Goal: Task Accomplishment & Management: Manage account settings

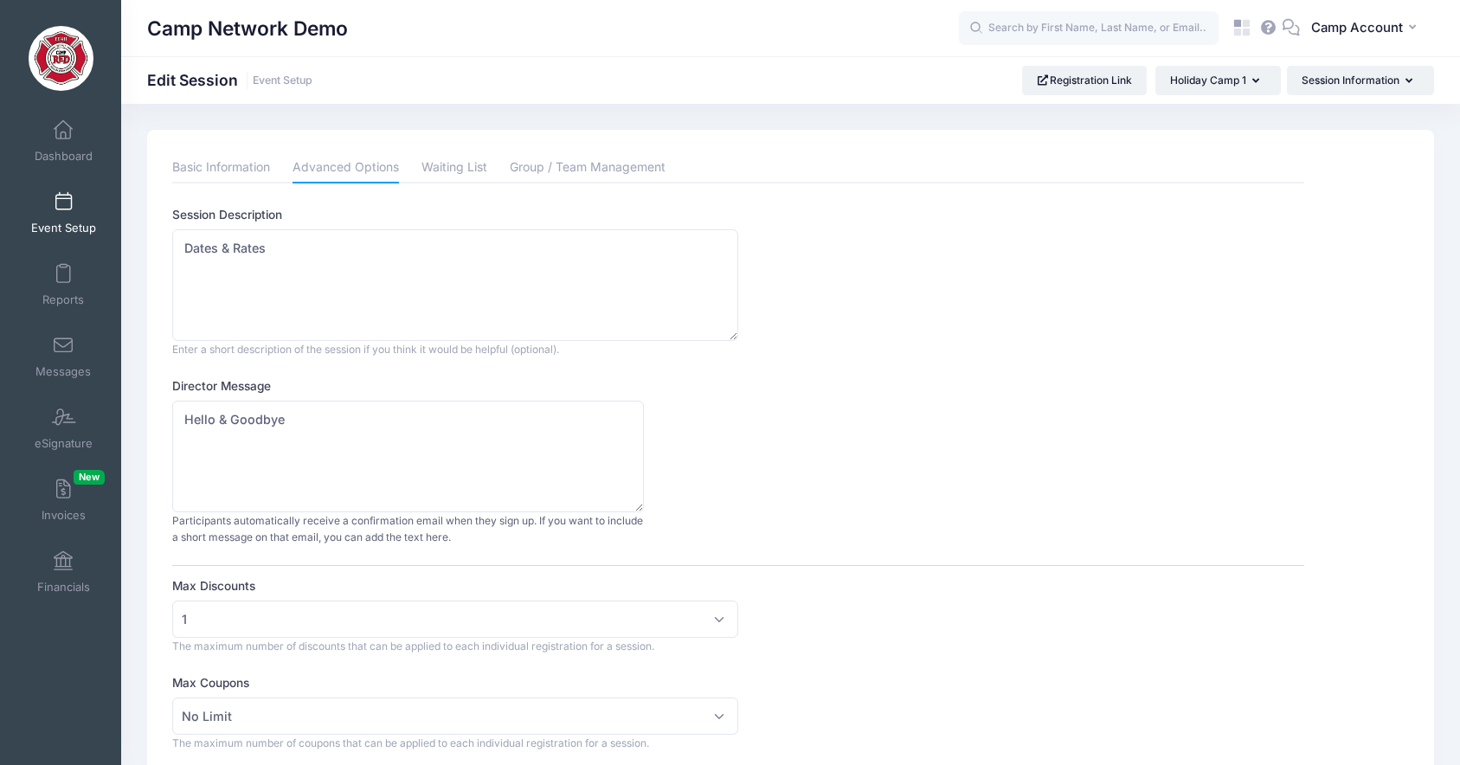
select select "private"
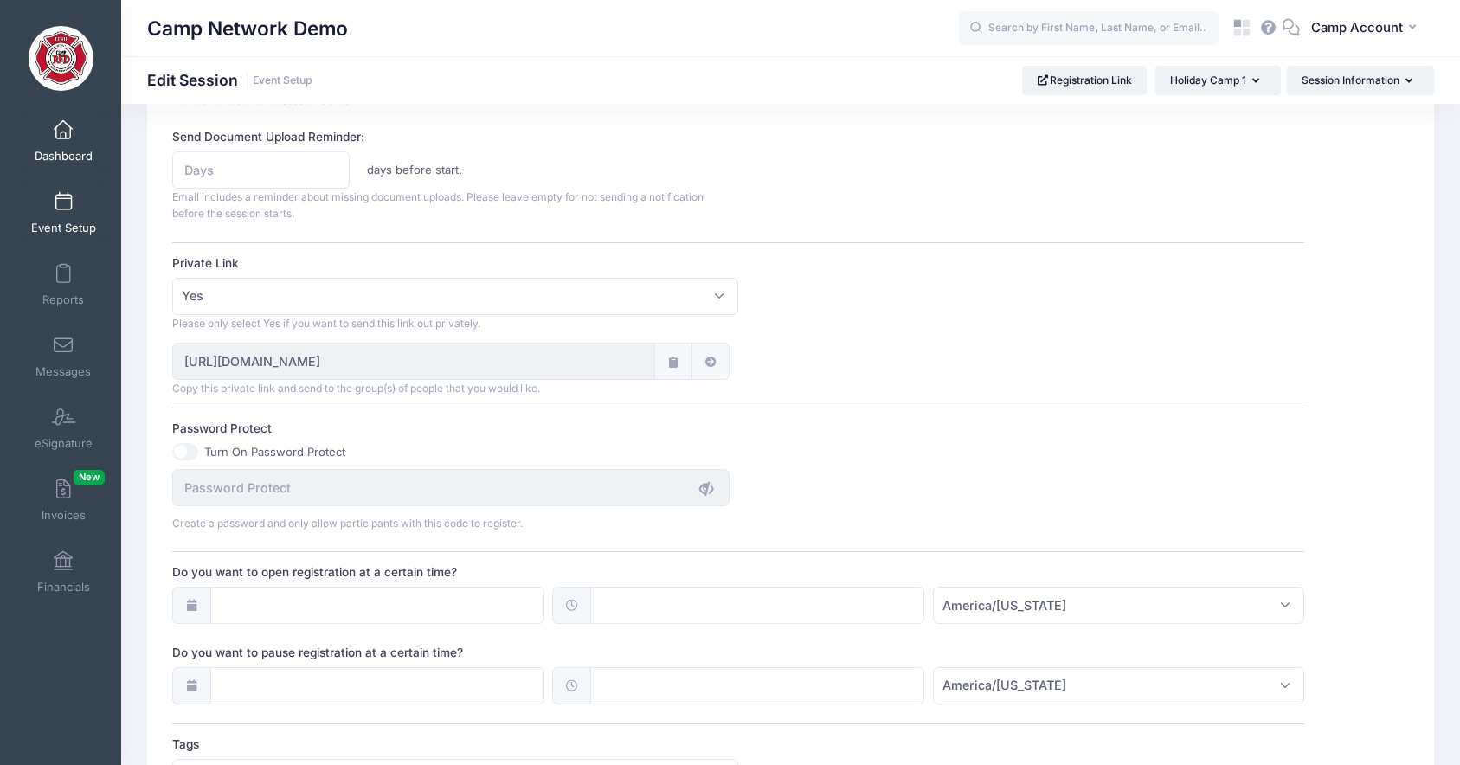
click at [62, 151] on span "Dashboard" at bounding box center [64, 156] width 58 height 15
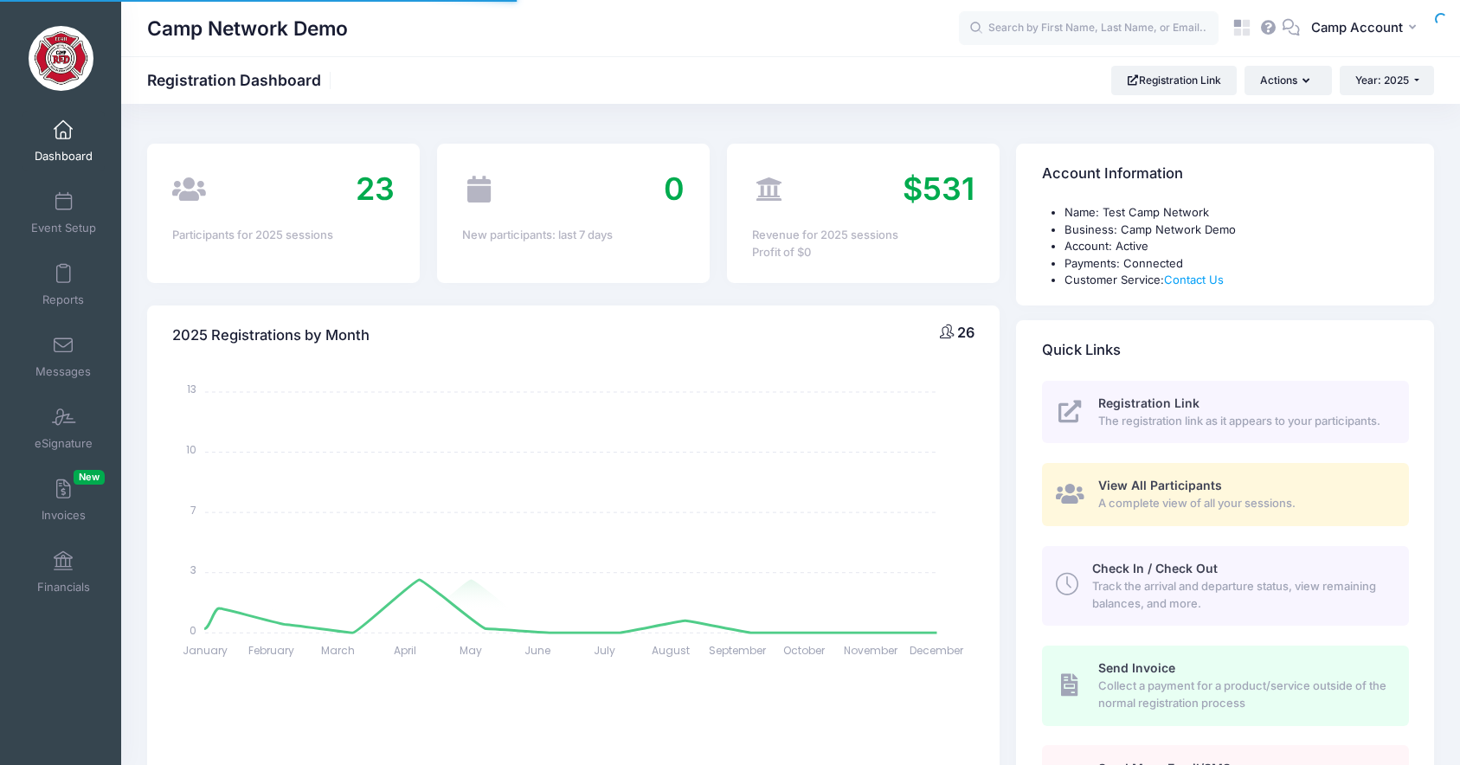
select select
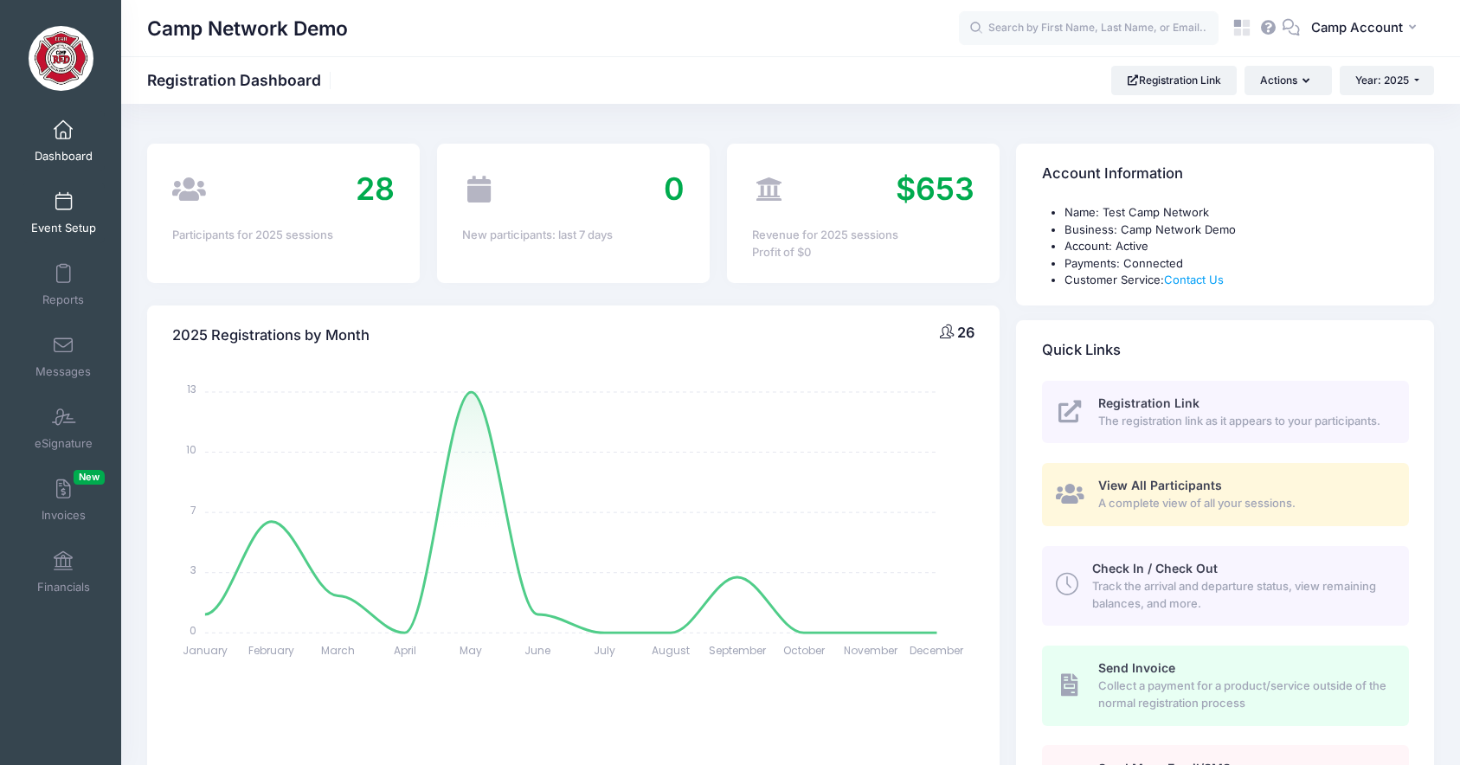
click at [75, 214] on link "Event Setup" at bounding box center [64, 213] width 82 height 61
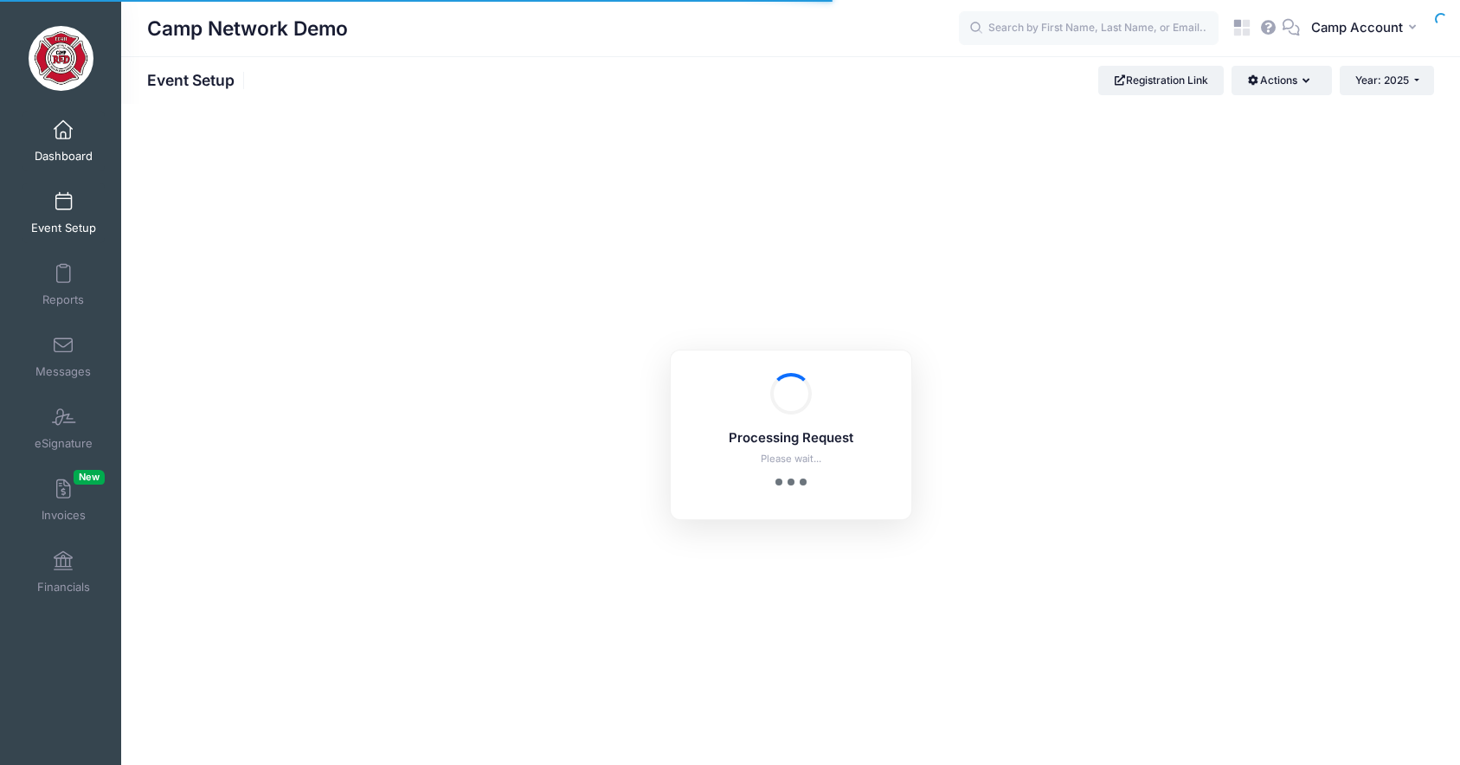
click at [72, 149] on span "Dashboard" at bounding box center [64, 156] width 58 height 15
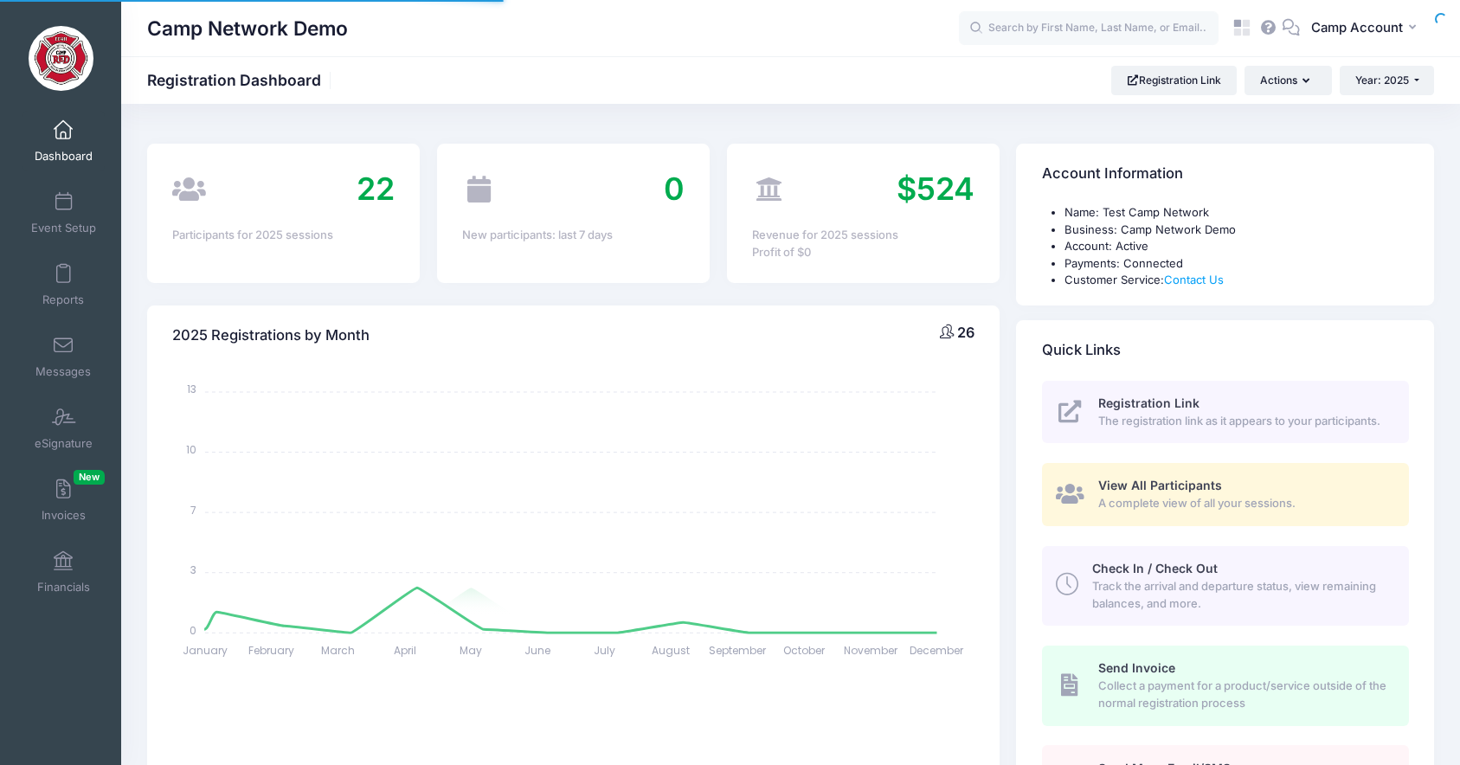
select select
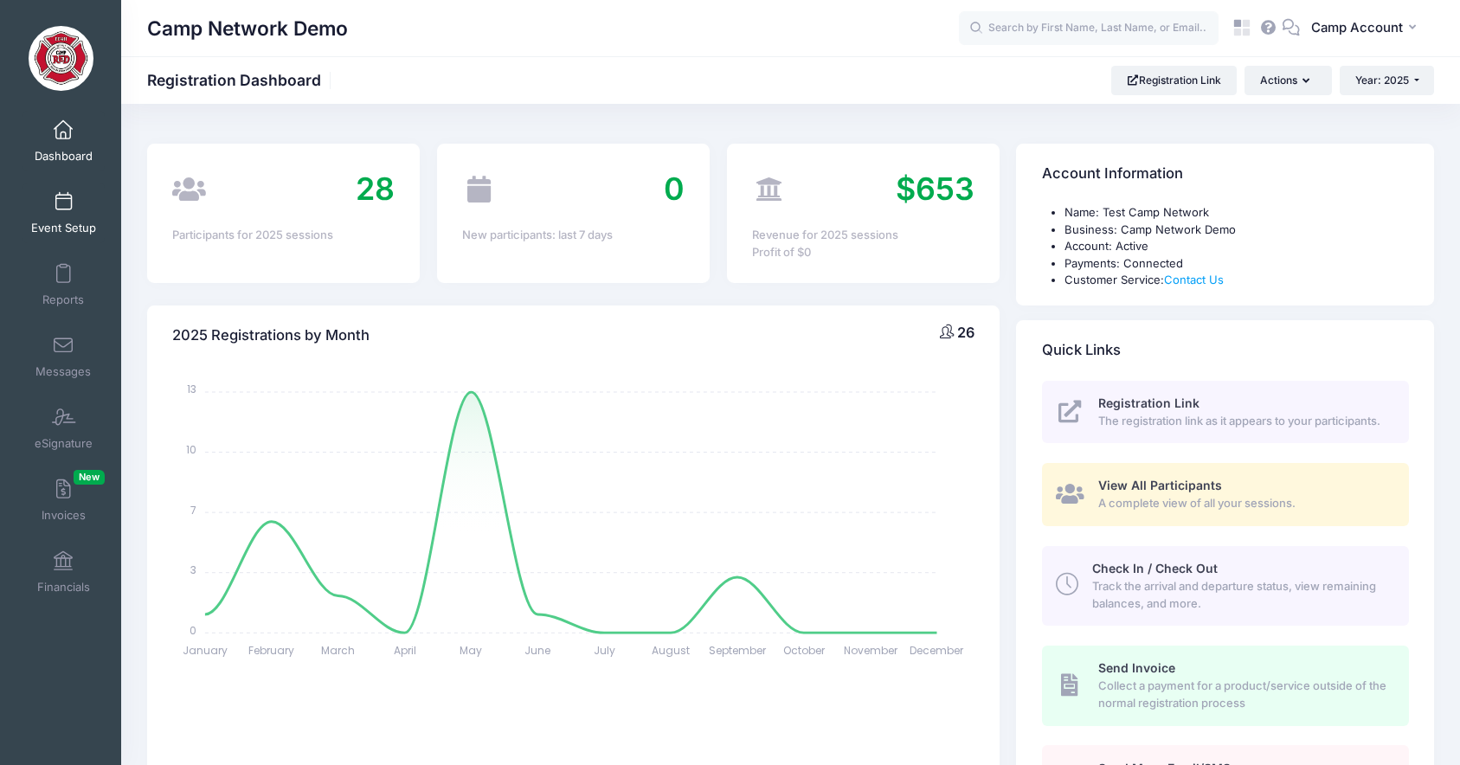
click at [62, 221] on span "Event Setup" at bounding box center [63, 228] width 65 height 15
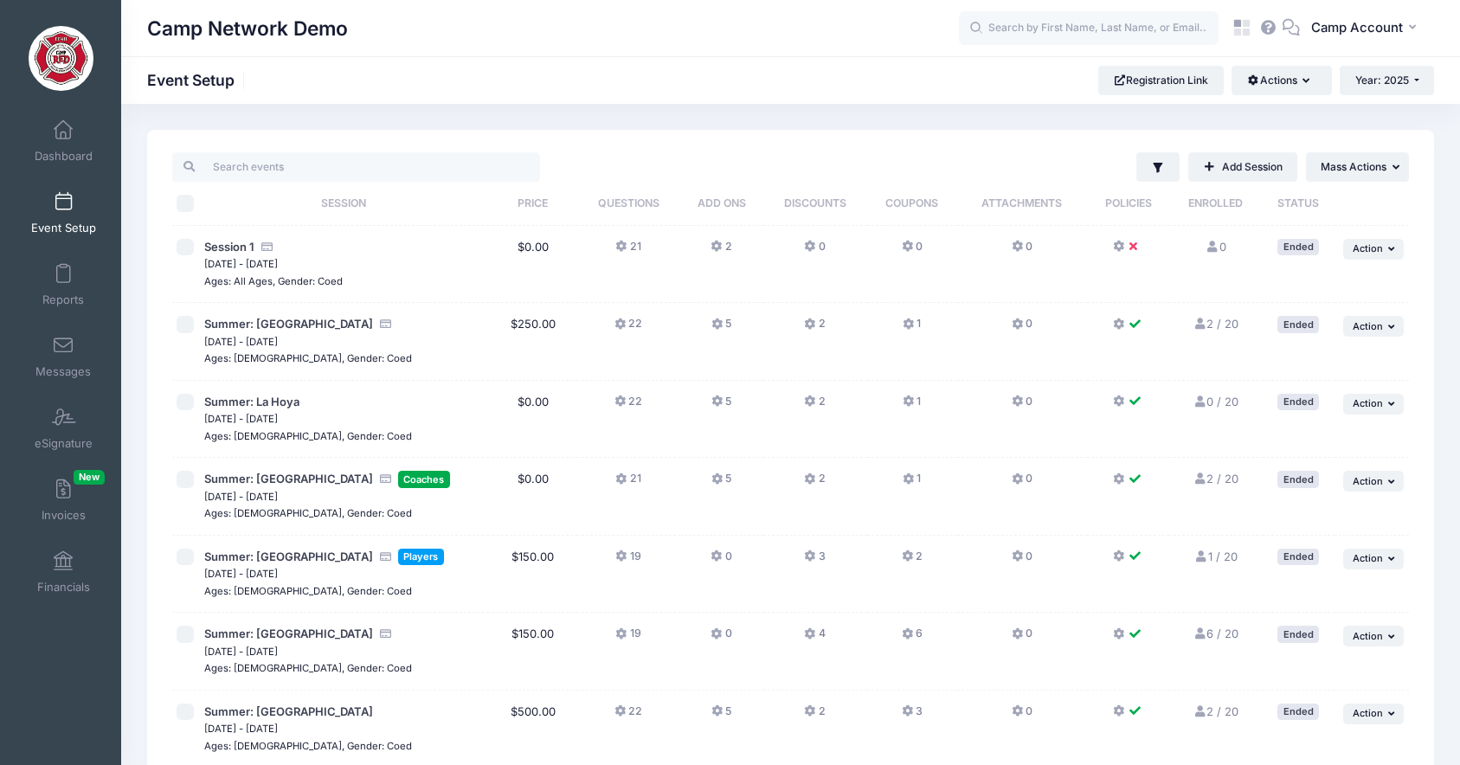
click at [637, 327] on button "22" at bounding box center [629, 328] width 28 height 25
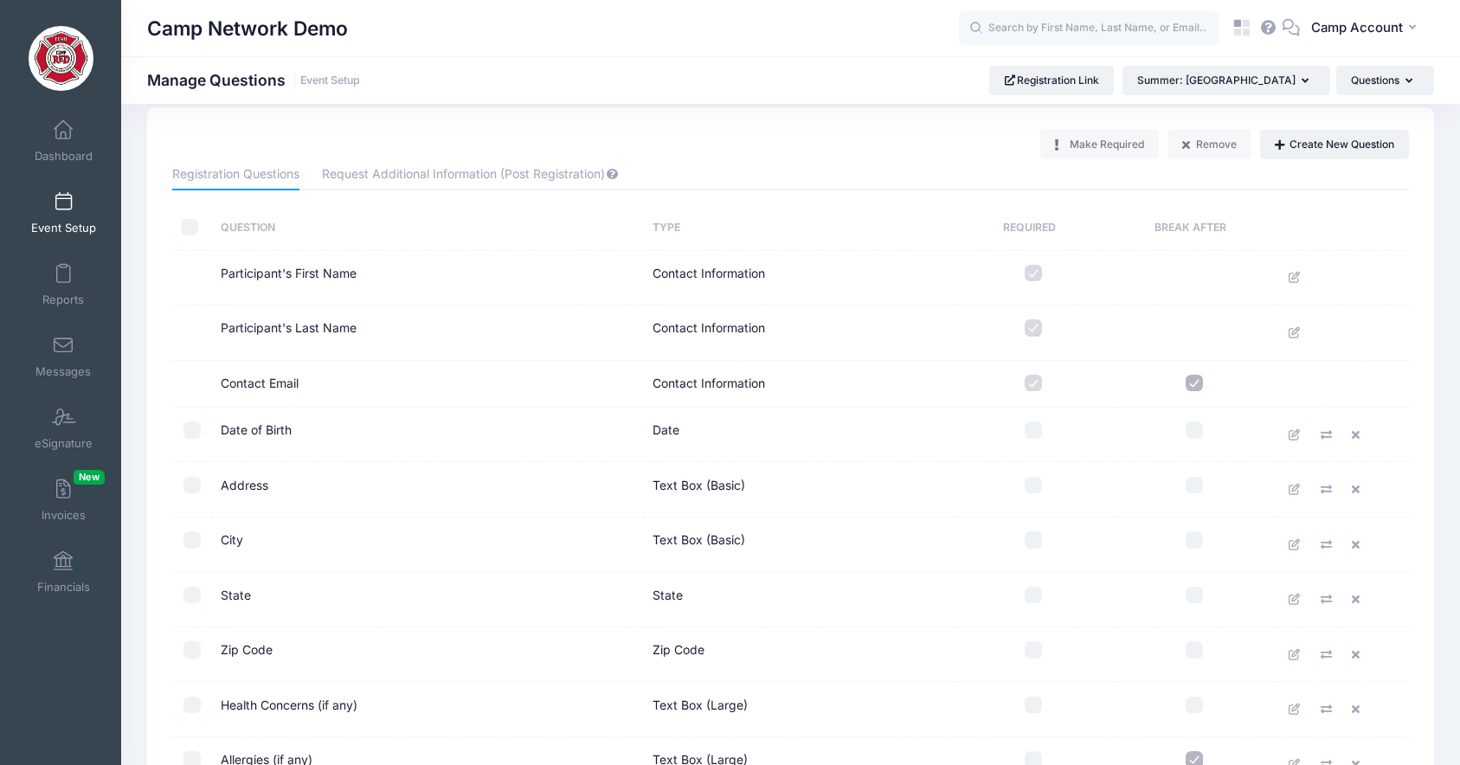
scroll to position [38, 0]
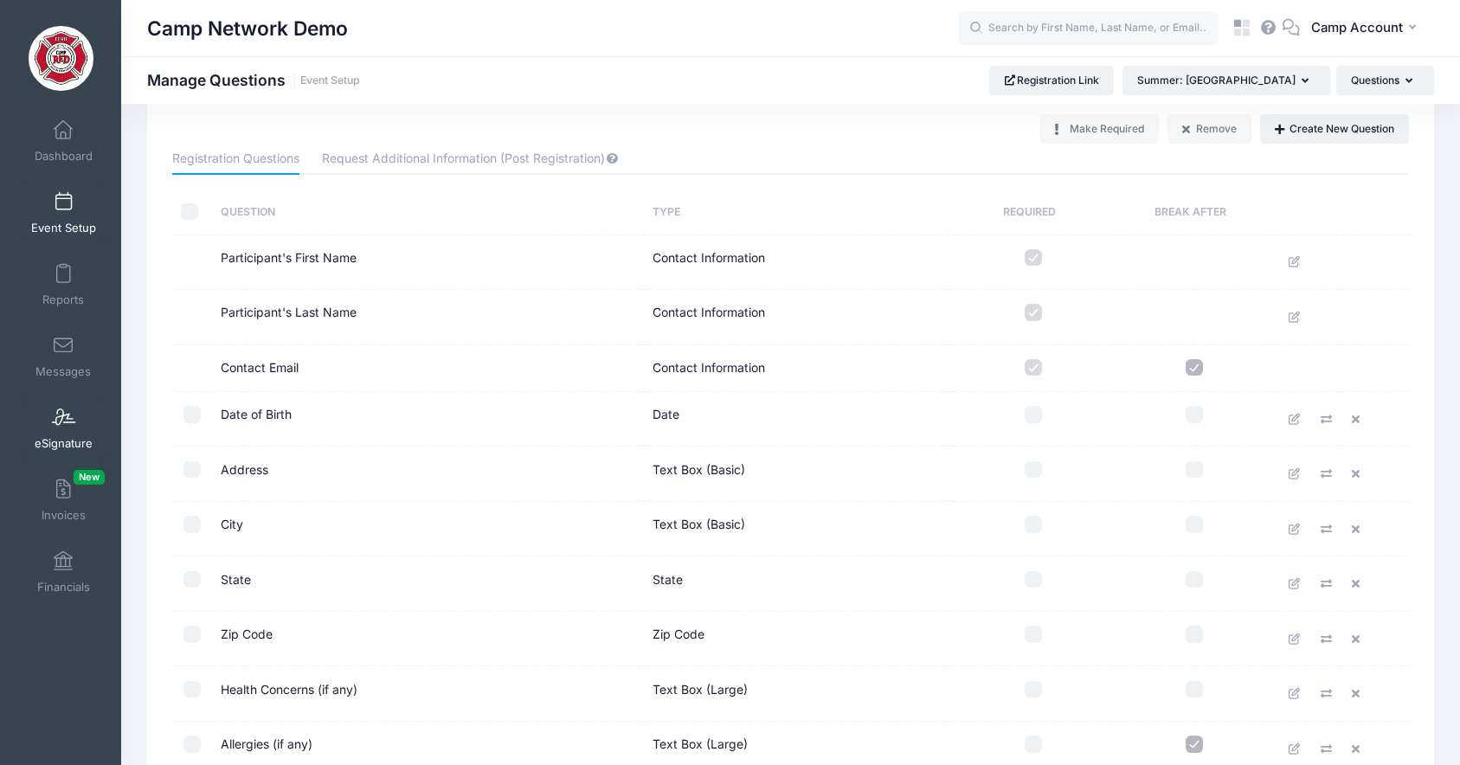
click at [66, 438] on span "eSignature" at bounding box center [64, 443] width 58 height 15
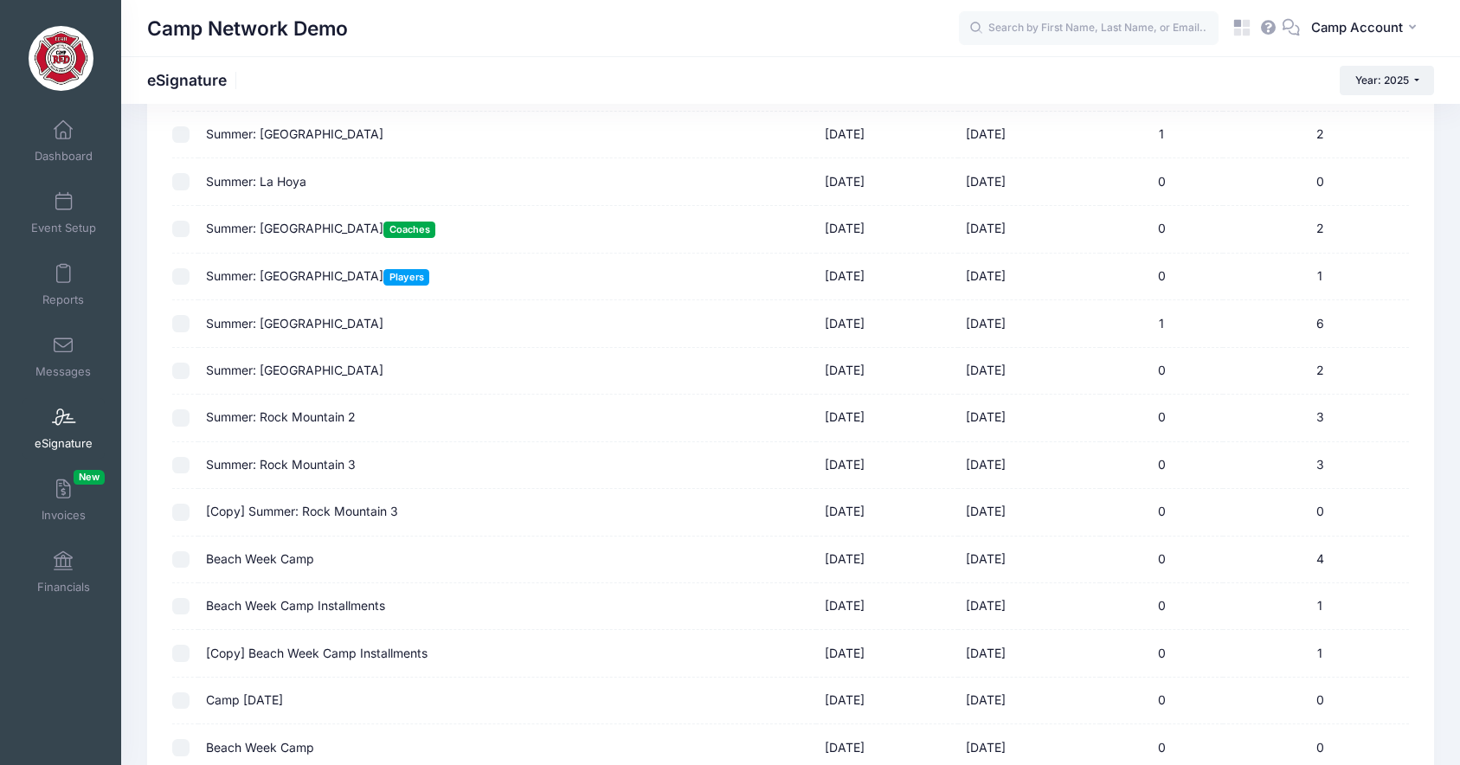
scroll to position [201, 0]
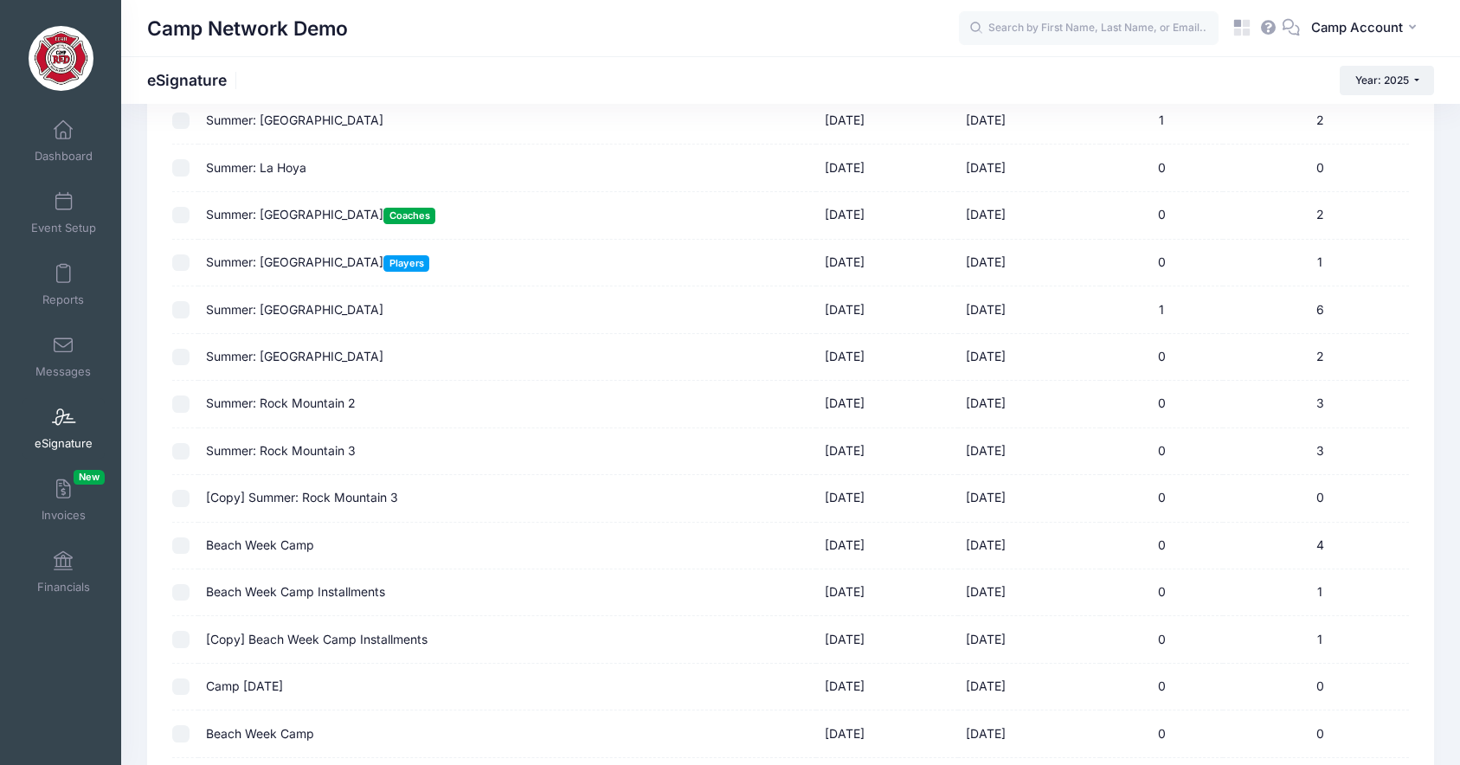
click at [177, 552] on input "checkbox" at bounding box center [180, 546] width 17 height 17
checkbox input "true"
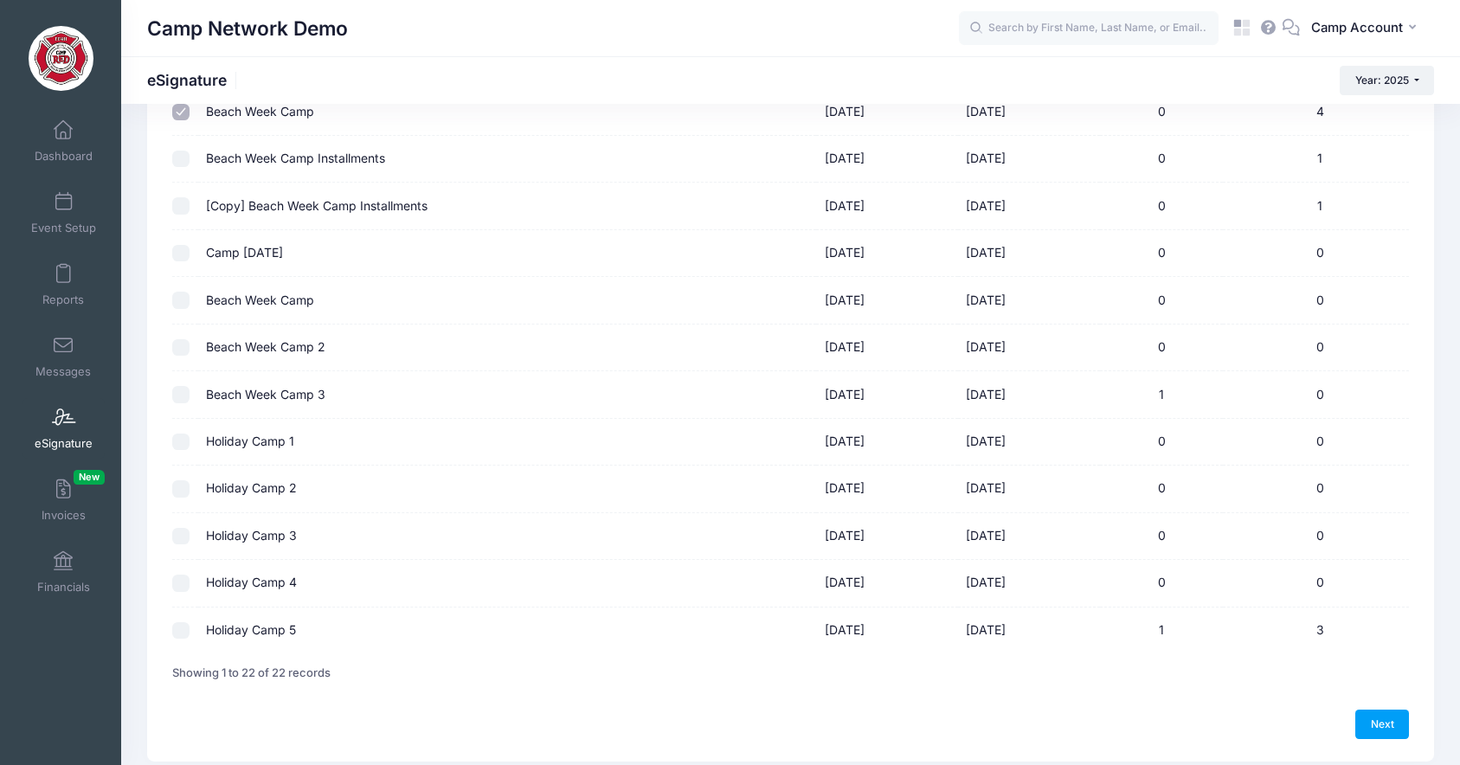
scroll to position [696, 0]
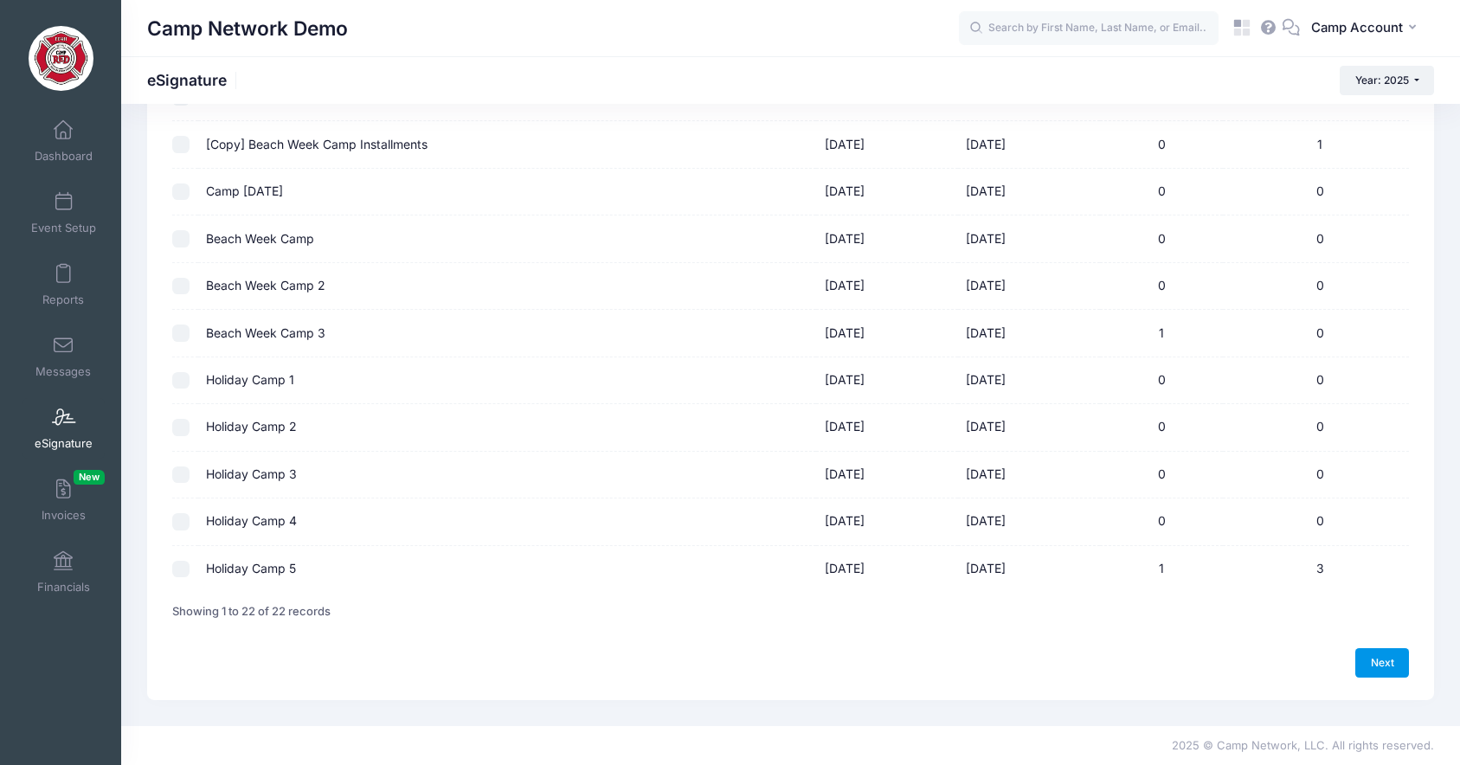
click at [1358, 666] on link "Next" at bounding box center [1383, 662] width 54 height 29
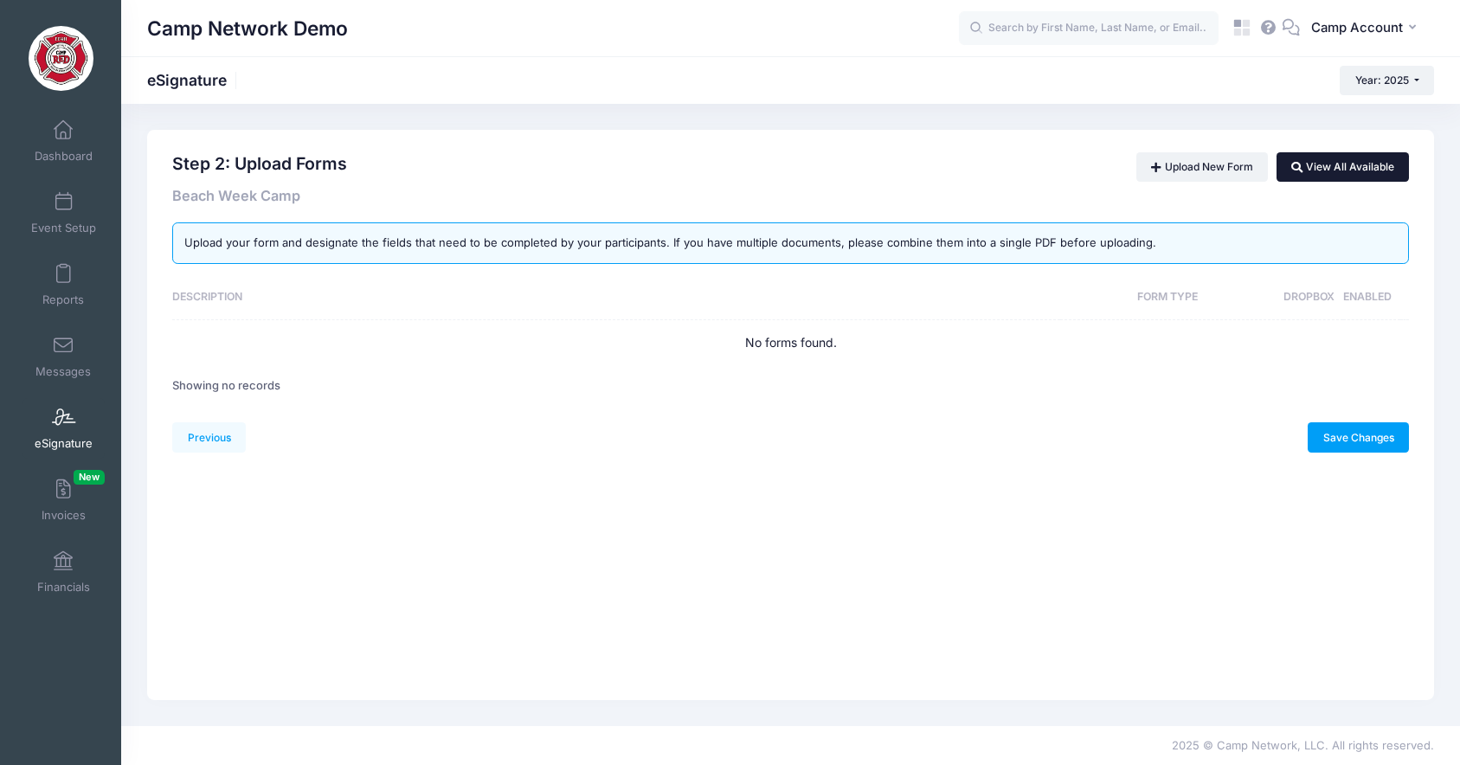
click at [1350, 175] on link "View All Available" at bounding box center [1343, 166] width 132 height 29
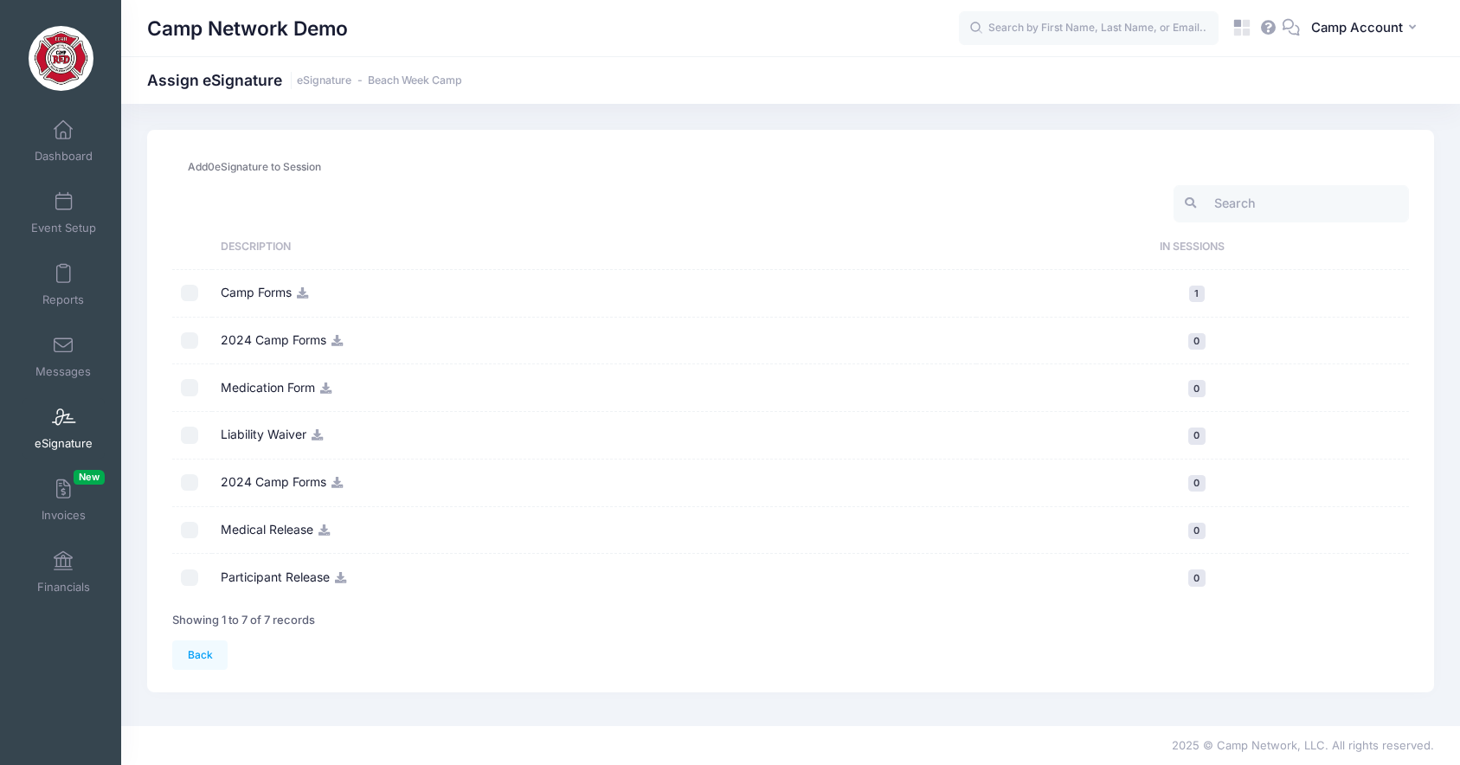
click at [182, 296] on input "checkbox" at bounding box center [189, 293] width 17 height 17
checkbox input "true"
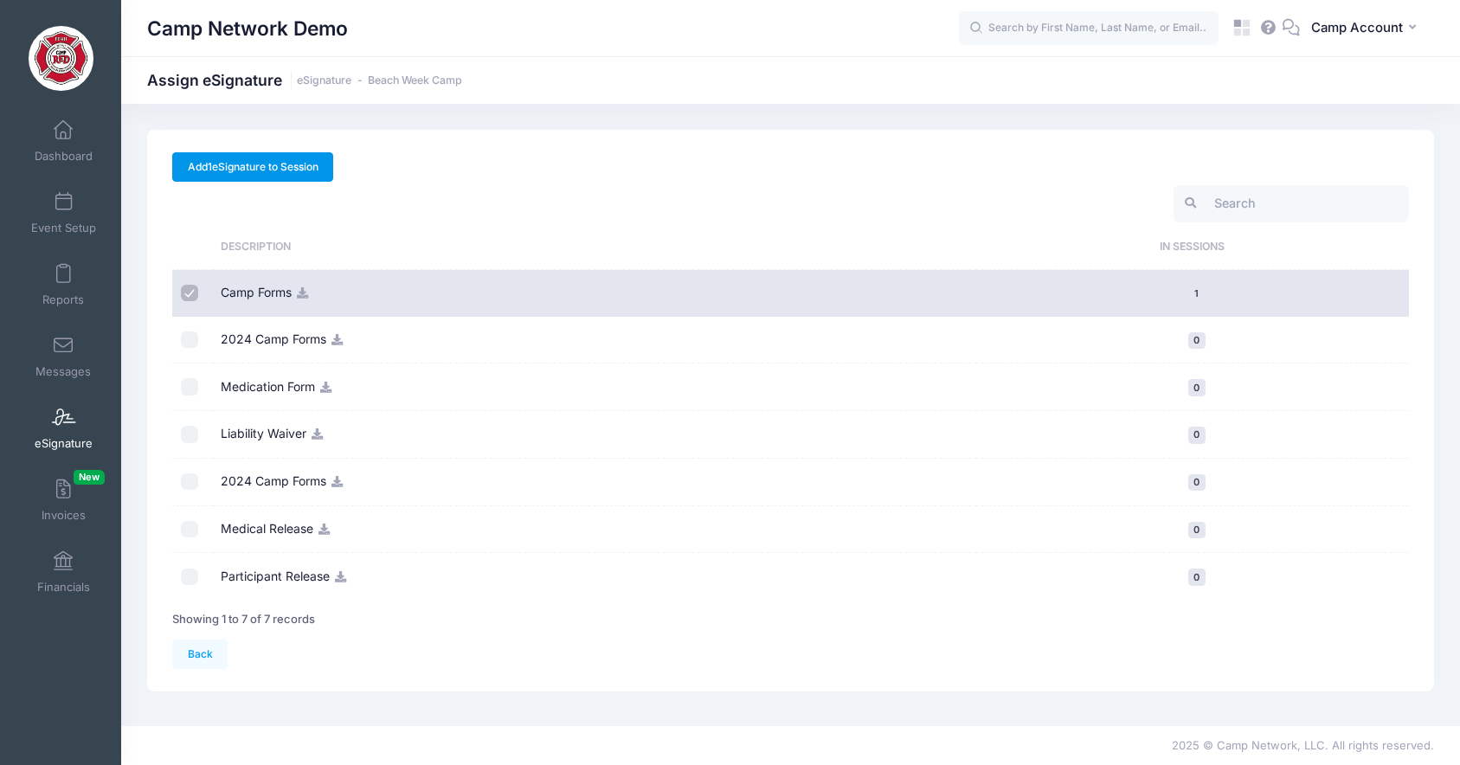
click at [299, 170] on link "Add 1 eSignature to Session" at bounding box center [252, 166] width 161 height 29
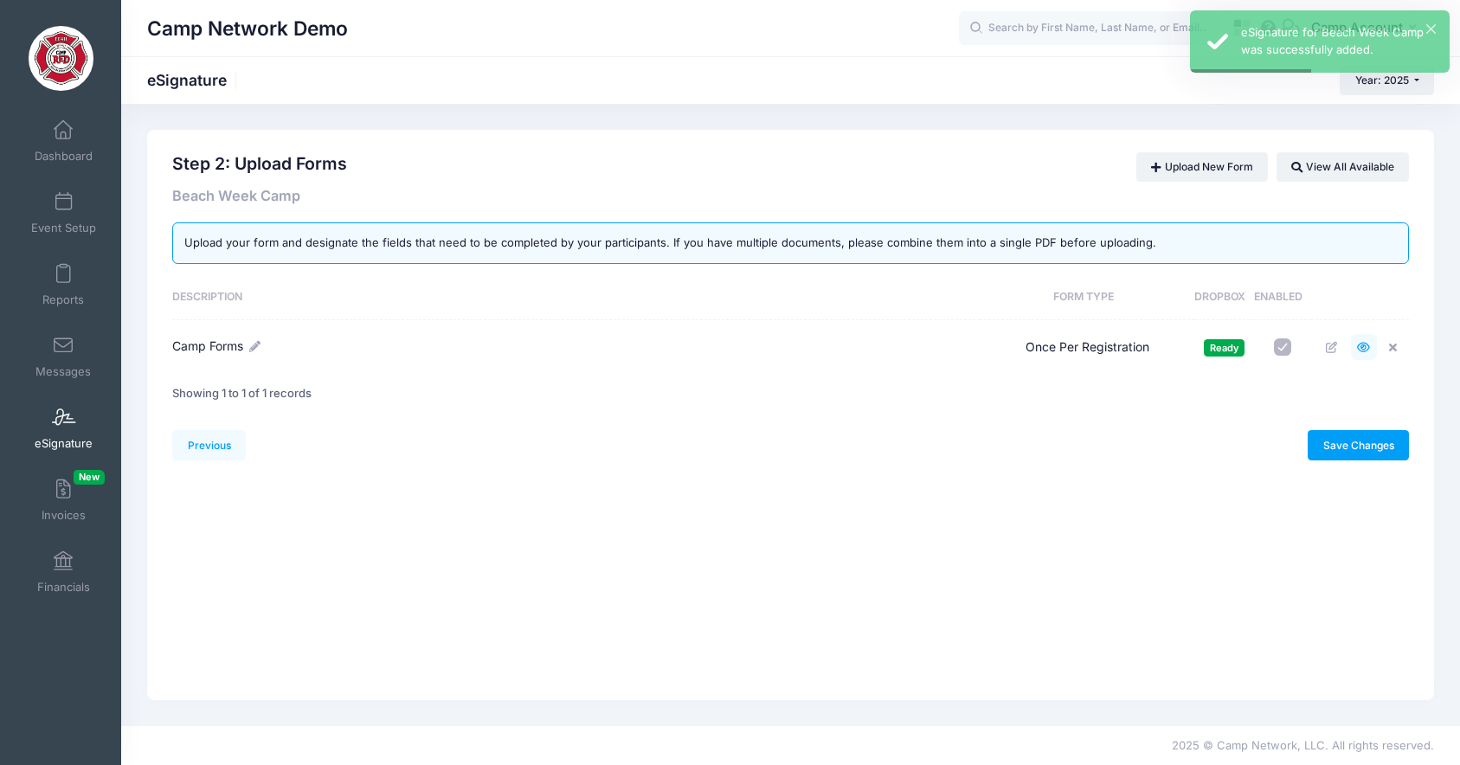
click at [1363, 352] on icon at bounding box center [1364, 347] width 14 height 11
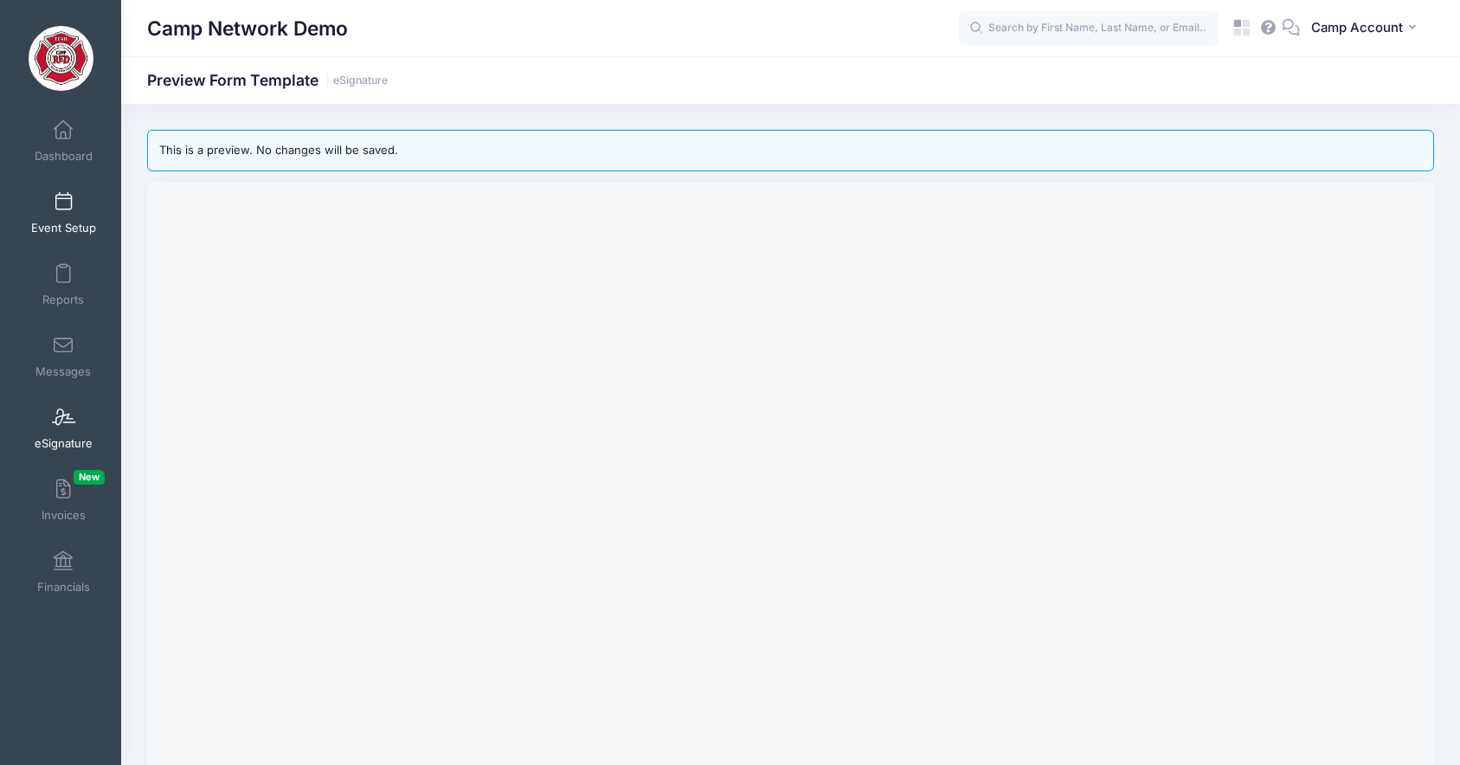
click at [87, 219] on link "Event Setup" at bounding box center [64, 213] width 82 height 61
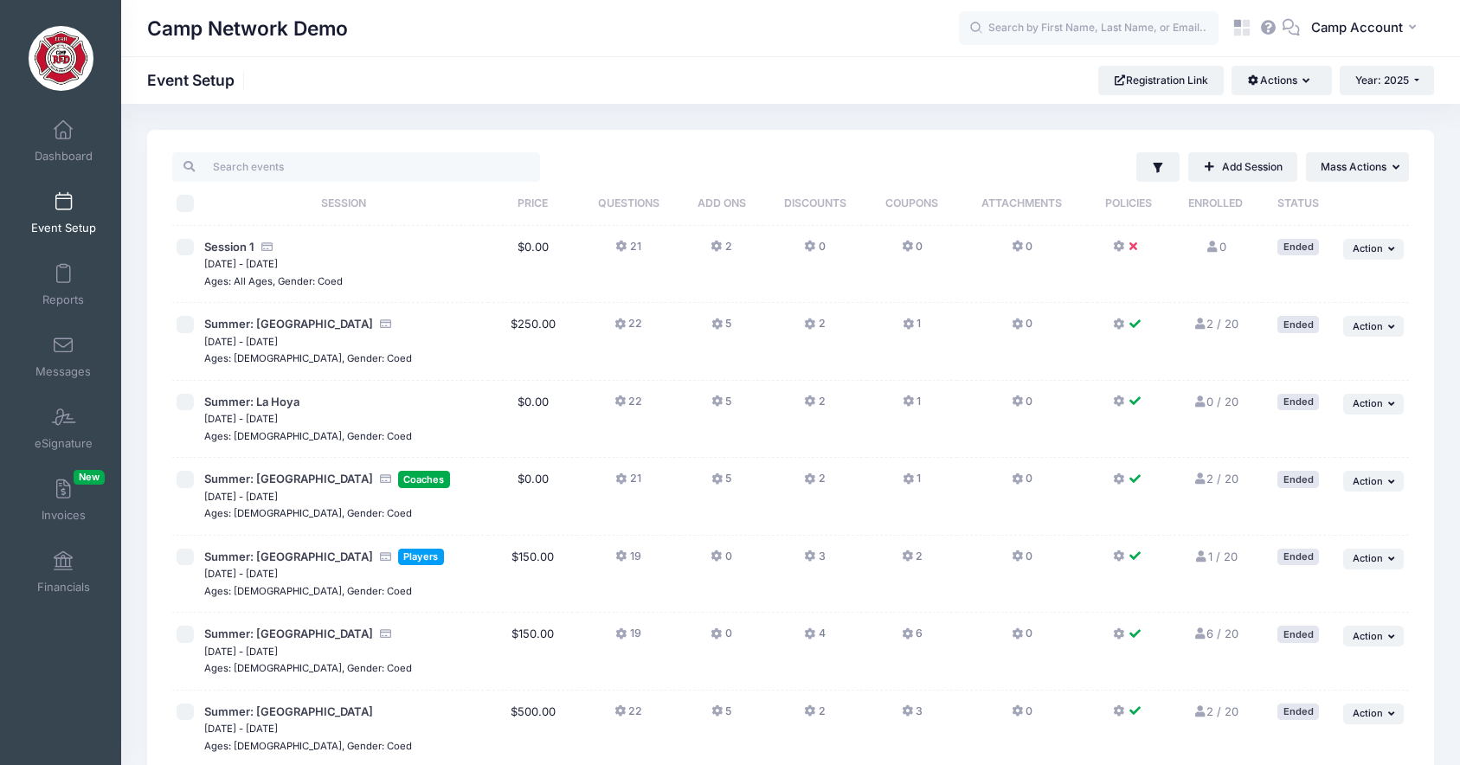
click at [1127, 481] on button at bounding box center [1128, 483] width 31 height 25
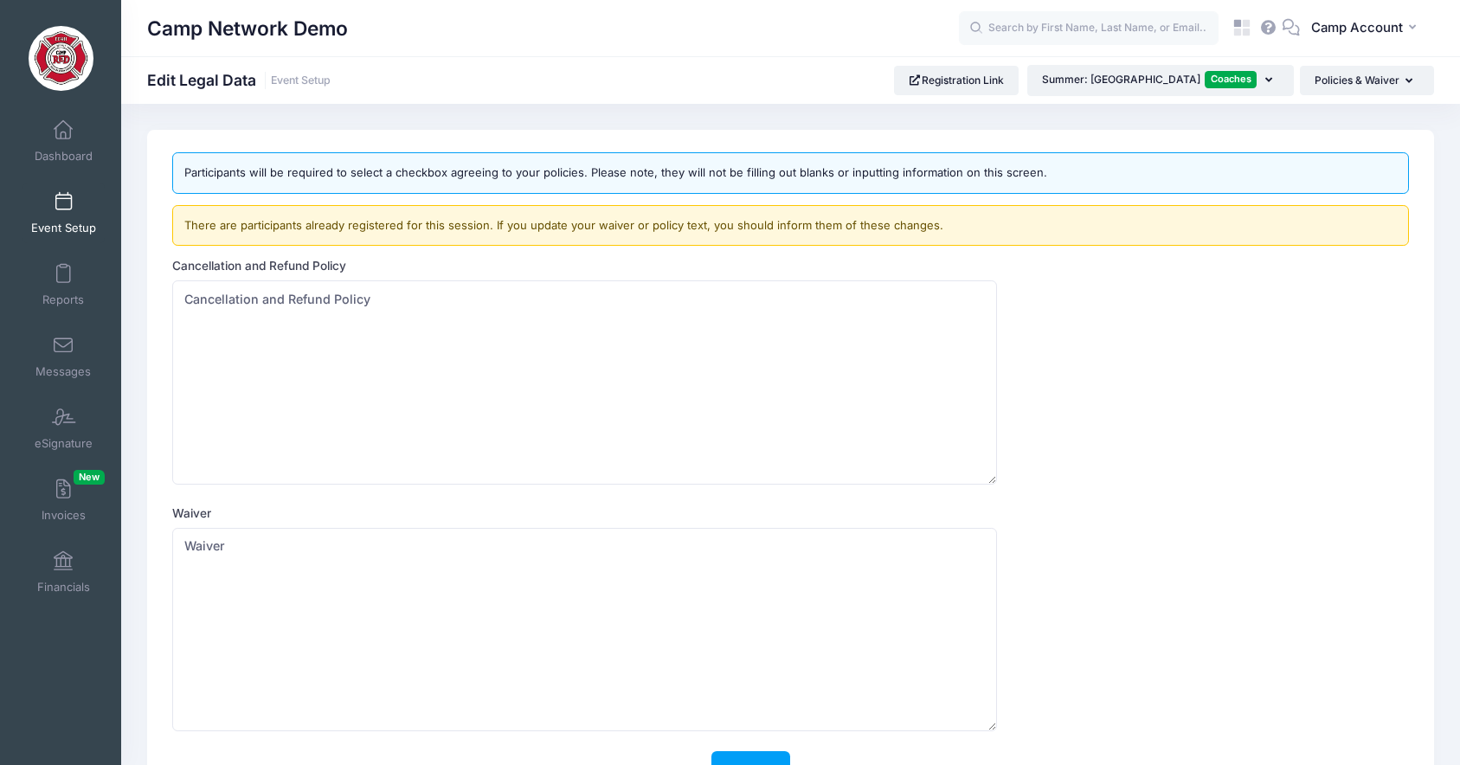
scroll to position [128, 0]
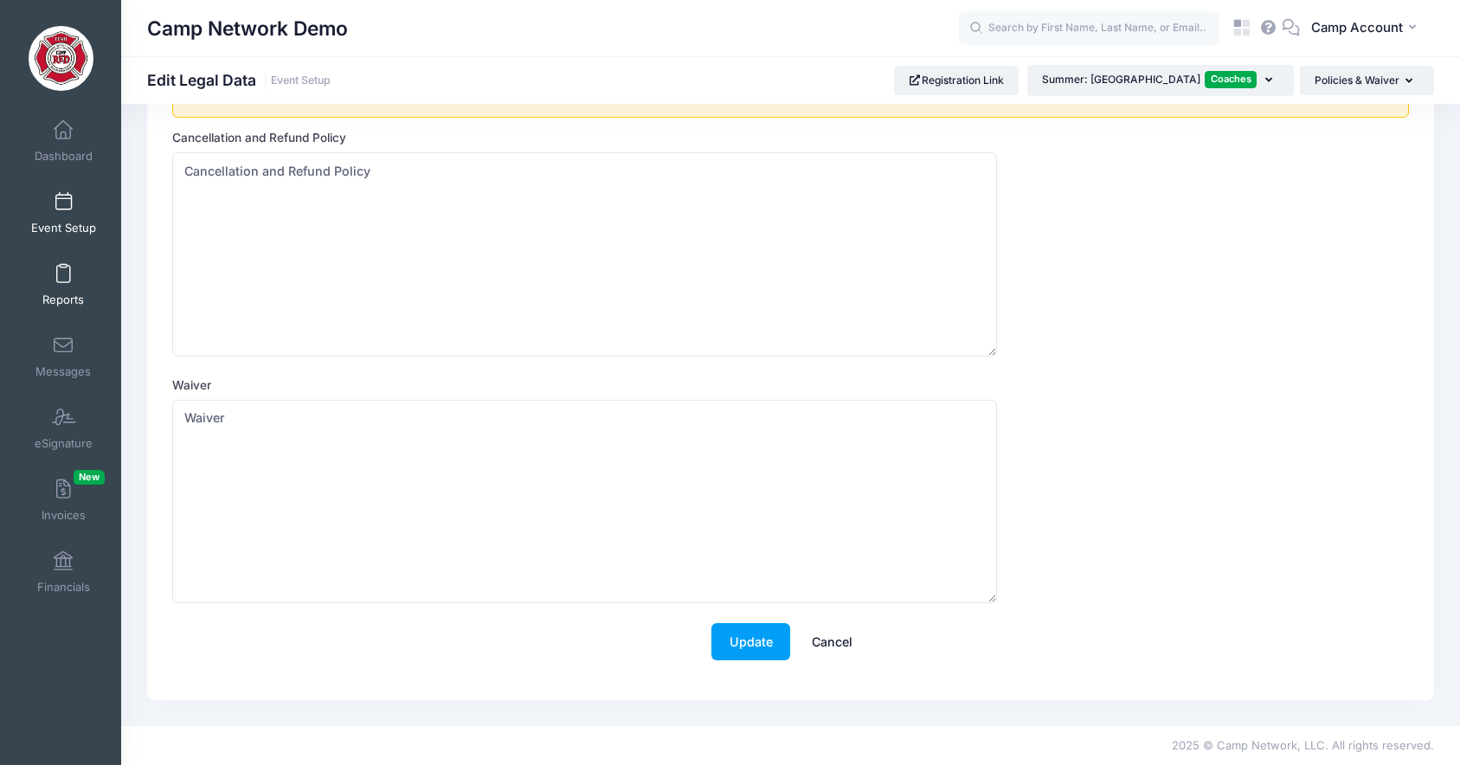
click at [77, 292] on link "Reports" at bounding box center [64, 284] width 82 height 61
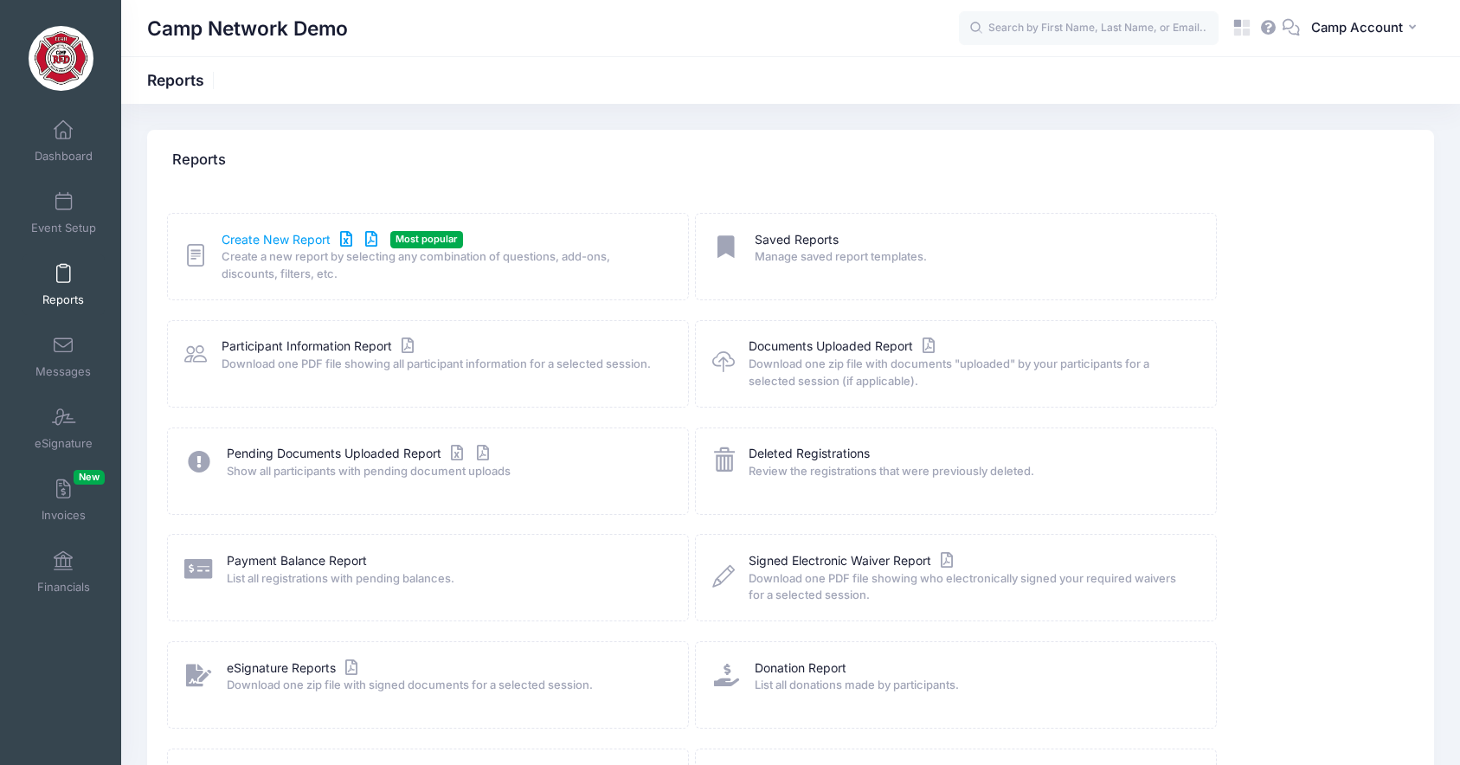
click at [293, 242] on link "Create New Report" at bounding box center [302, 240] width 161 height 18
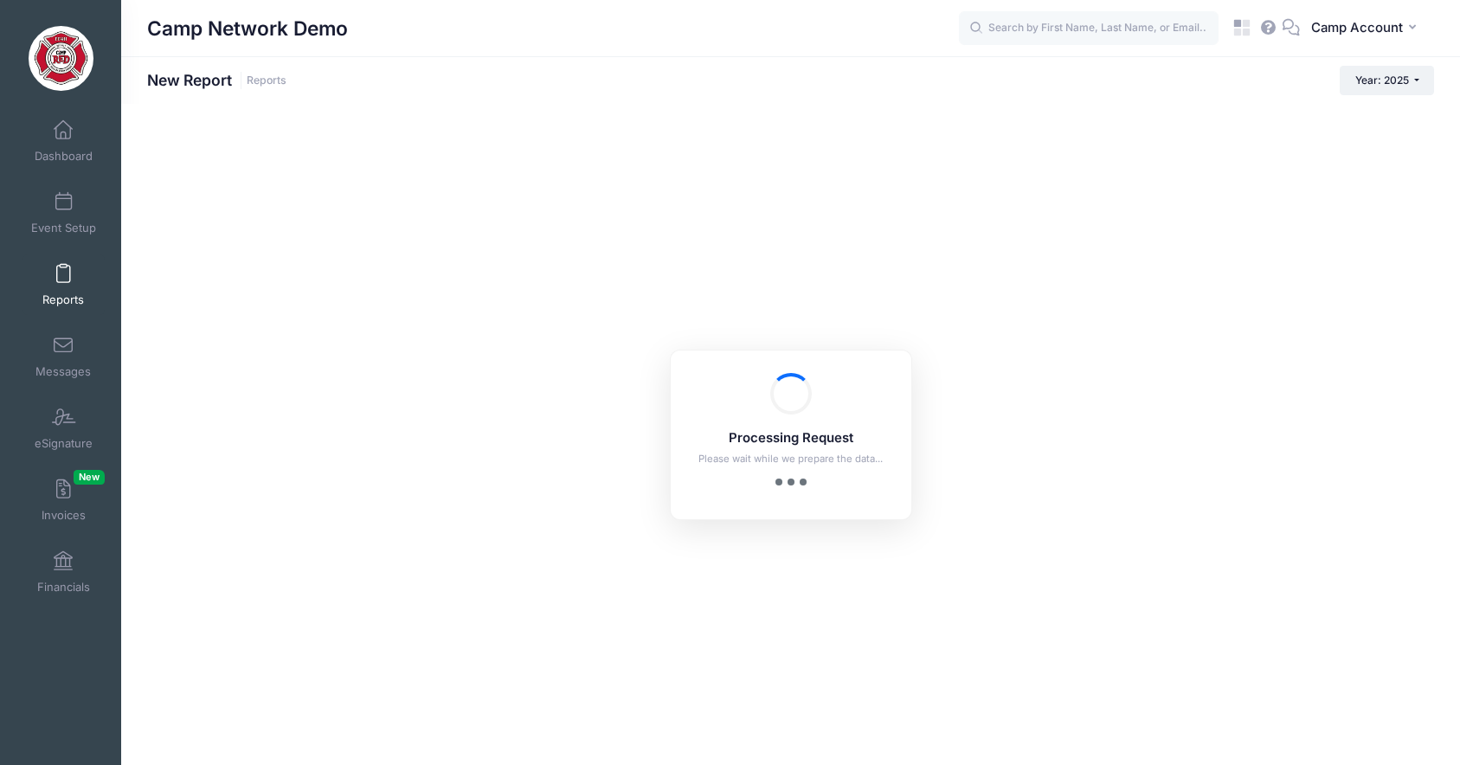
checkbox input "true"
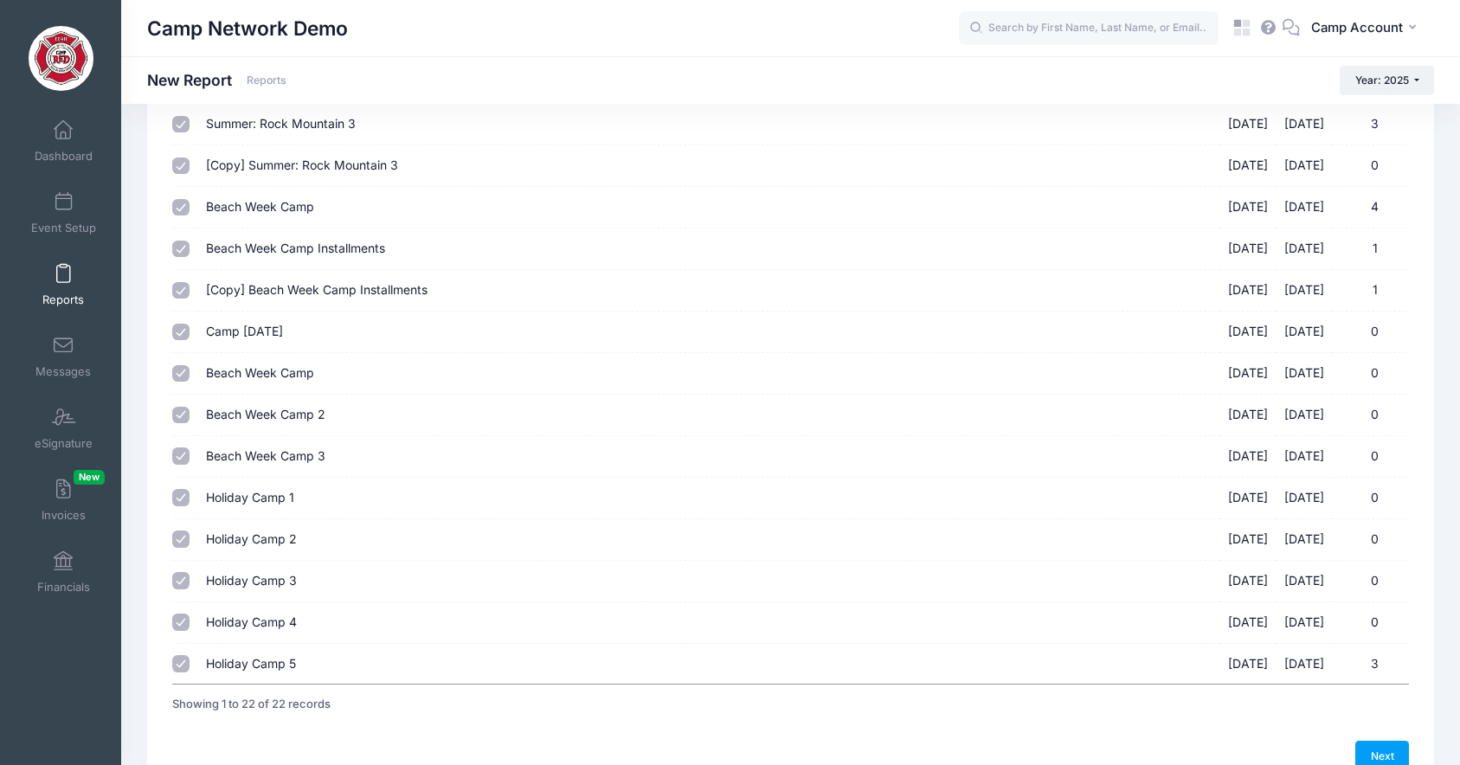
scroll to position [577, 0]
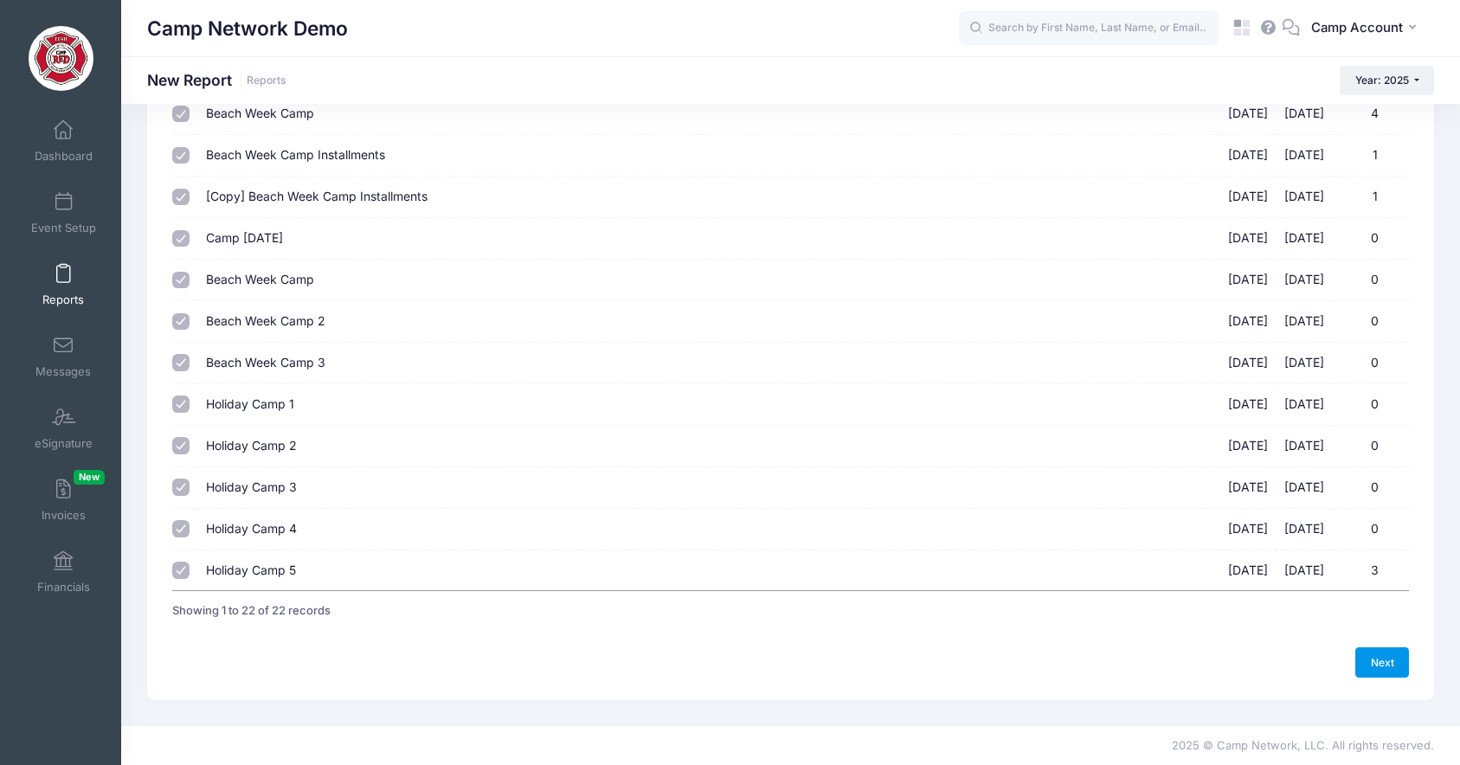
click at [1361, 653] on link "Next" at bounding box center [1383, 661] width 54 height 29
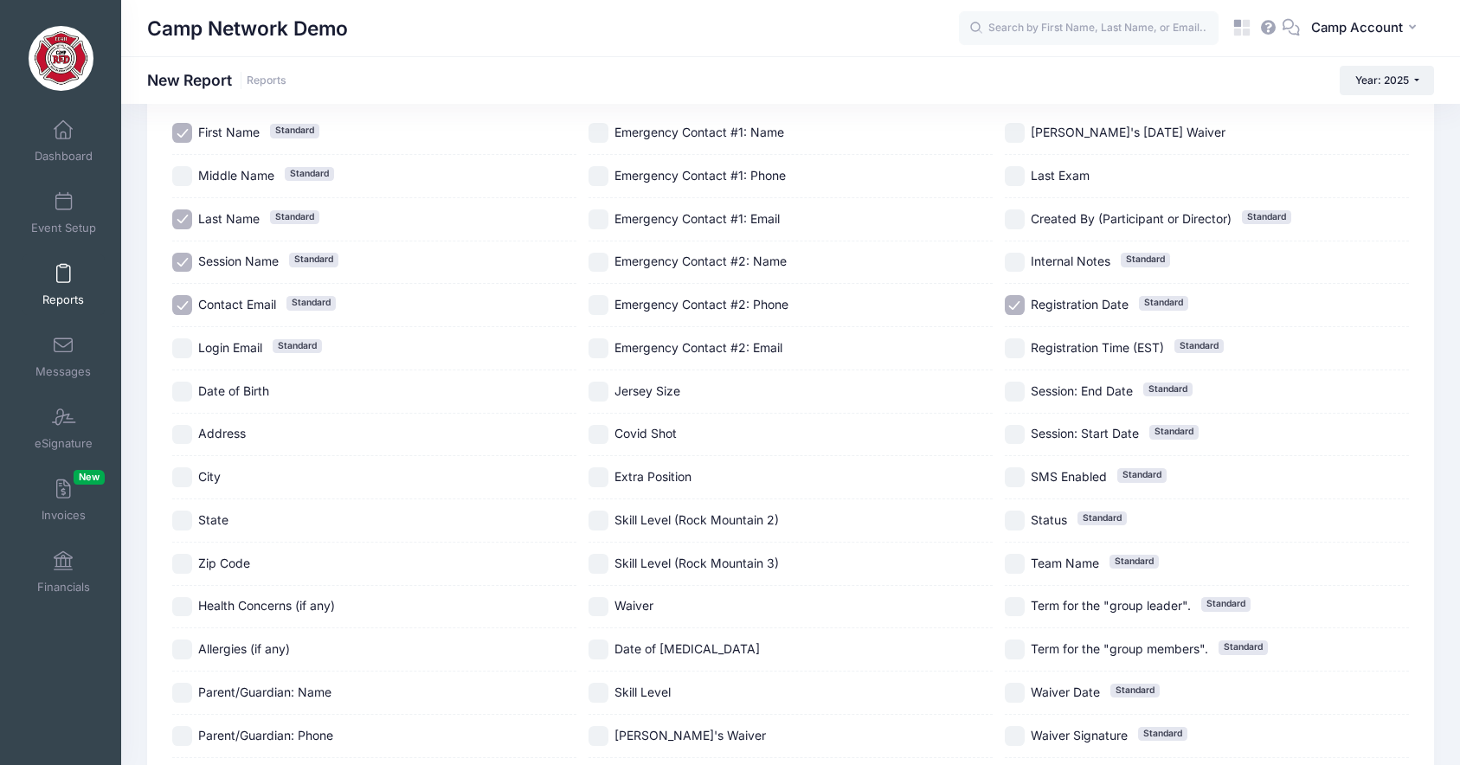
scroll to position [135, 0]
click at [179, 606] on input "Health Concerns (if any)" at bounding box center [182, 605] width 20 height 20
checkbox input "true"
click at [177, 650] on input "Allergies (if any)" at bounding box center [182, 647] width 20 height 20
checkbox input "true"
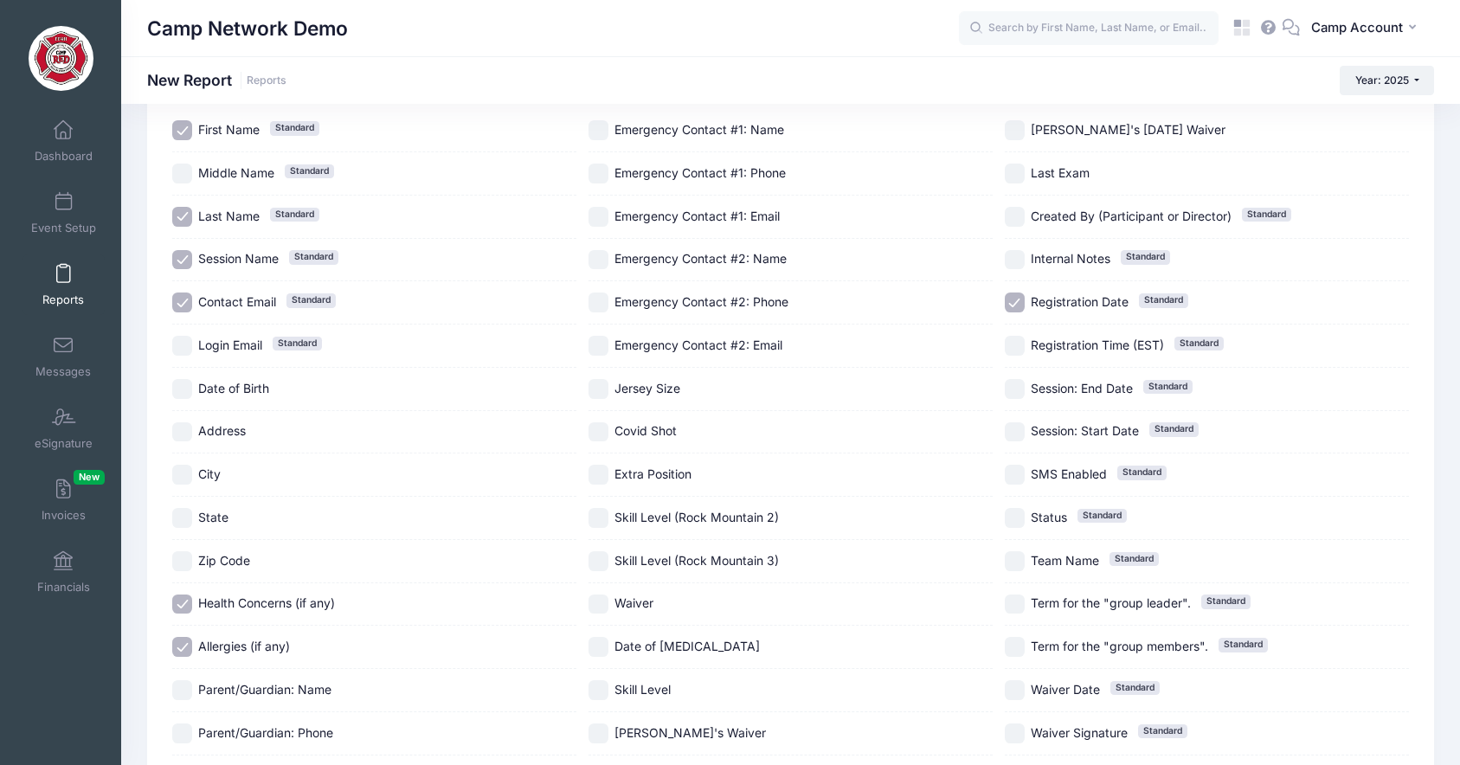
click at [180, 305] on input "Contact Email Standard" at bounding box center [182, 303] width 20 height 20
checkbox input "false"
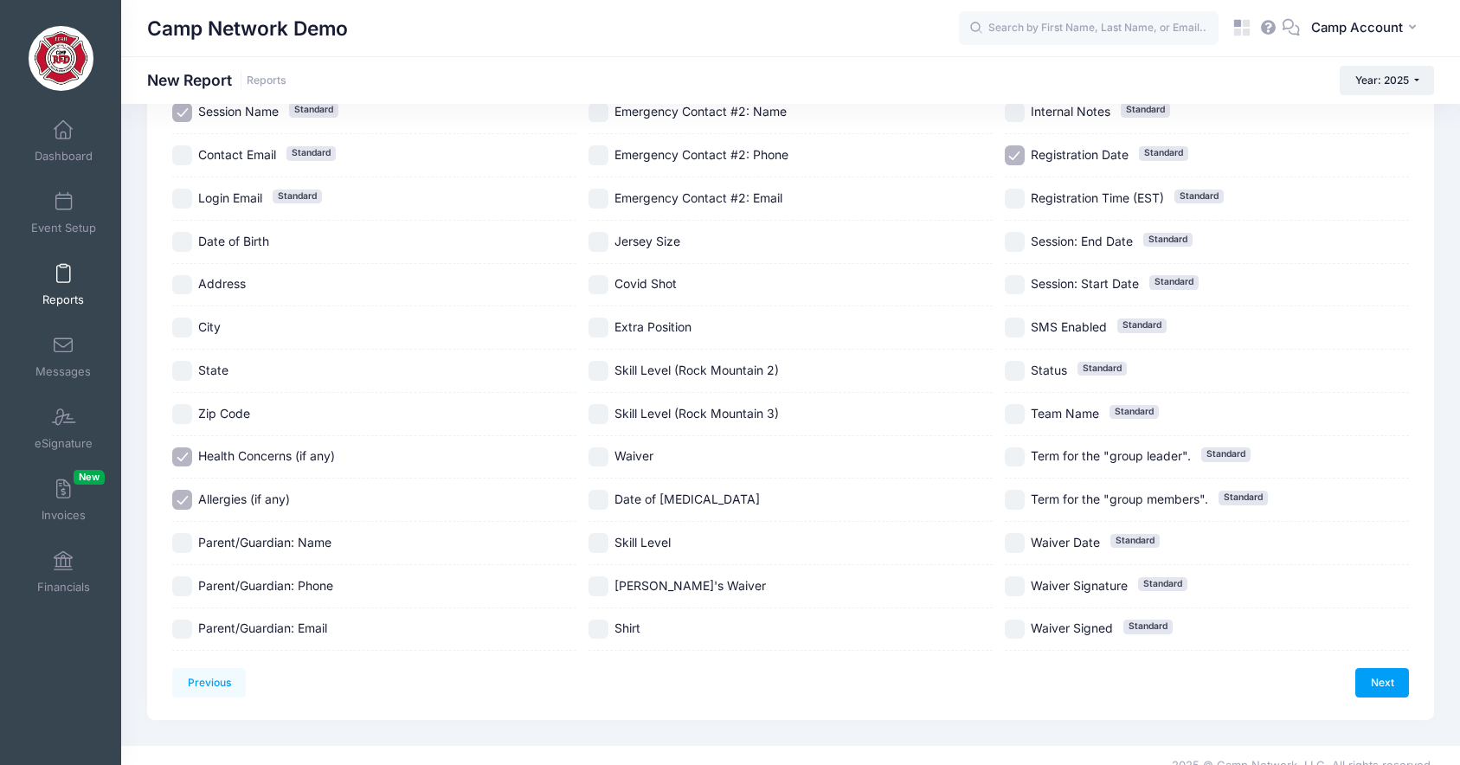
scroll to position [302, 0]
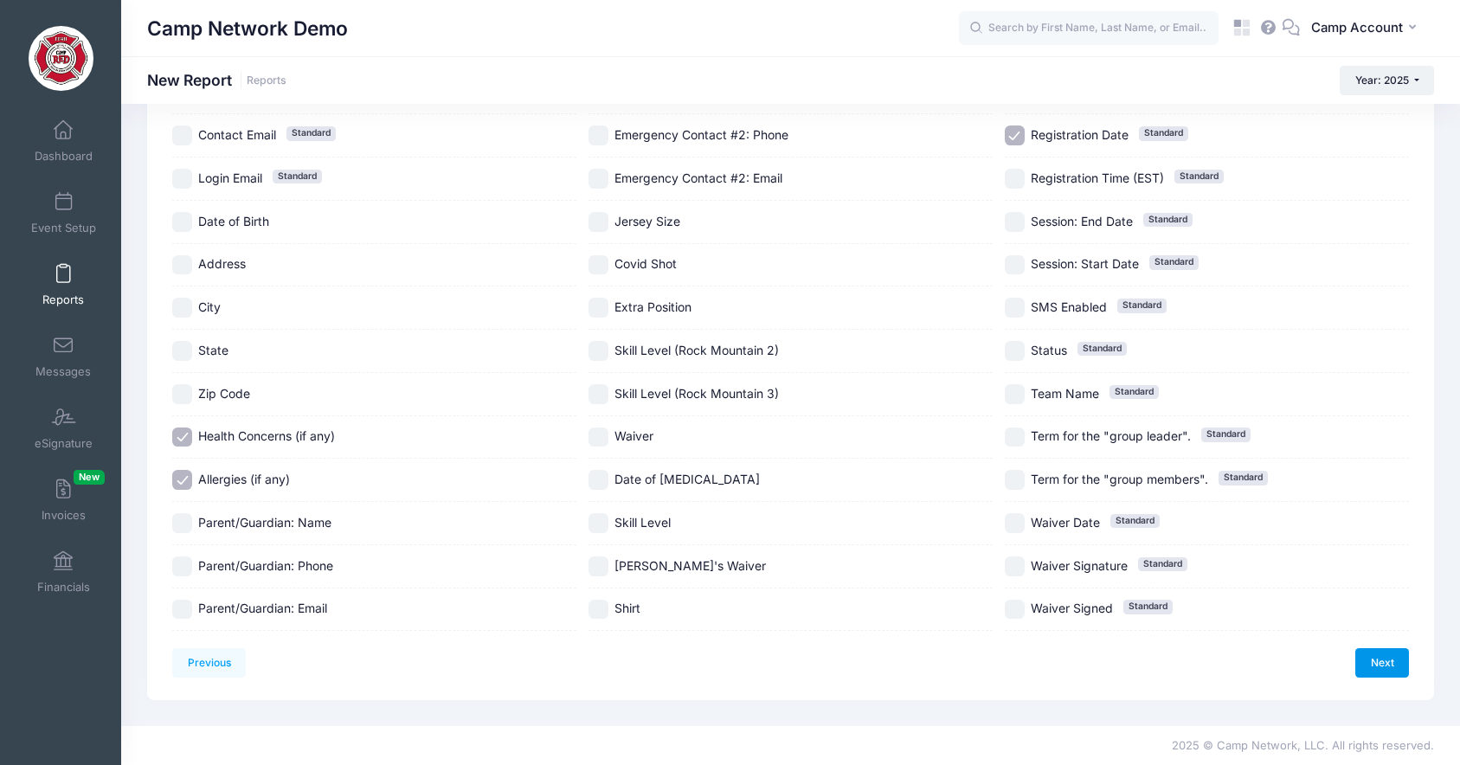
click at [1369, 660] on link "Next" at bounding box center [1383, 662] width 54 height 29
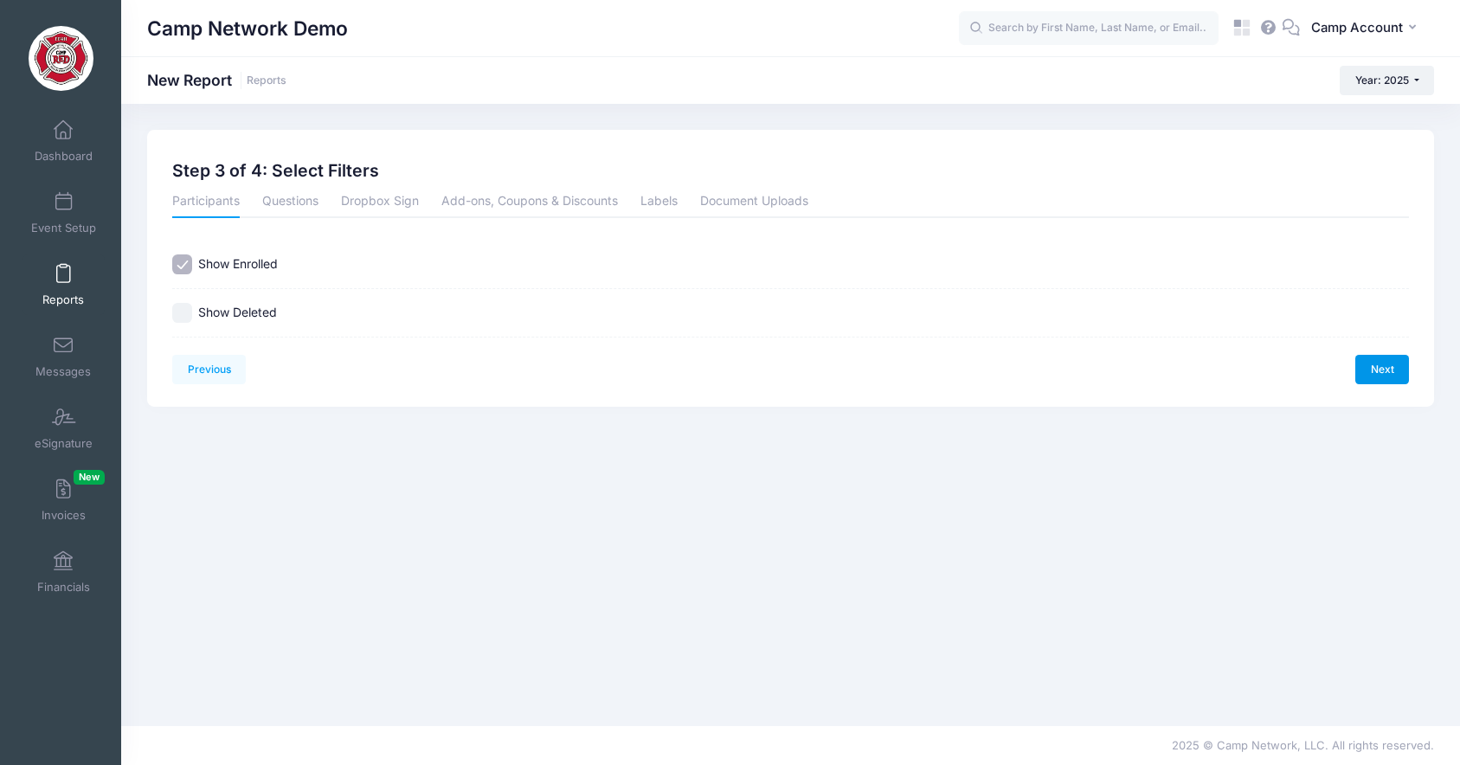
click at [1405, 378] on link "Next" at bounding box center [1383, 369] width 54 height 29
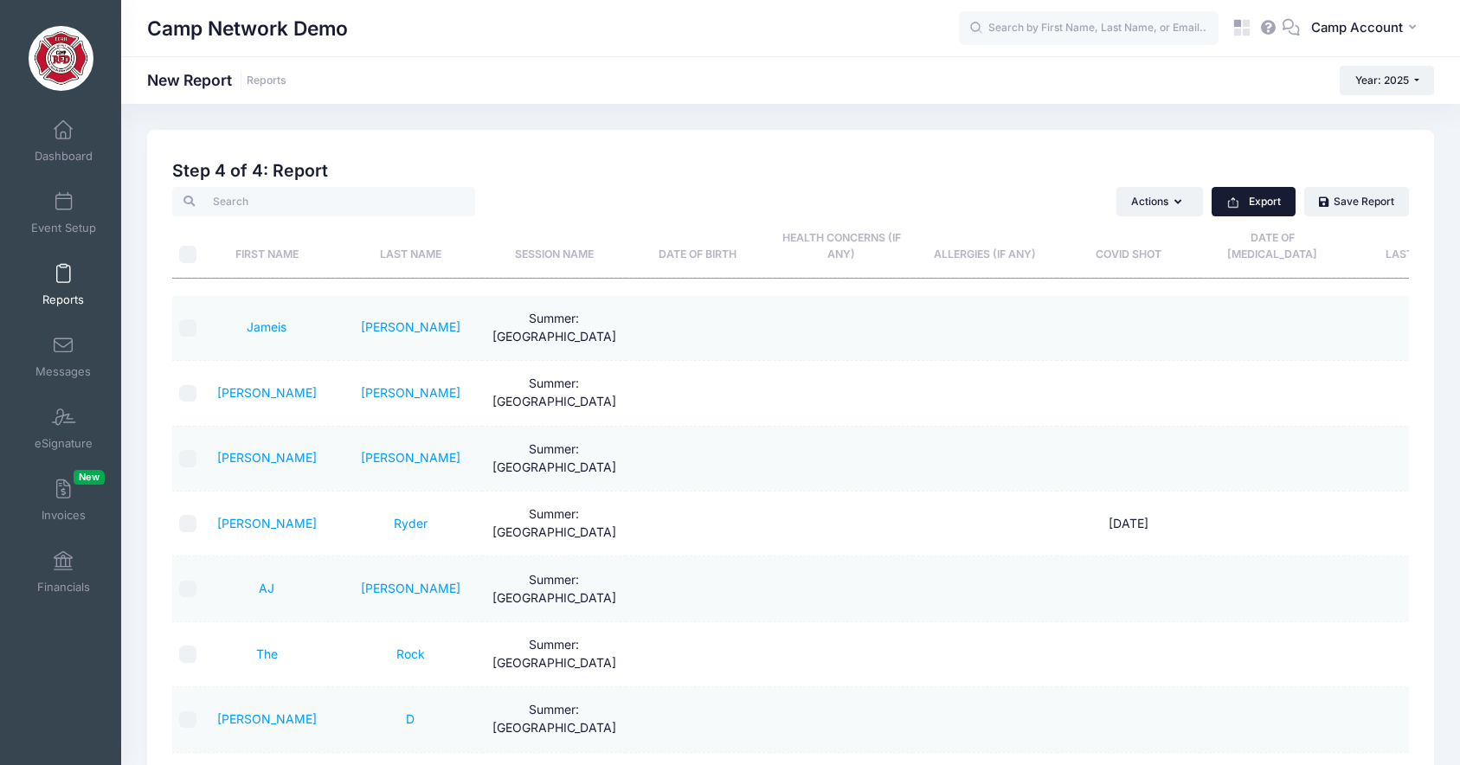
click at [1259, 211] on button "Export" at bounding box center [1254, 201] width 84 height 29
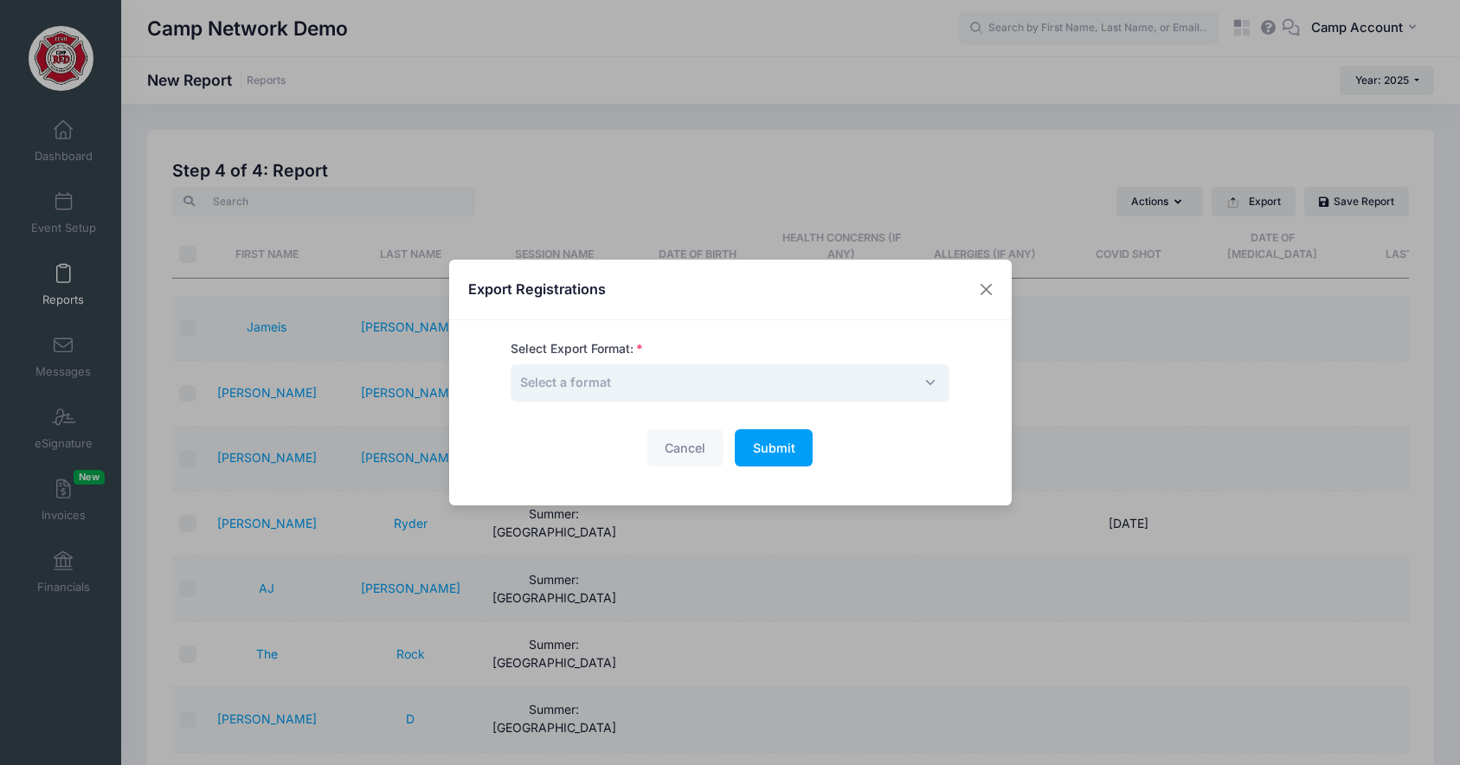
click at [766, 389] on span "Select a format" at bounding box center [730, 382] width 439 height 37
click at [905, 322] on div "Export Registrations Select Export Format: Excel CSV Print Select a format Canc…" at bounding box center [730, 383] width 563 height 247
click at [987, 289] on button "Close" at bounding box center [985, 289] width 31 height 31
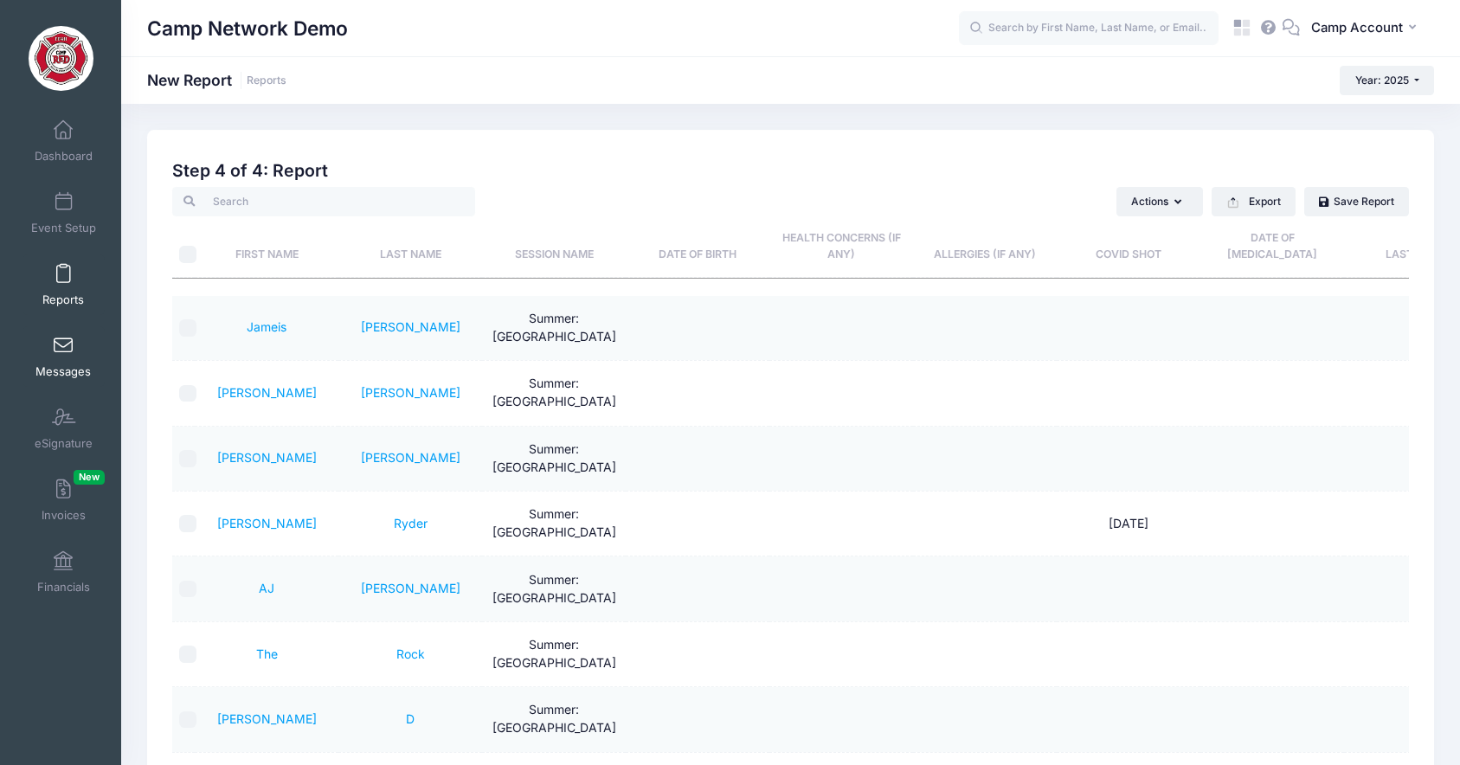
click at [75, 366] on span "Messages" at bounding box center [62, 371] width 55 height 15
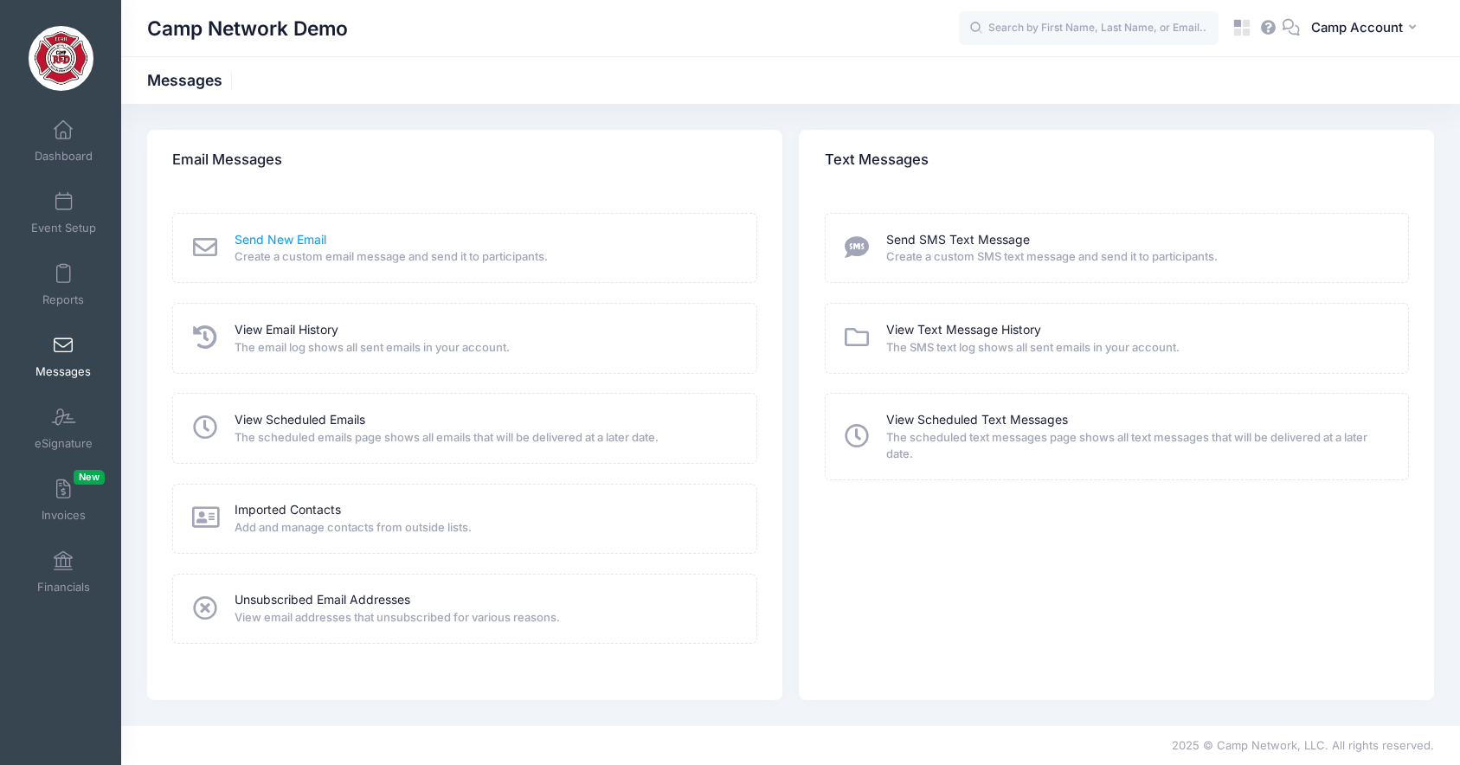
click at [293, 241] on link "Send New Email" at bounding box center [281, 240] width 92 height 18
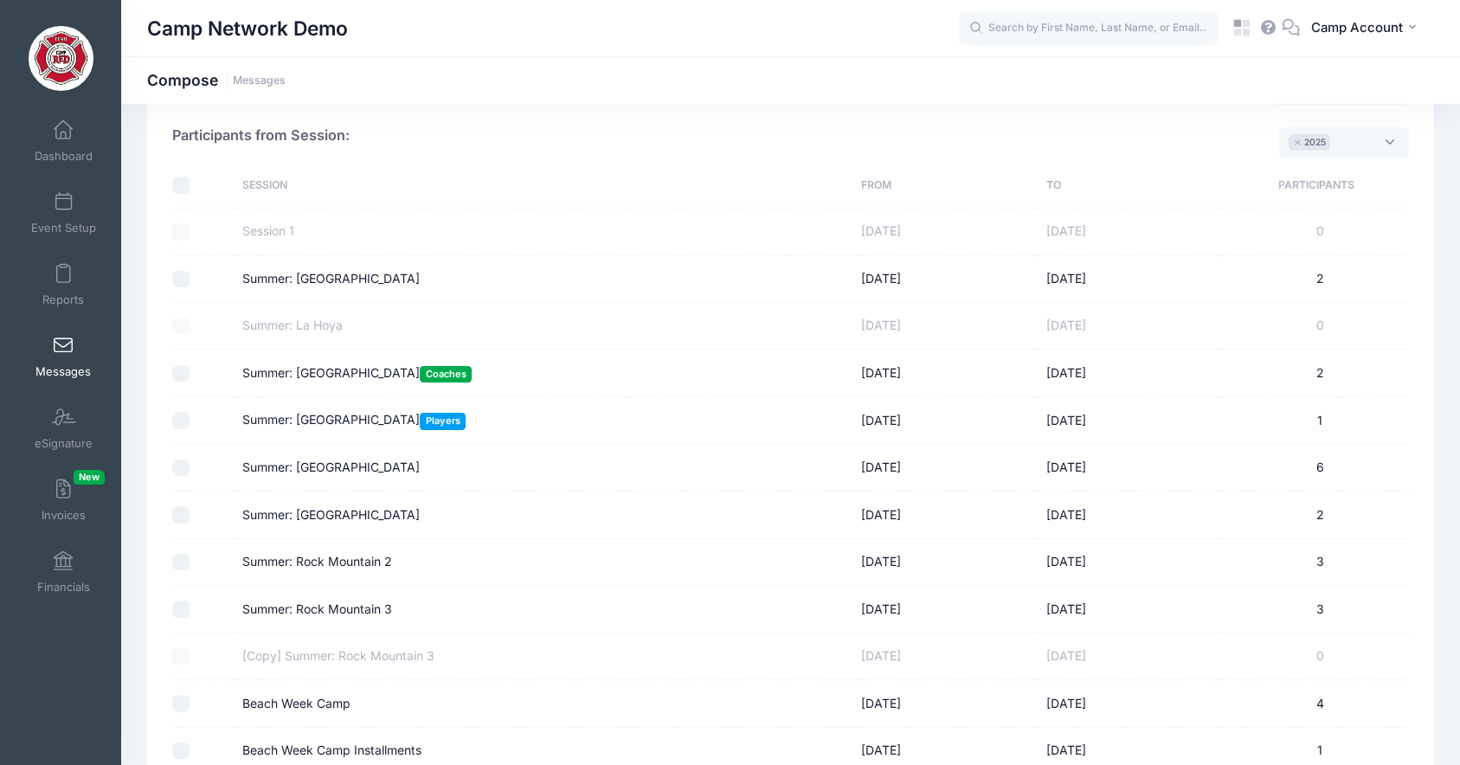
scroll to position [91, 0]
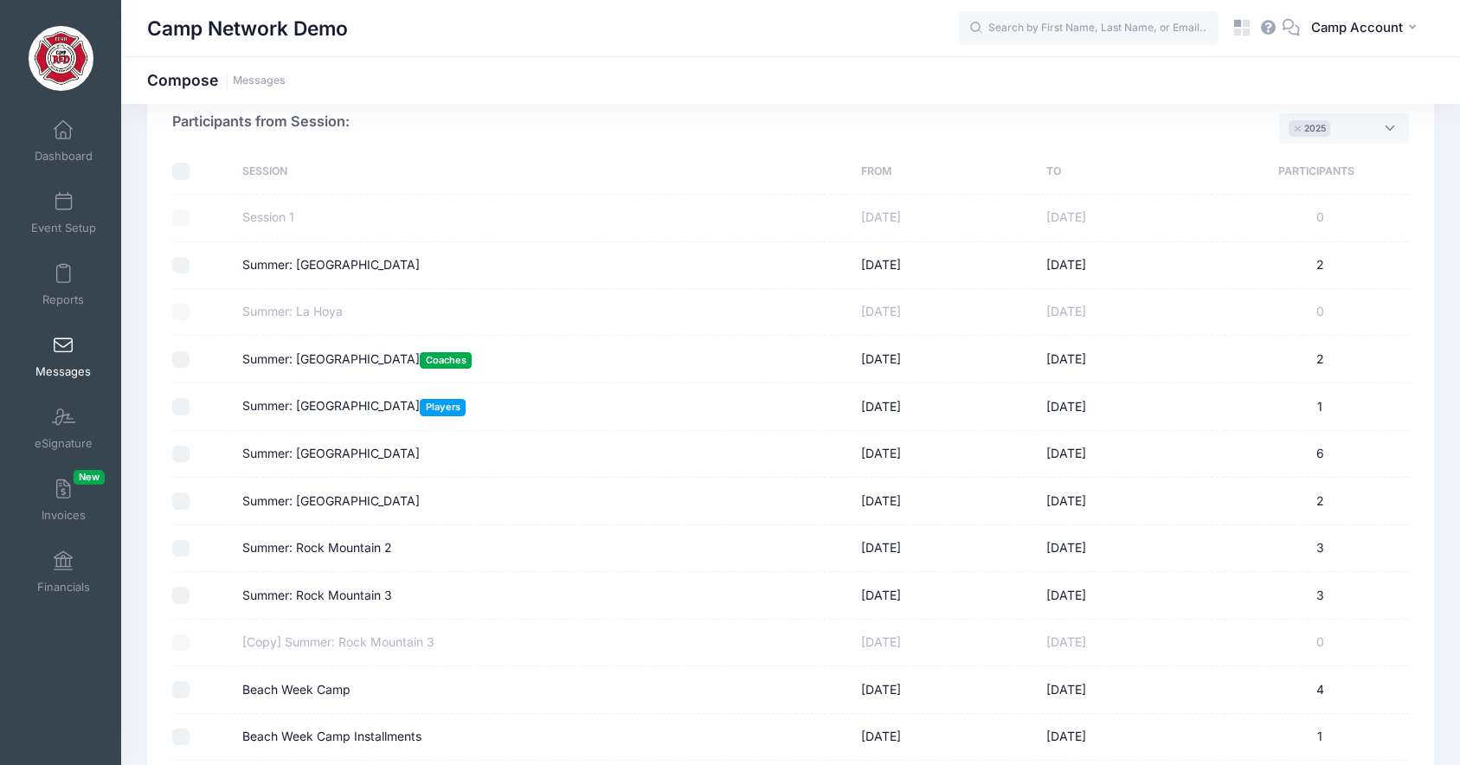
click at [188, 552] on input "Summer: Rock Mountain 2" at bounding box center [180, 548] width 17 height 17
checkbox input "true"
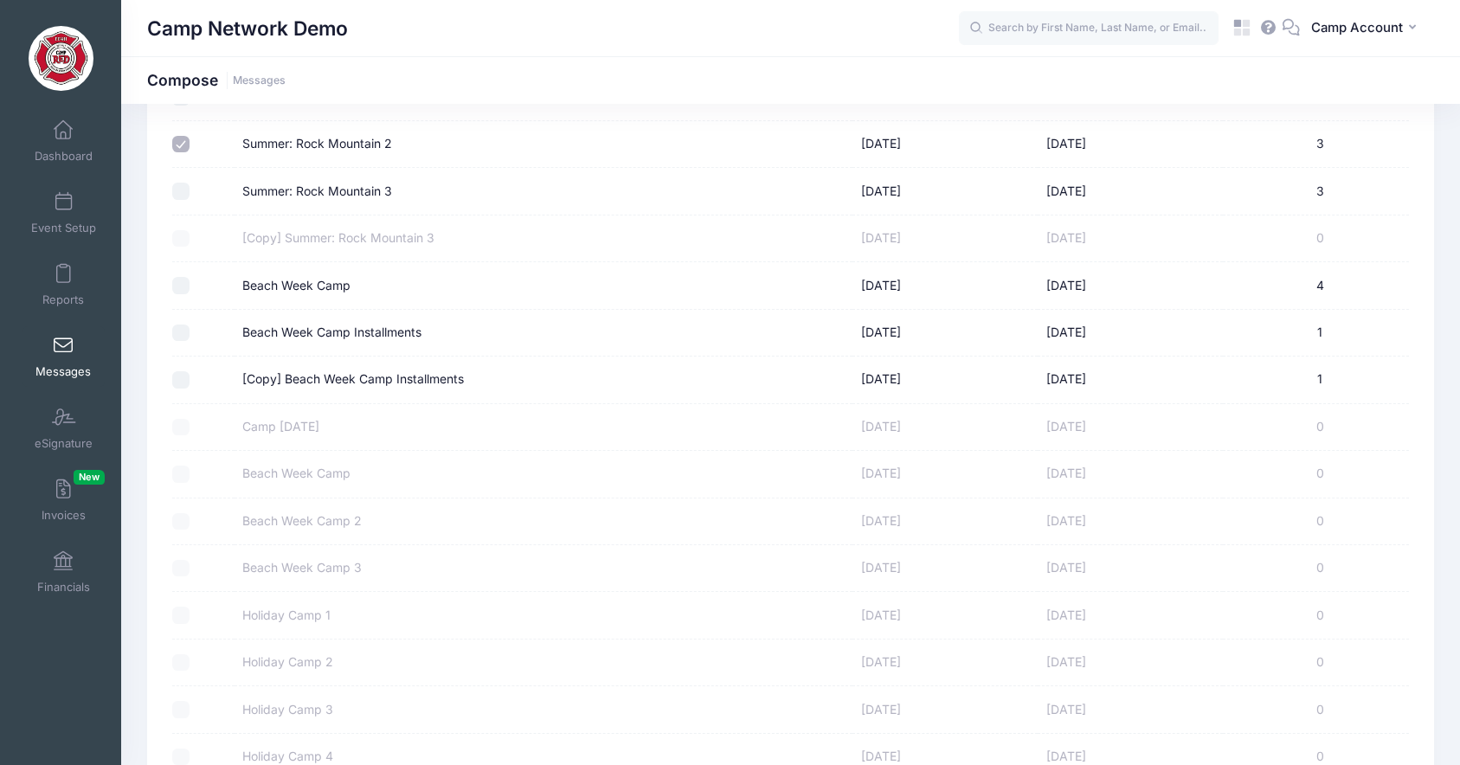
scroll to position [906, 0]
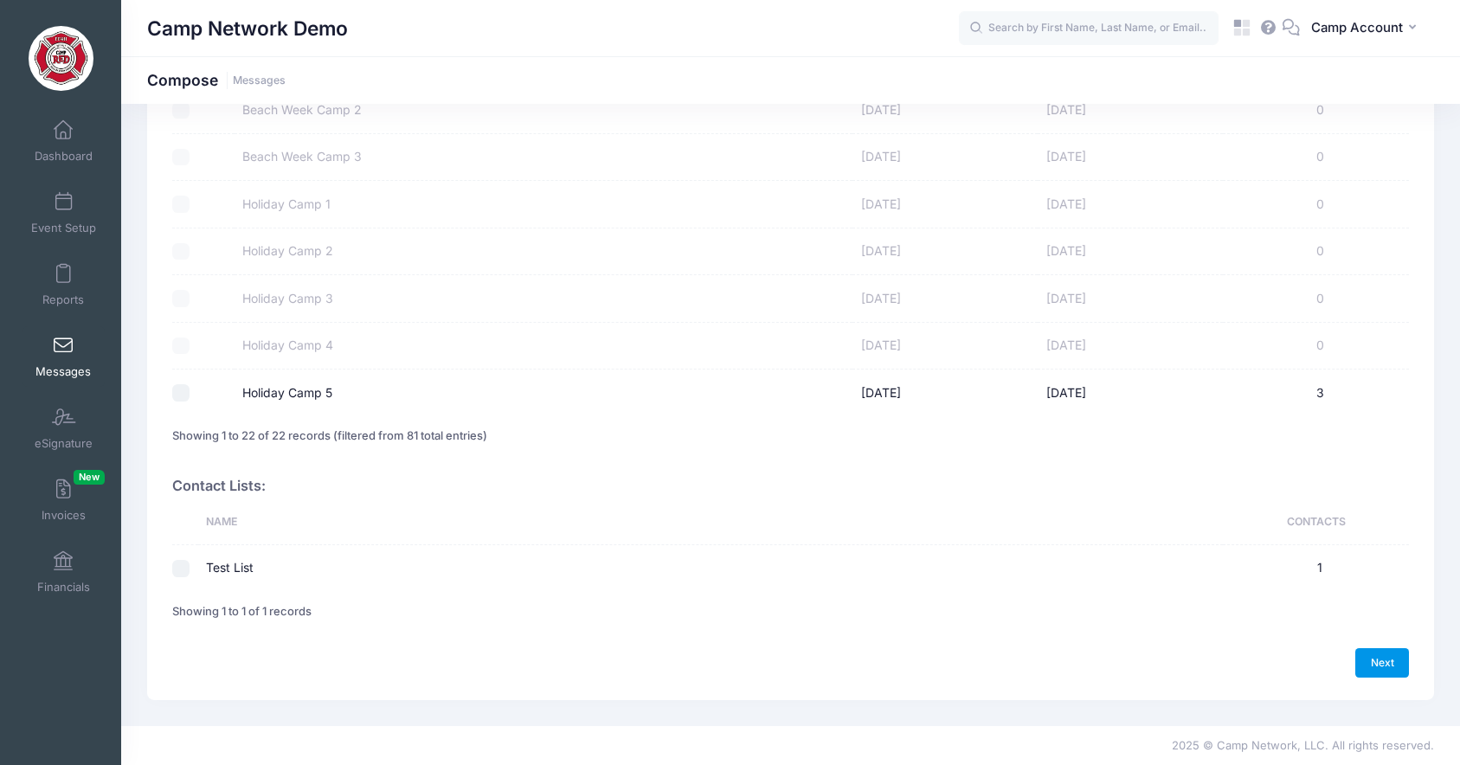
click at [1382, 660] on link "Next" at bounding box center [1383, 662] width 54 height 29
select select "50"
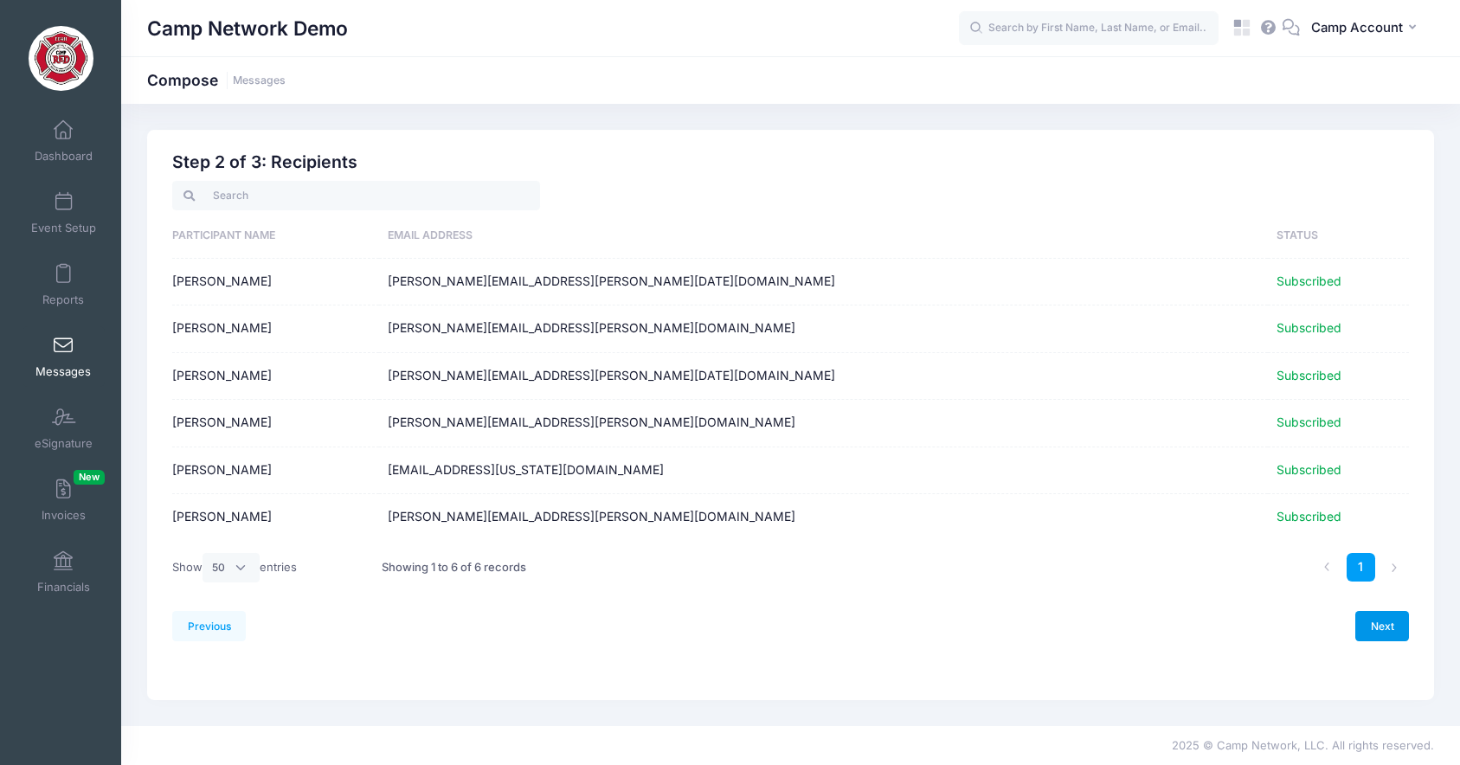
click at [1394, 615] on link "Next" at bounding box center [1383, 625] width 54 height 29
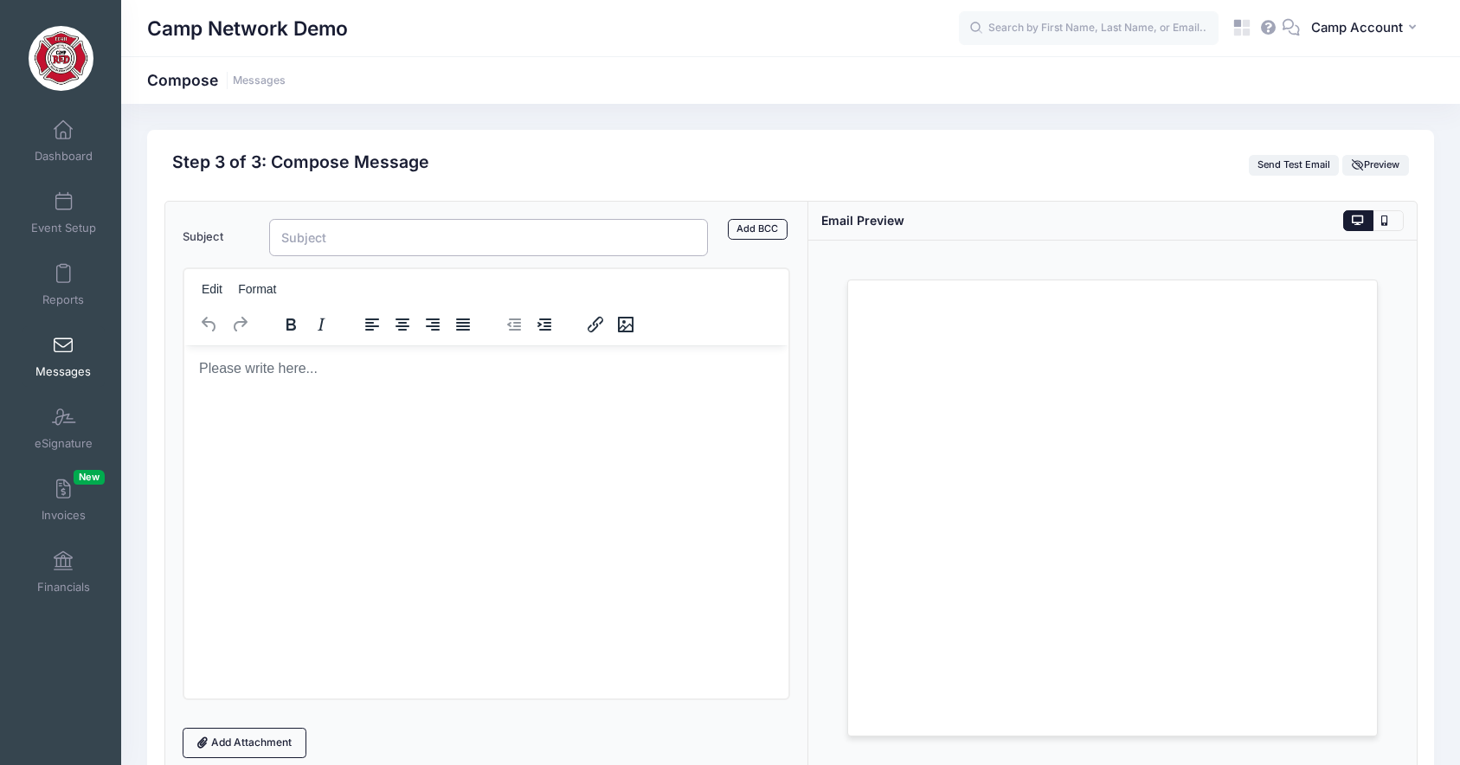
click at [495, 239] on input "Subject" at bounding box center [489, 237] width 440 height 37
type input "Camp Reminders"
click at [564, 391] on html at bounding box center [486, 368] width 605 height 47
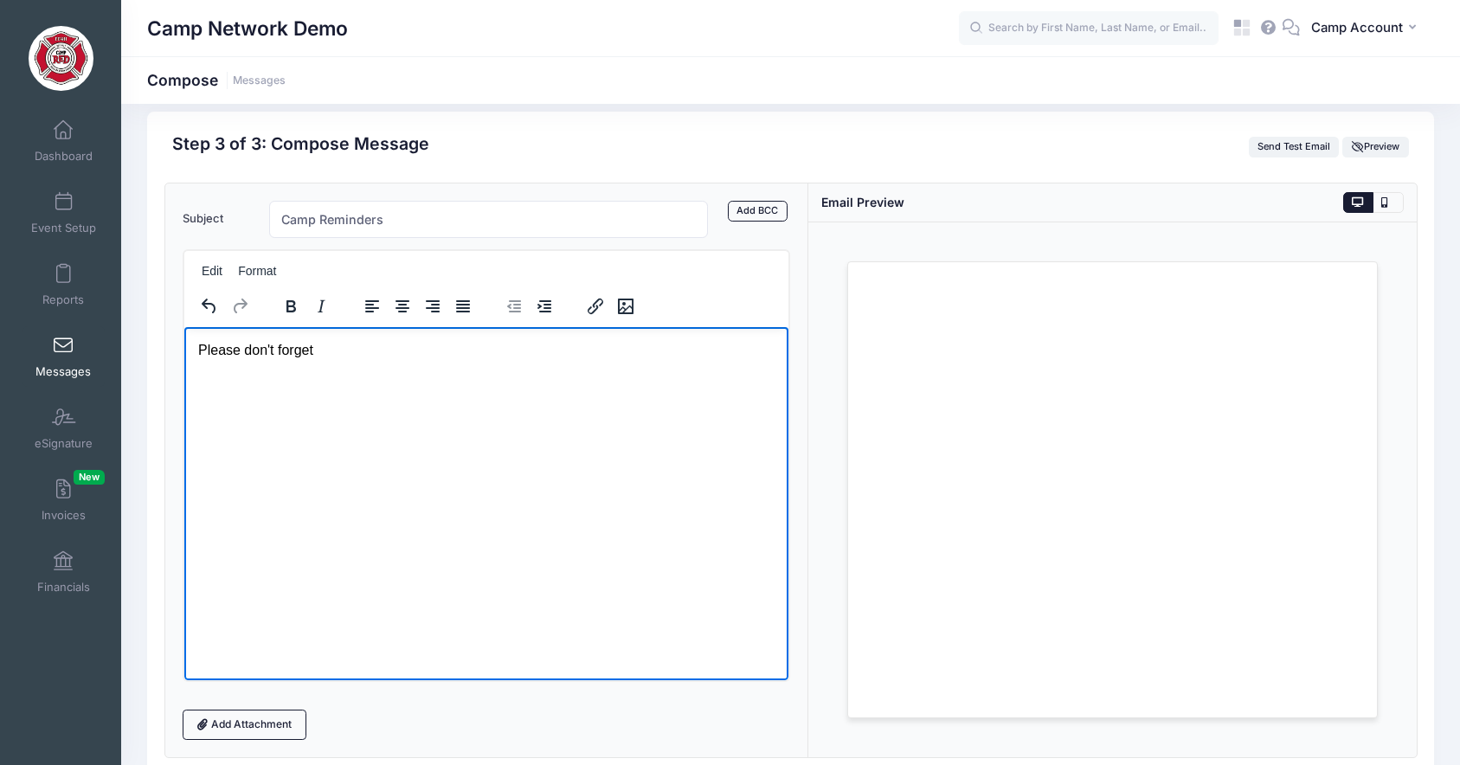
scroll to position [25, 0]
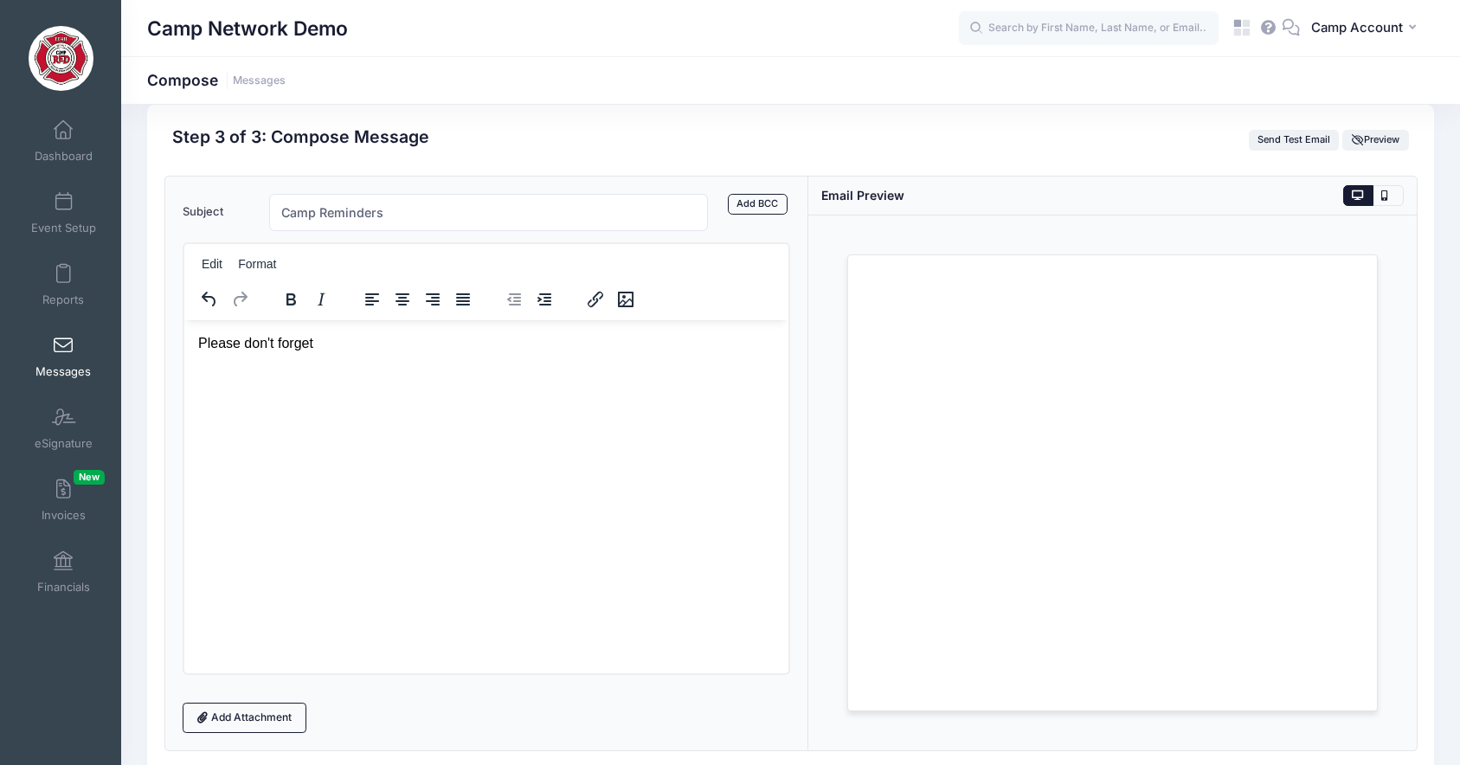
click at [773, 270] on div "Edit Format" at bounding box center [481, 265] width 595 height 34
click at [67, 356] on link "Messages" at bounding box center [64, 356] width 82 height 61
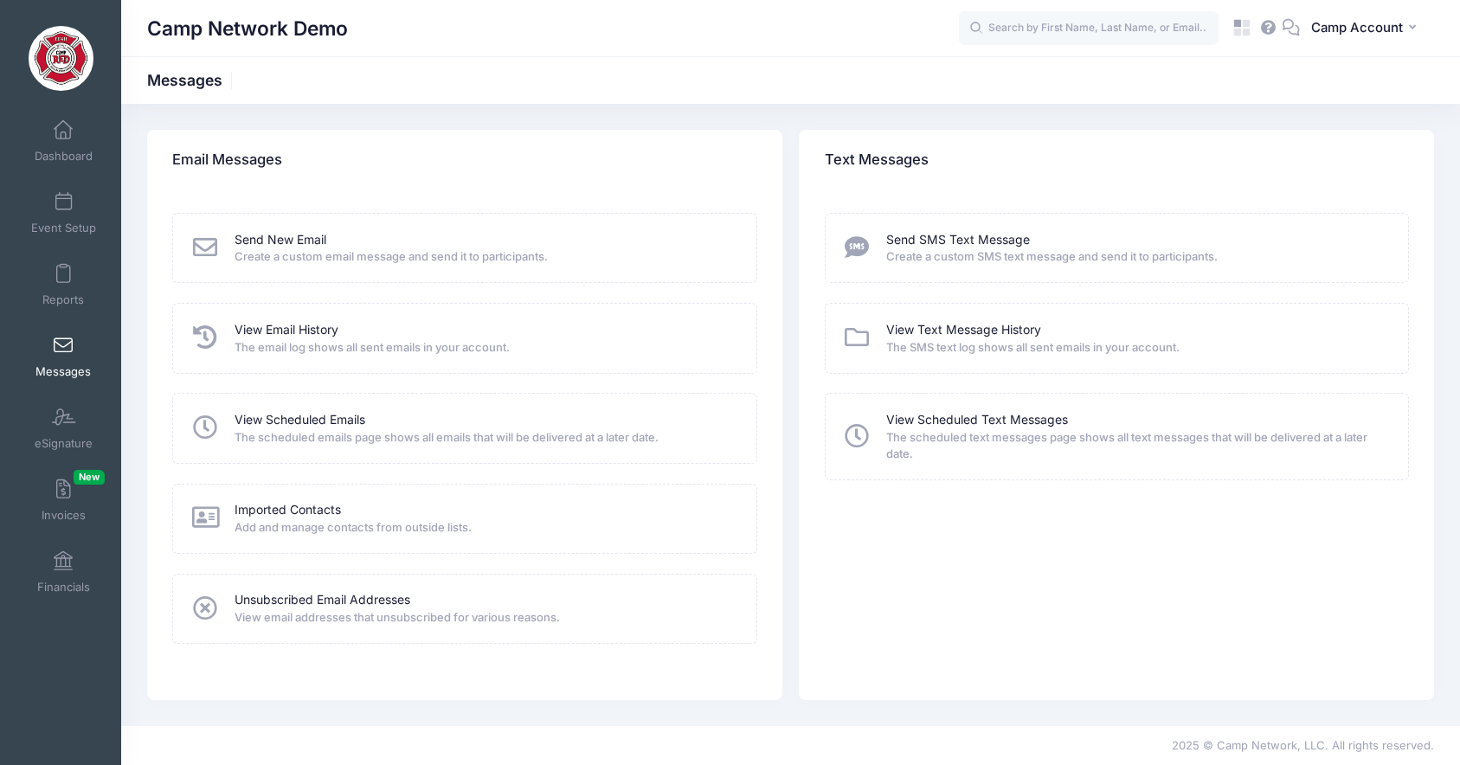
click at [326, 382] on div "Send New Email Create a custom email message and send it to participants. View …" at bounding box center [464, 445] width 635 height 510
click at [63, 515] on span "Invoices New" at bounding box center [64, 515] width 44 height 15
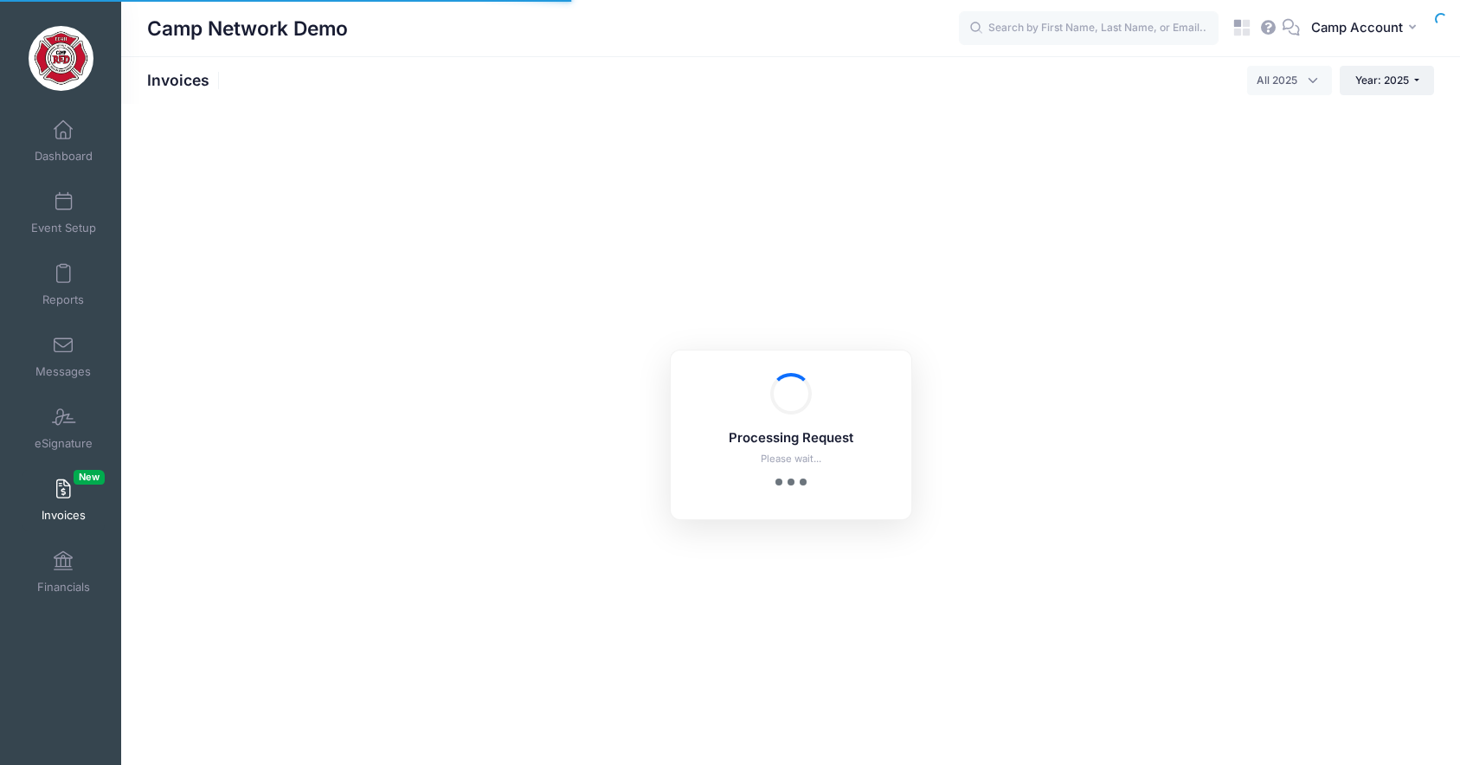
select select
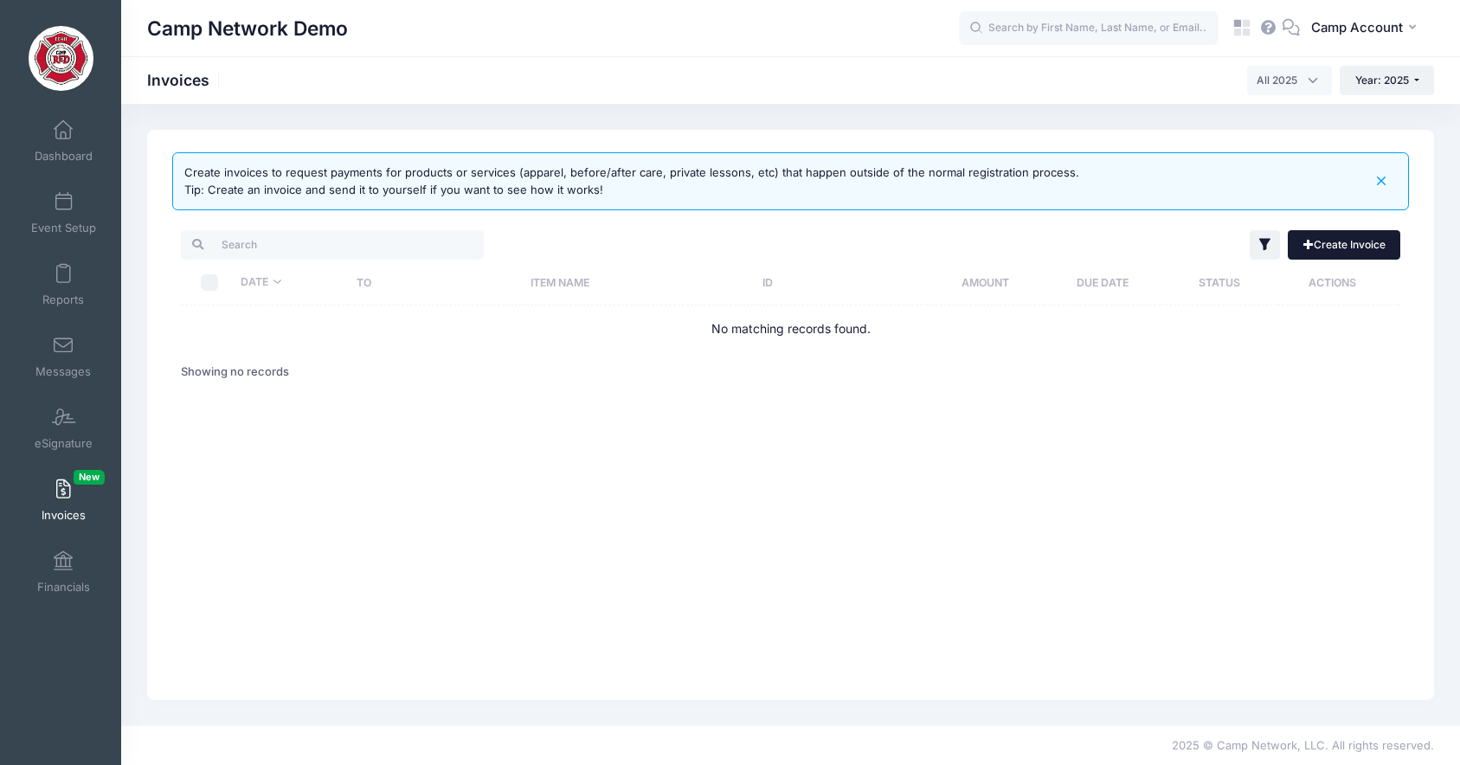
click at [1351, 246] on link "Create Invoice" at bounding box center [1344, 244] width 113 height 29
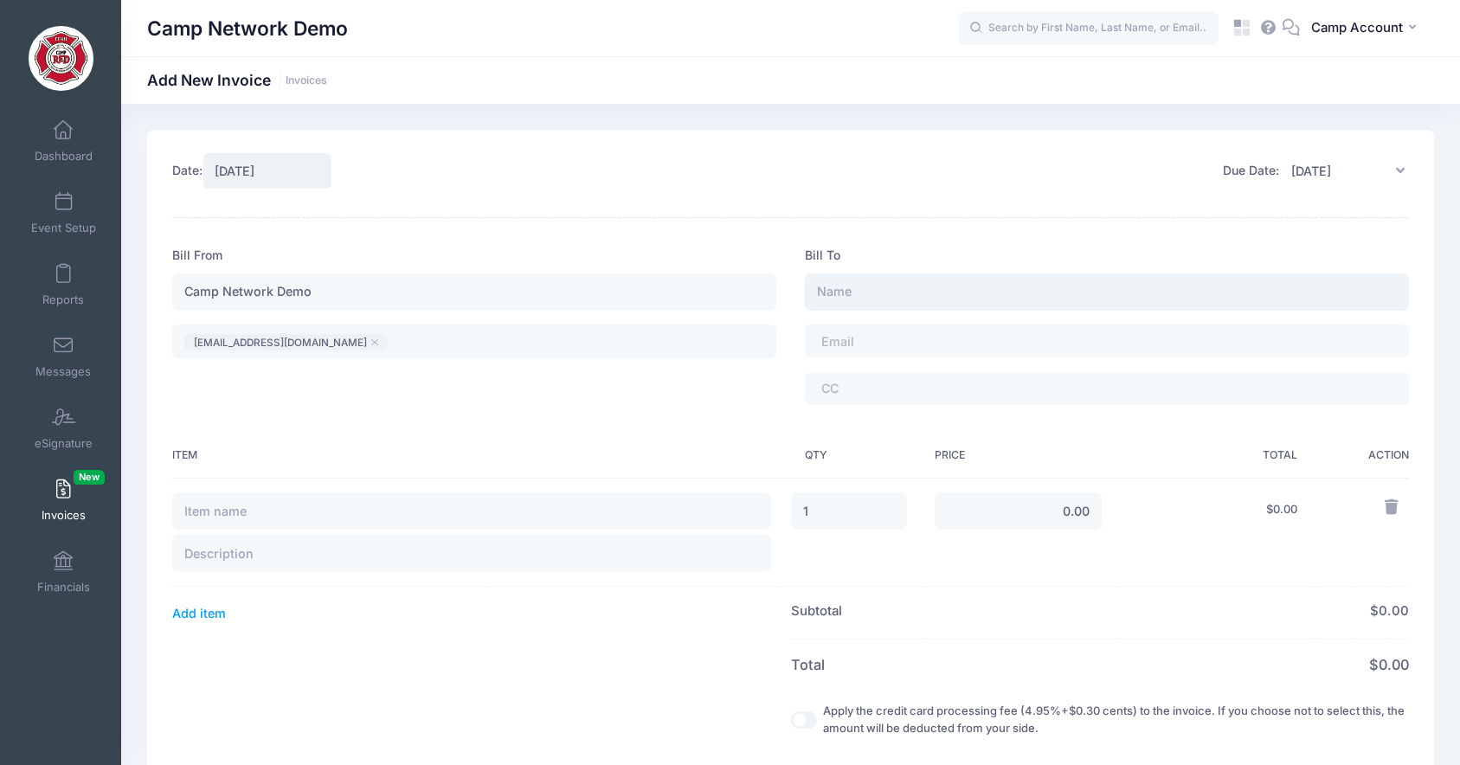
click at [840, 295] on input "text" at bounding box center [1107, 292] width 604 height 37
type input "[PERSON_NAME]"
click at [342, 510] on input "text" at bounding box center [471, 511] width 599 height 37
type input "Before-care (8-10am)"
click at [1053, 504] on input "0.00" at bounding box center [1018, 511] width 167 height 37
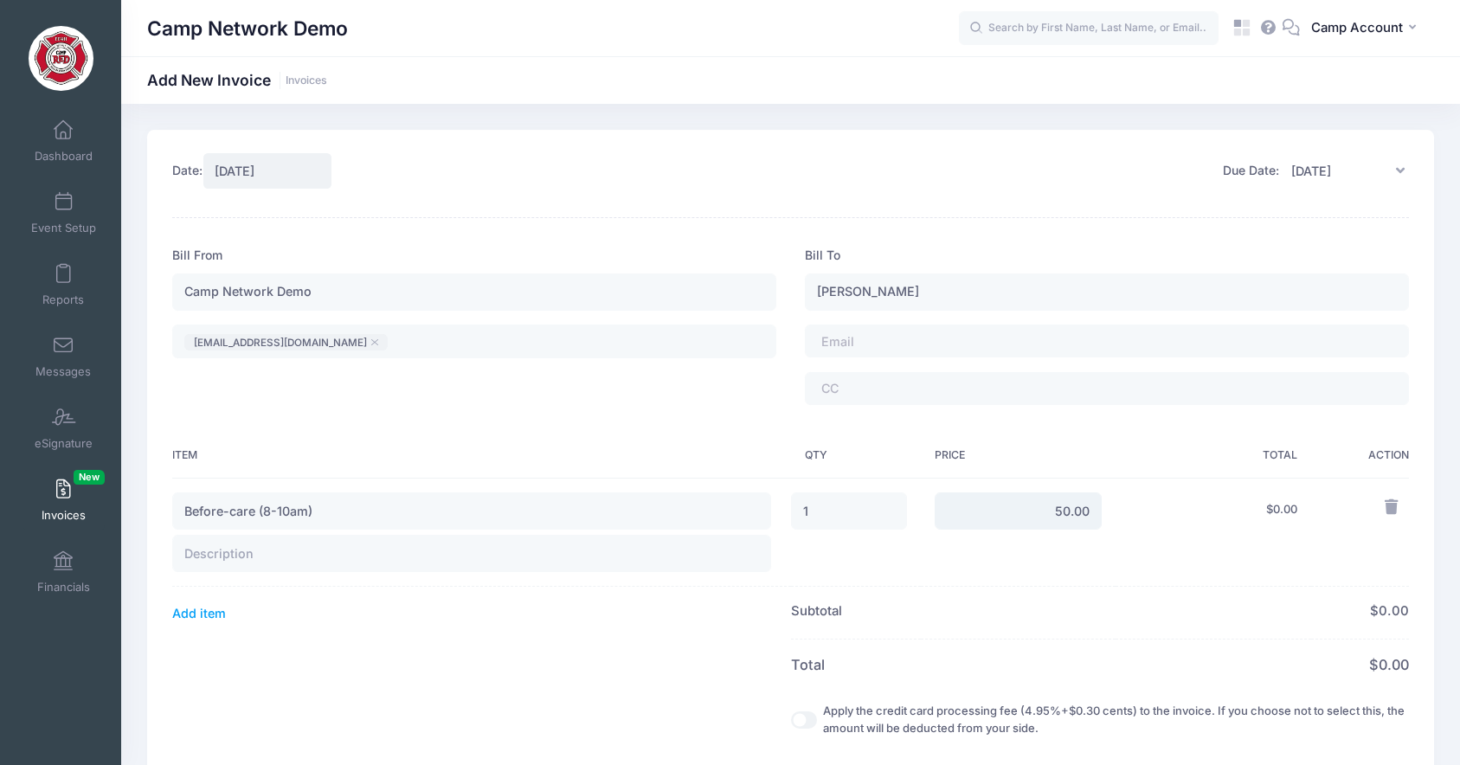
type input "50.00"
click at [1227, 544] on td "$ 50.00" at bounding box center [1214, 532] width 196 height 109
click at [67, 580] on span "Financials" at bounding box center [63, 587] width 53 height 15
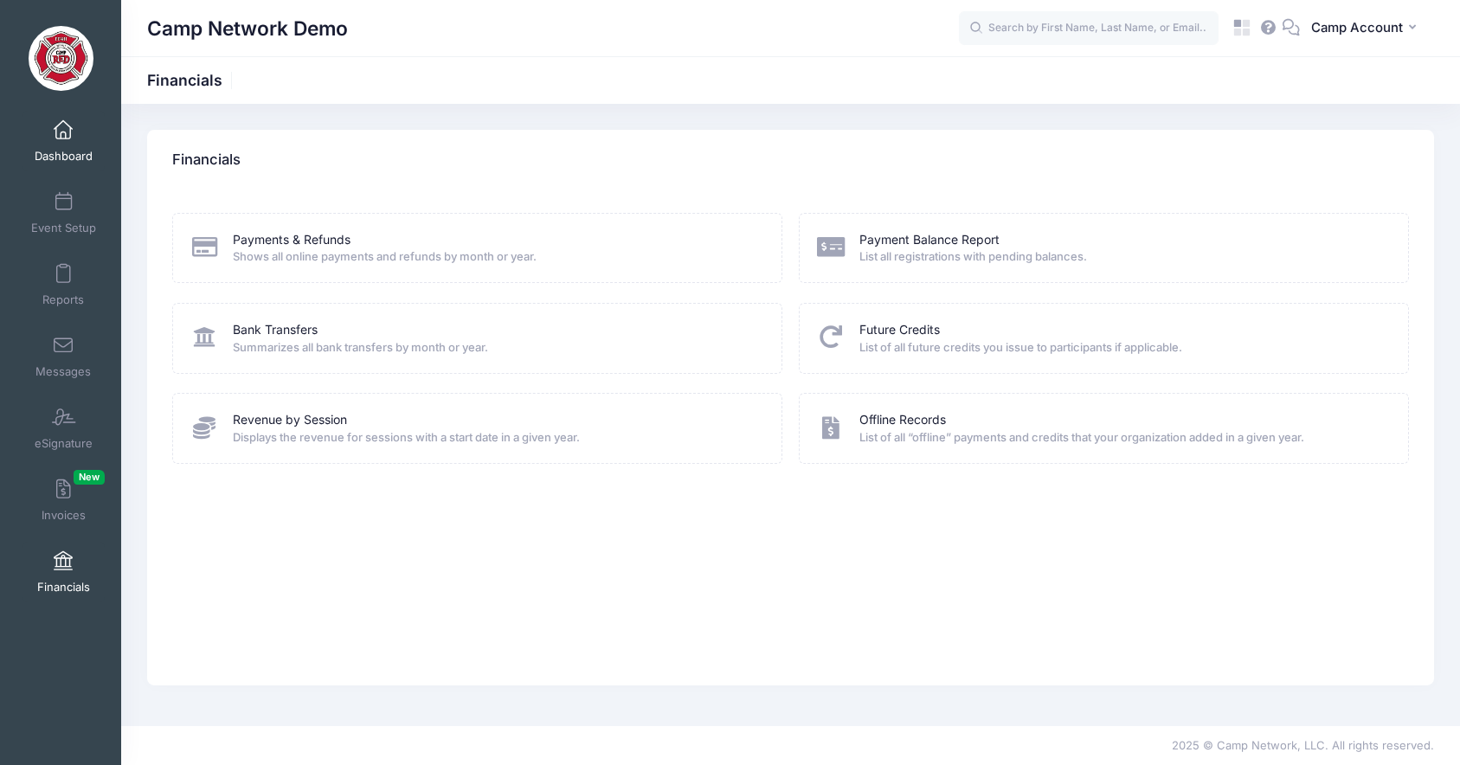
click at [60, 155] on span "Dashboard" at bounding box center [64, 156] width 58 height 15
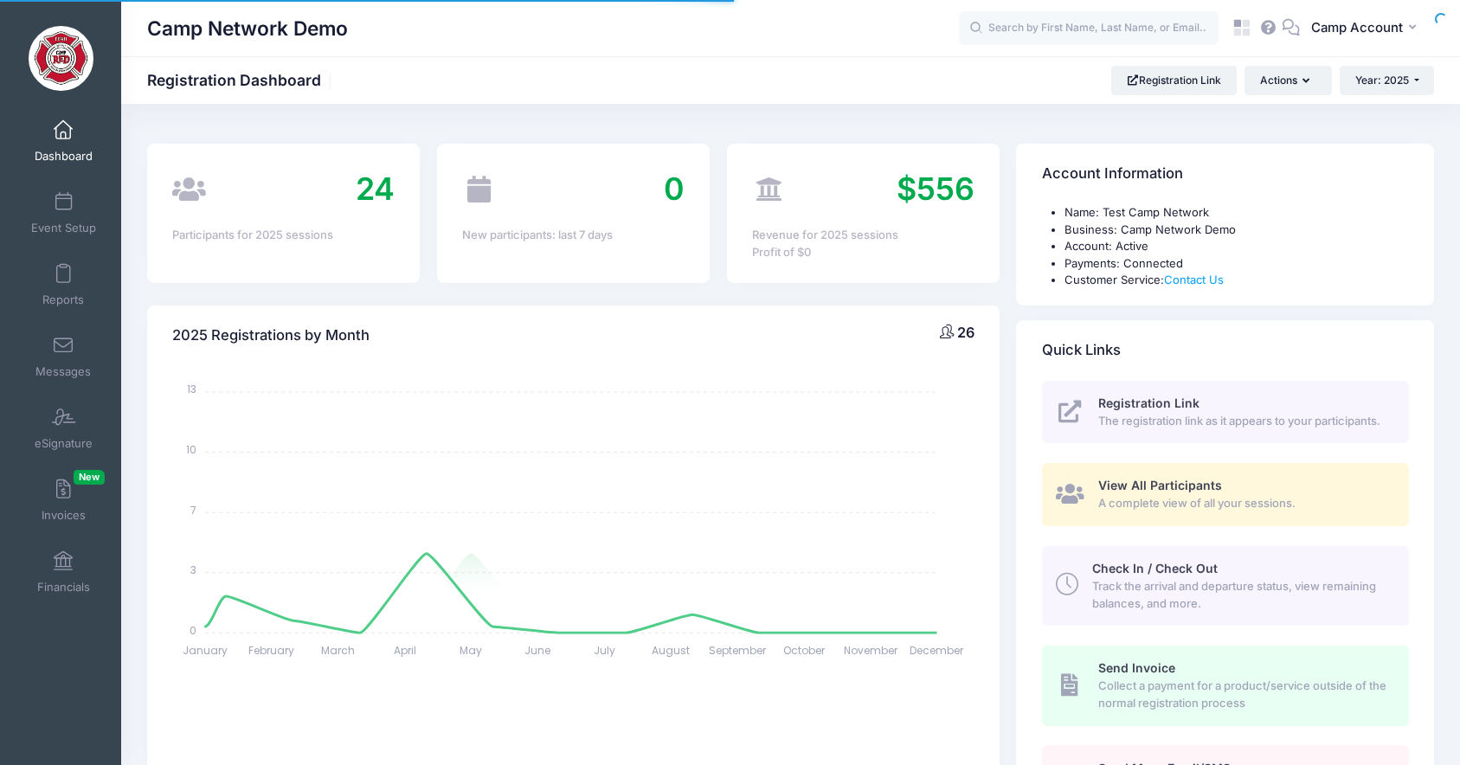
select select
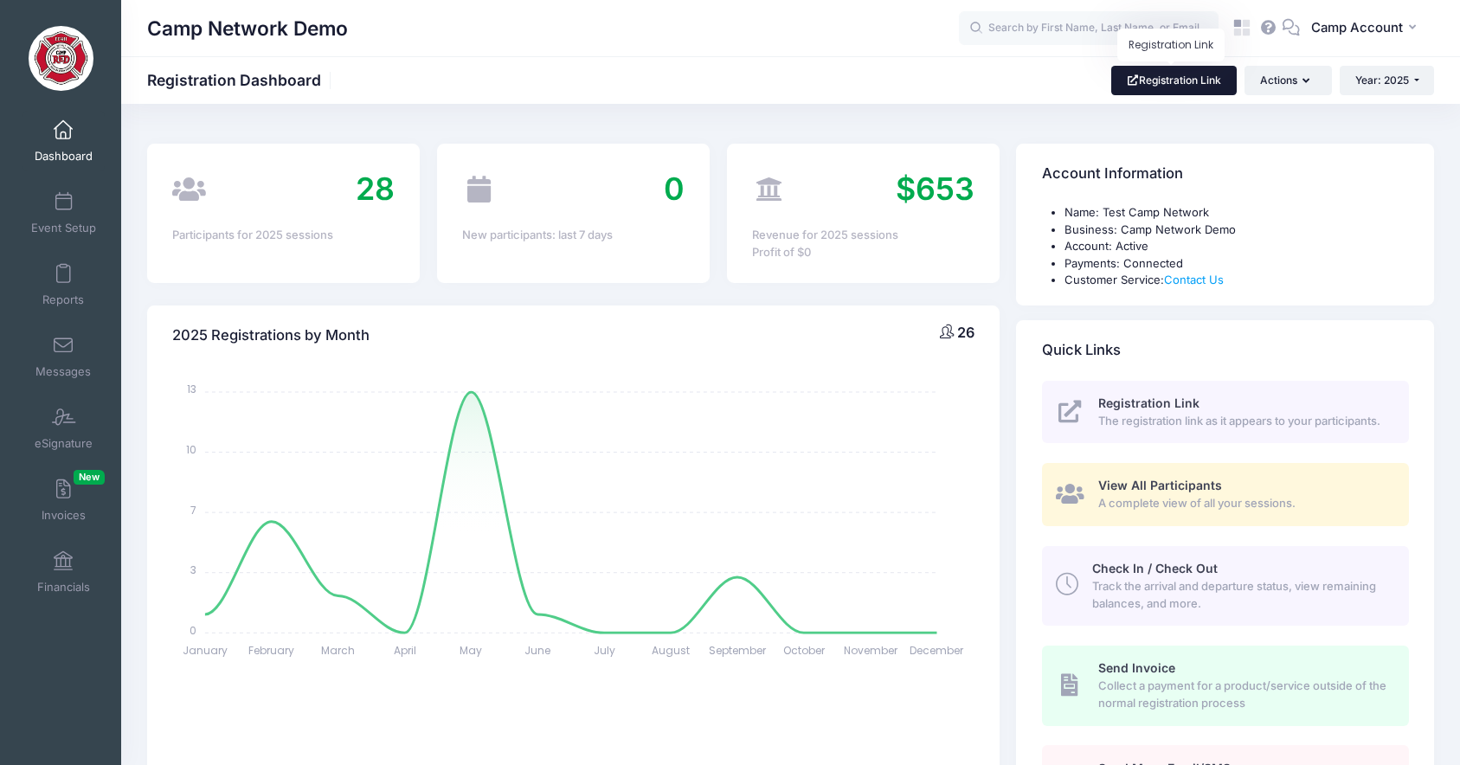
click at [1183, 74] on link "Registration Link" at bounding box center [1174, 80] width 126 height 29
click at [1309, 82] on button "Actions" at bounding box center [1288, 80] width 87 height 29
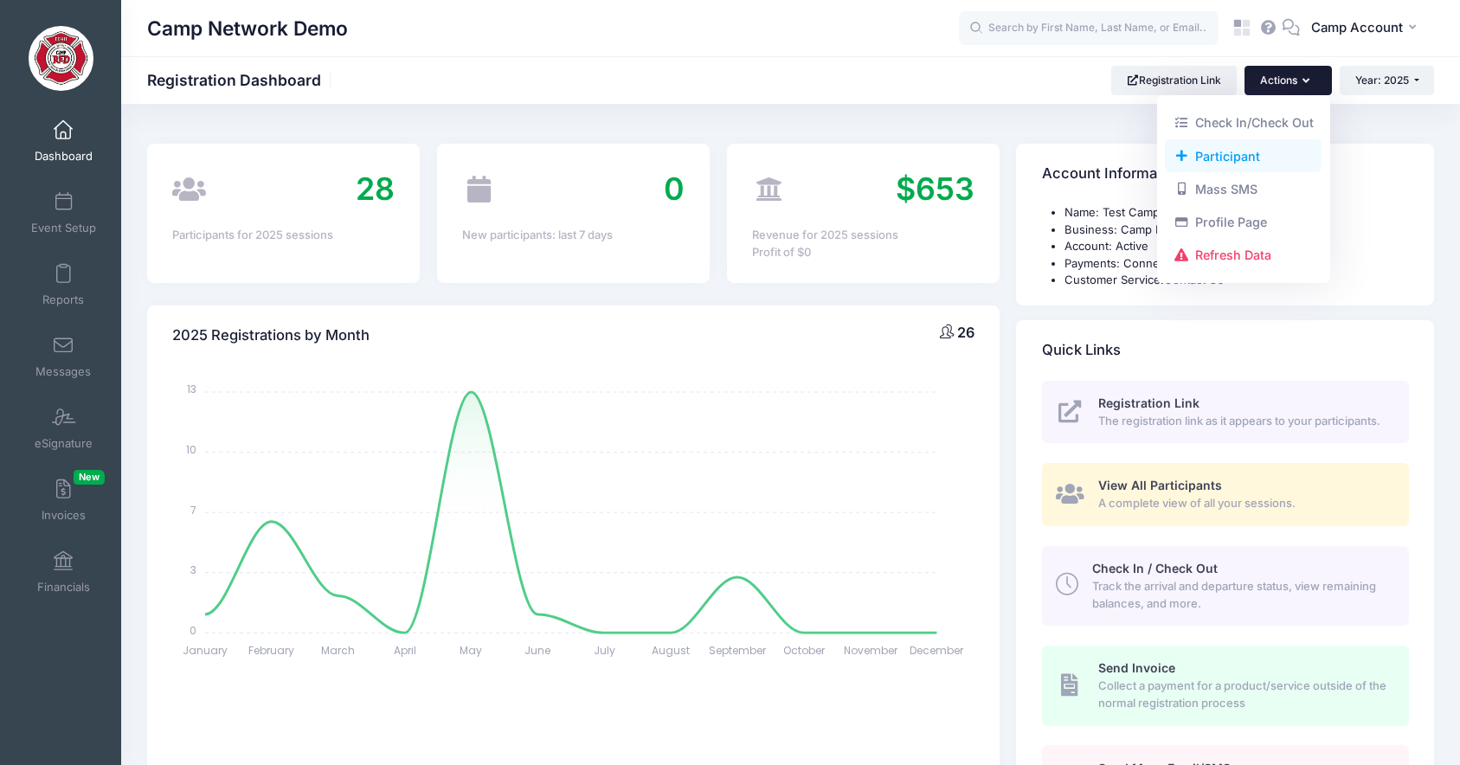
click at [1212, 159] on link "Participant" at bounding box center [1243, 155] width 157 height 33
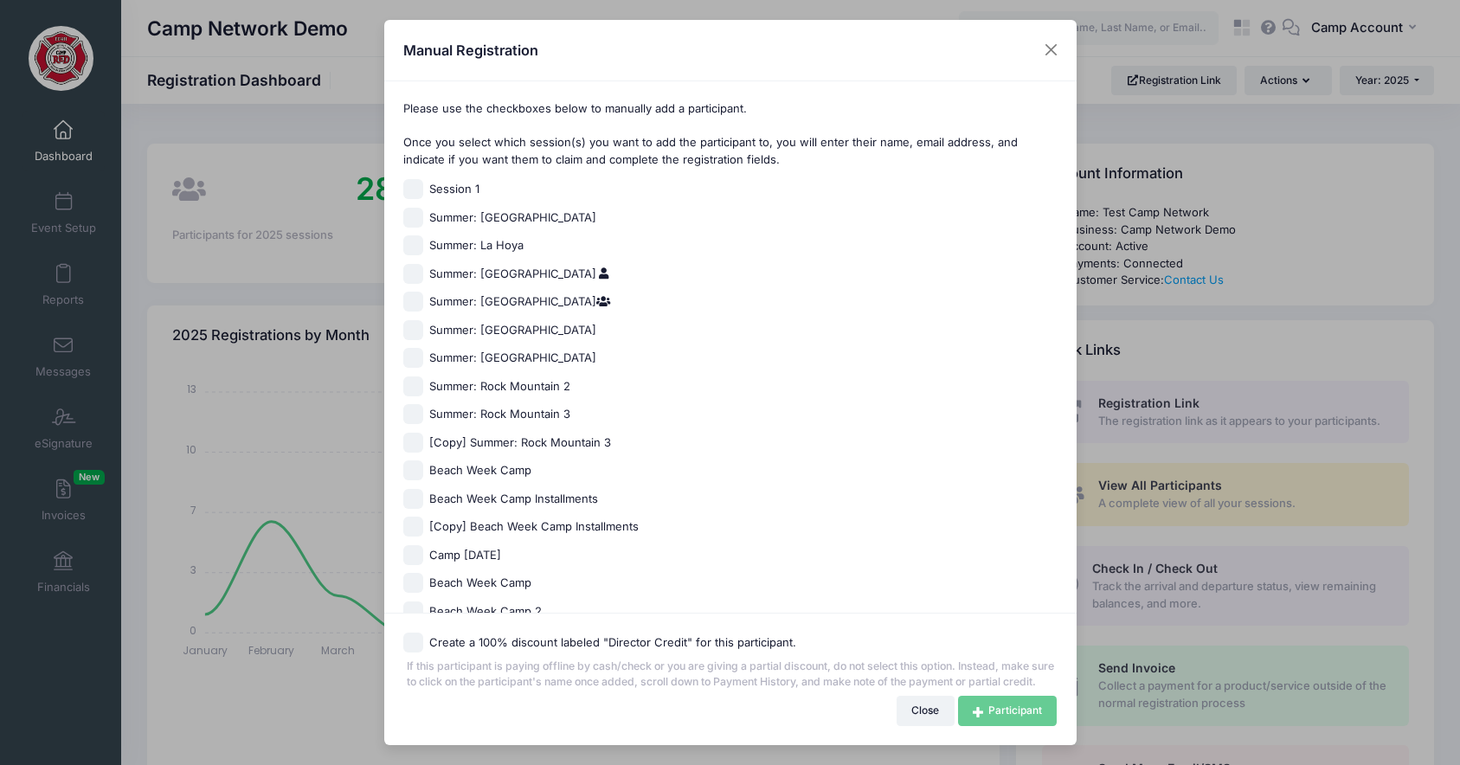
click at [415, 583] on input "Beach Week Camp" at bounding box center [413, 583] width 20 height 20
checkbox input "true"
click at [1049, 51] on button "Close" at bounding box center [1050, 50] width 31 height 31
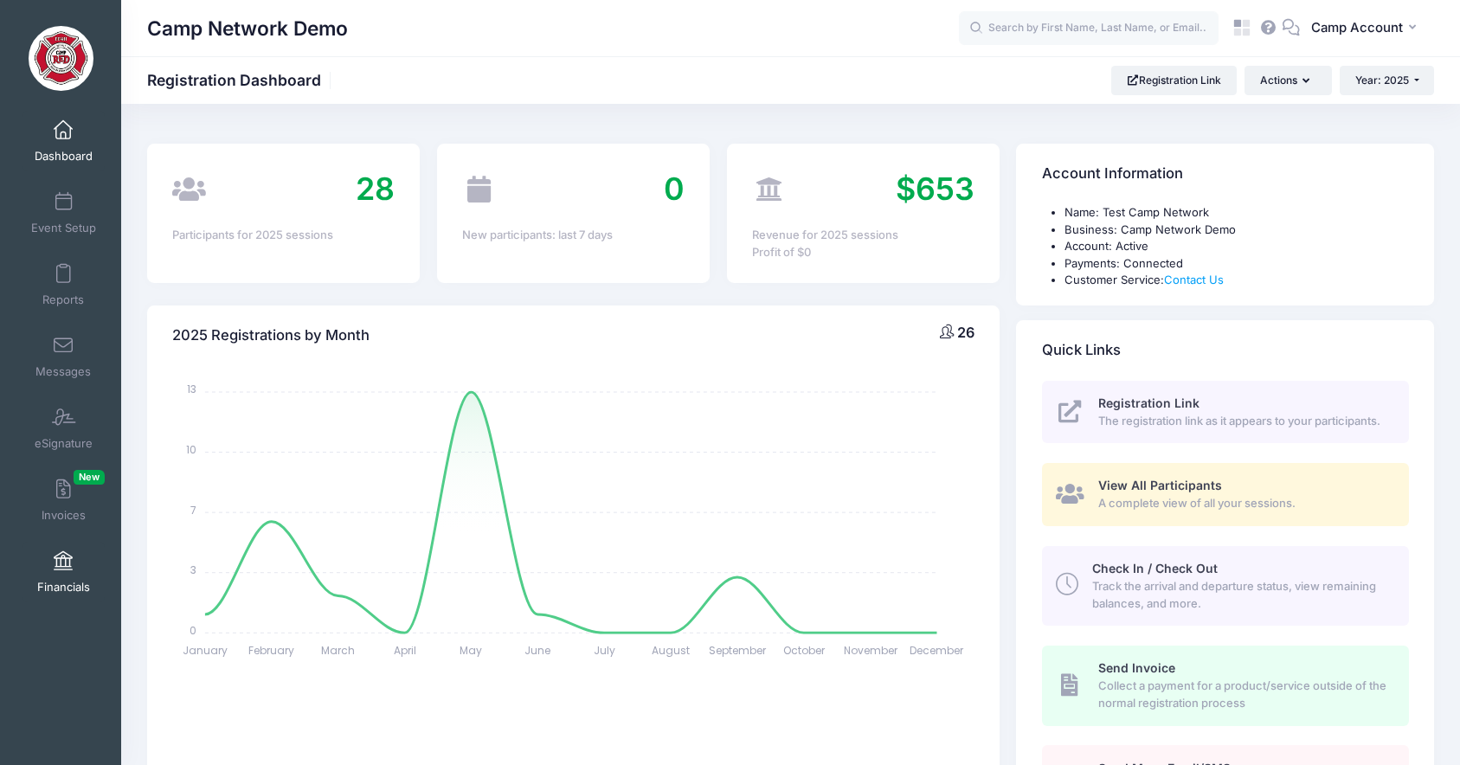
click at [58, 575] on link "Financials" at bounding box center [64, 572] width 82 height 61
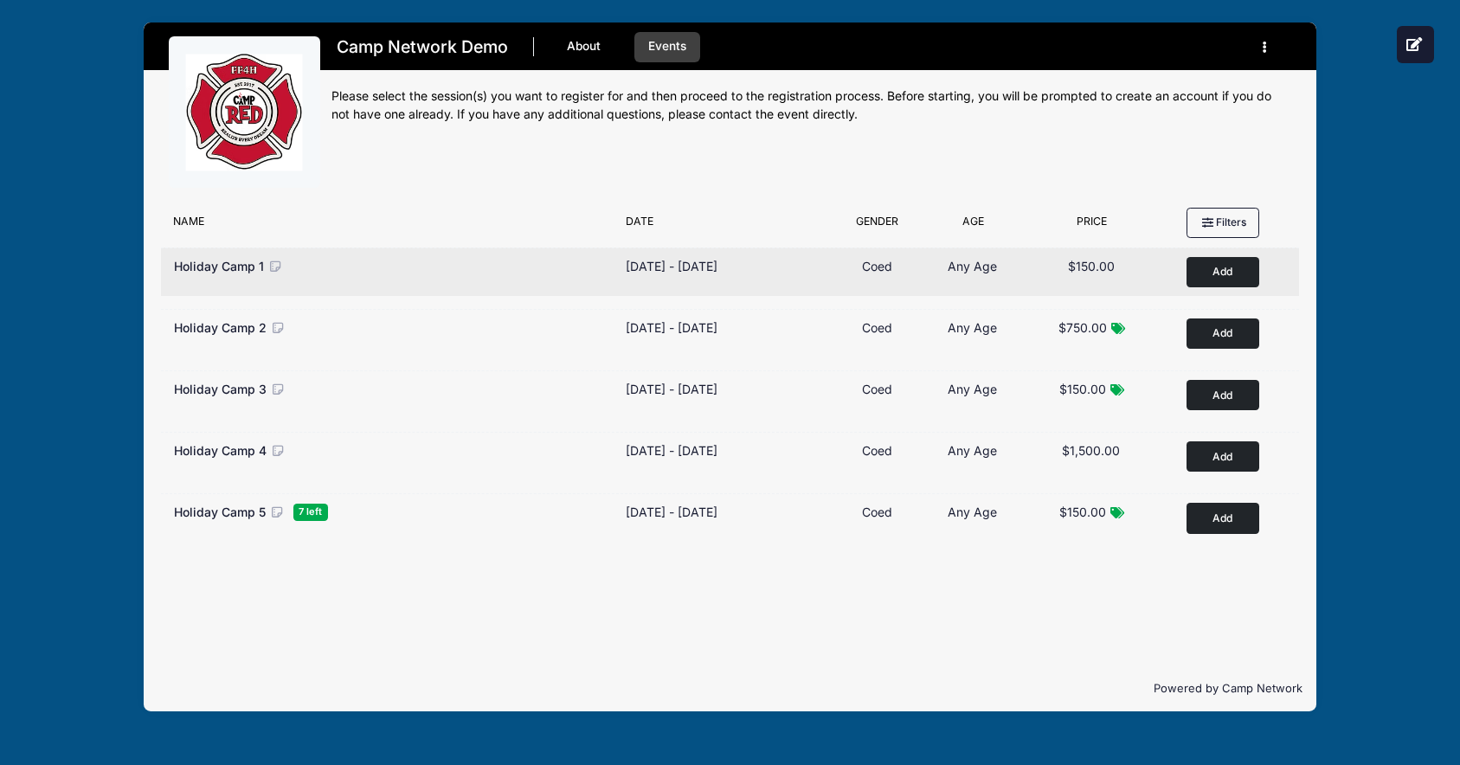
click at [1209, 273] on button "Add to Cart" at bounding box center [1223, 272] width 73 height 30
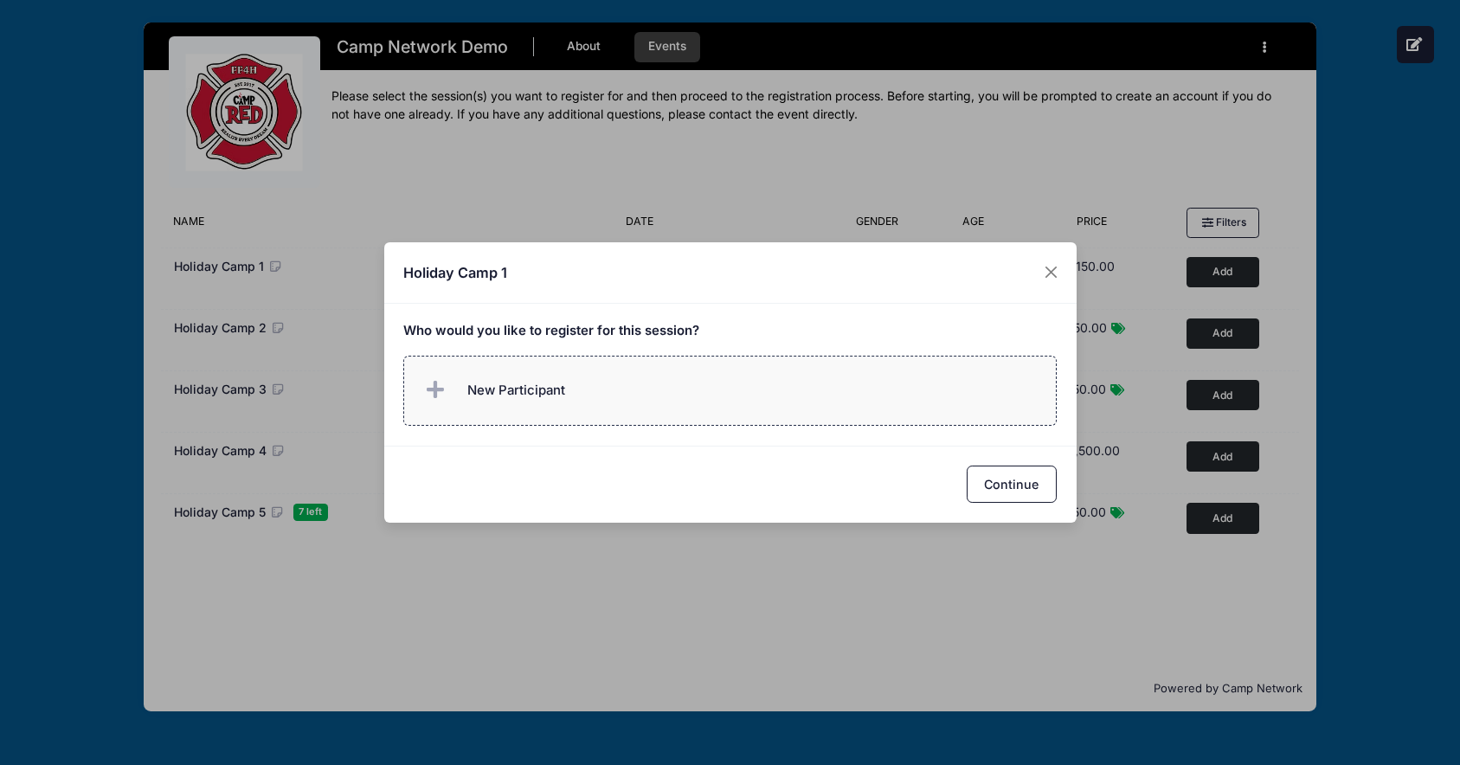
click at [808, 420] on label "New Participant" at bounding box center [730, 391] width 654 height 70
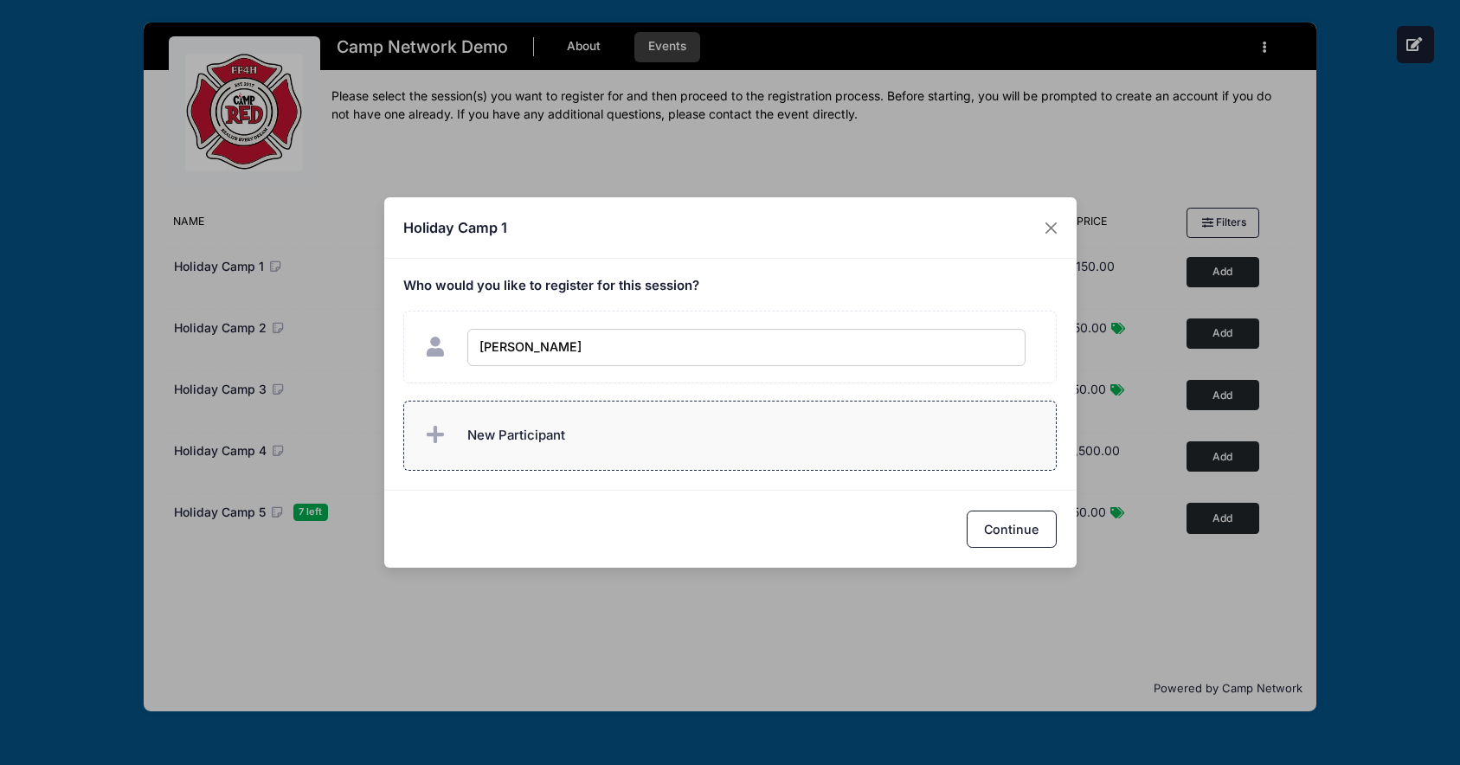
type input "Andrew Downing"
checkbox input "true"
click at [782, 447] on label "New Participant" at bounding box center [730, 436] width 654 height 70
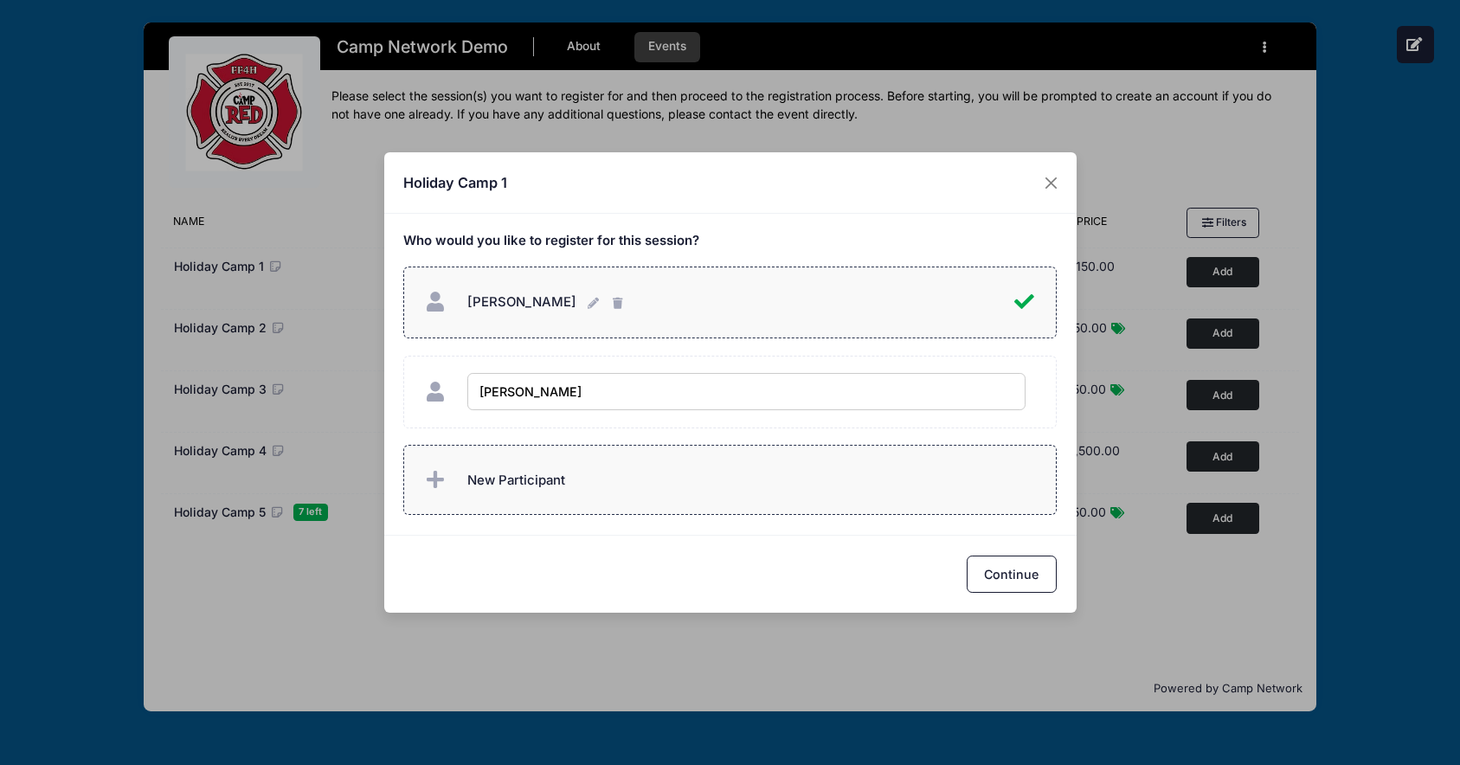
type input "Lauren Downing"
checkbox input "true"
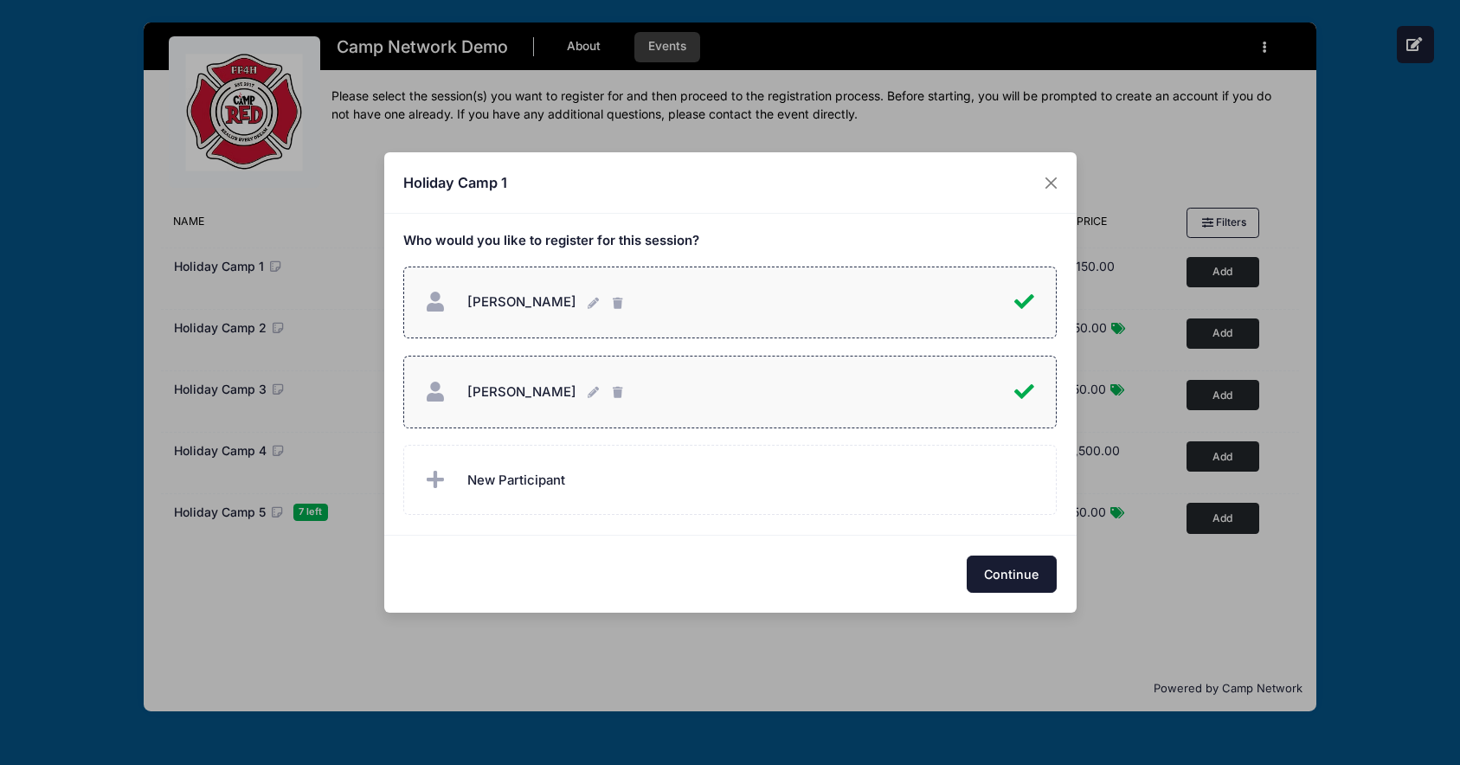
click at [1044, 566] on button "Continue" at bounding box center [1012, 574] width 90 height 37
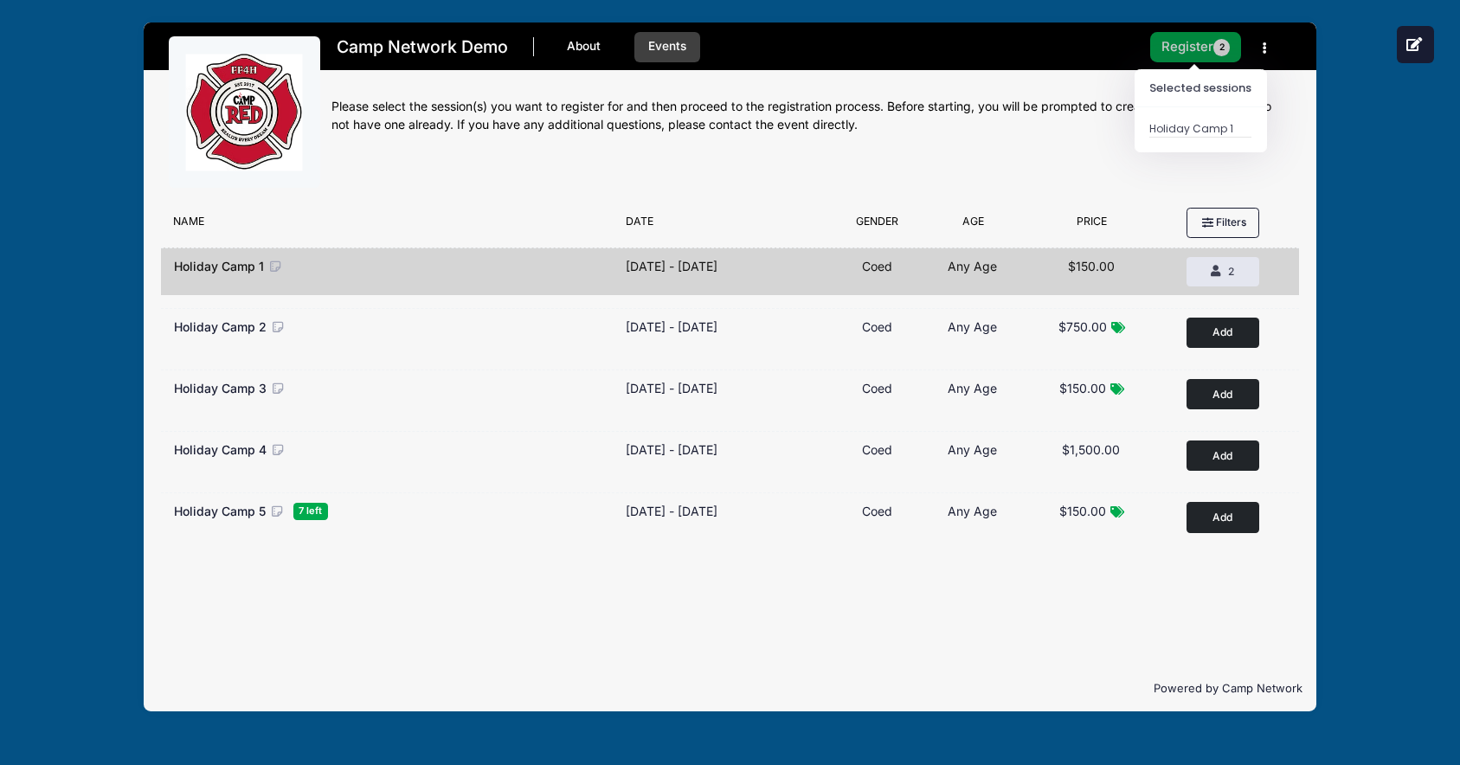
click at [1200, 56] on button "Register 2" at bounding box center [1196, 47] width 92 height 30
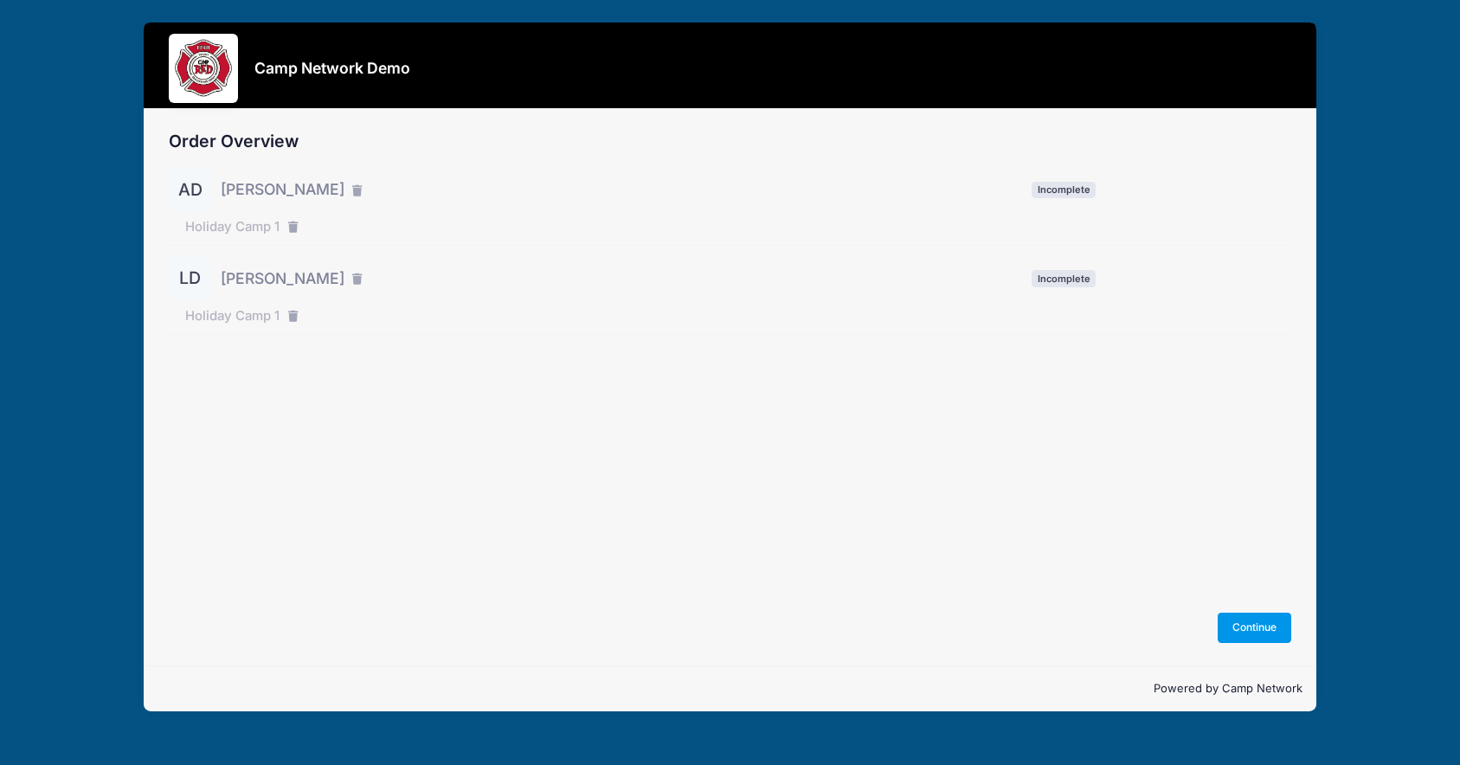
click at [1272, 627] on button "Continue" at bounding box center [1255, 627] width 74 height 29
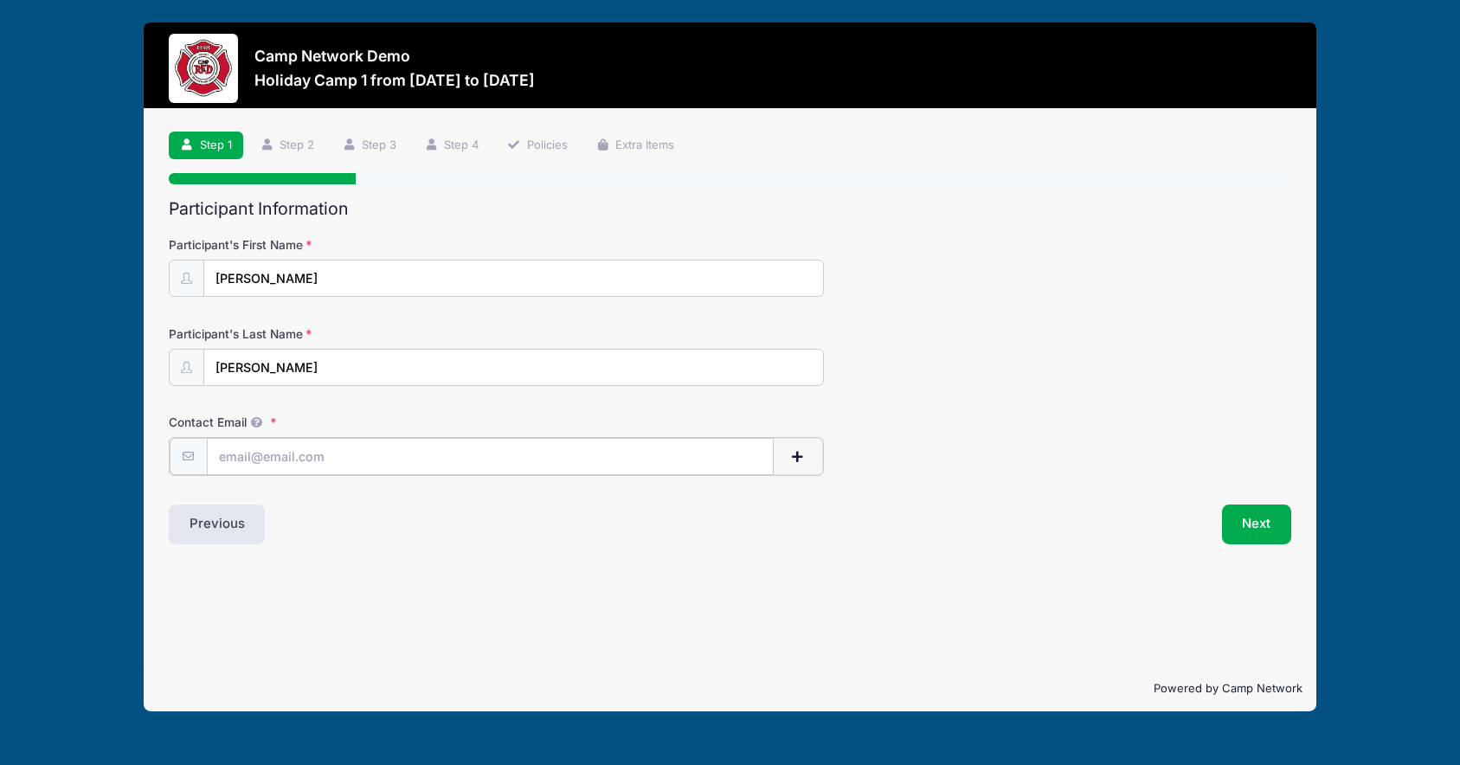
click at [377, 463] on input "Contact Email" at bounding box center [490, 456] width 567 height 37
type input "andrew.downing@campnetwork.com"
click at [608, 501] on div "Participant Information Participant's First Name Andrew Participant's Last Name…" at bounding box center [730, 371] width 1123 height 344
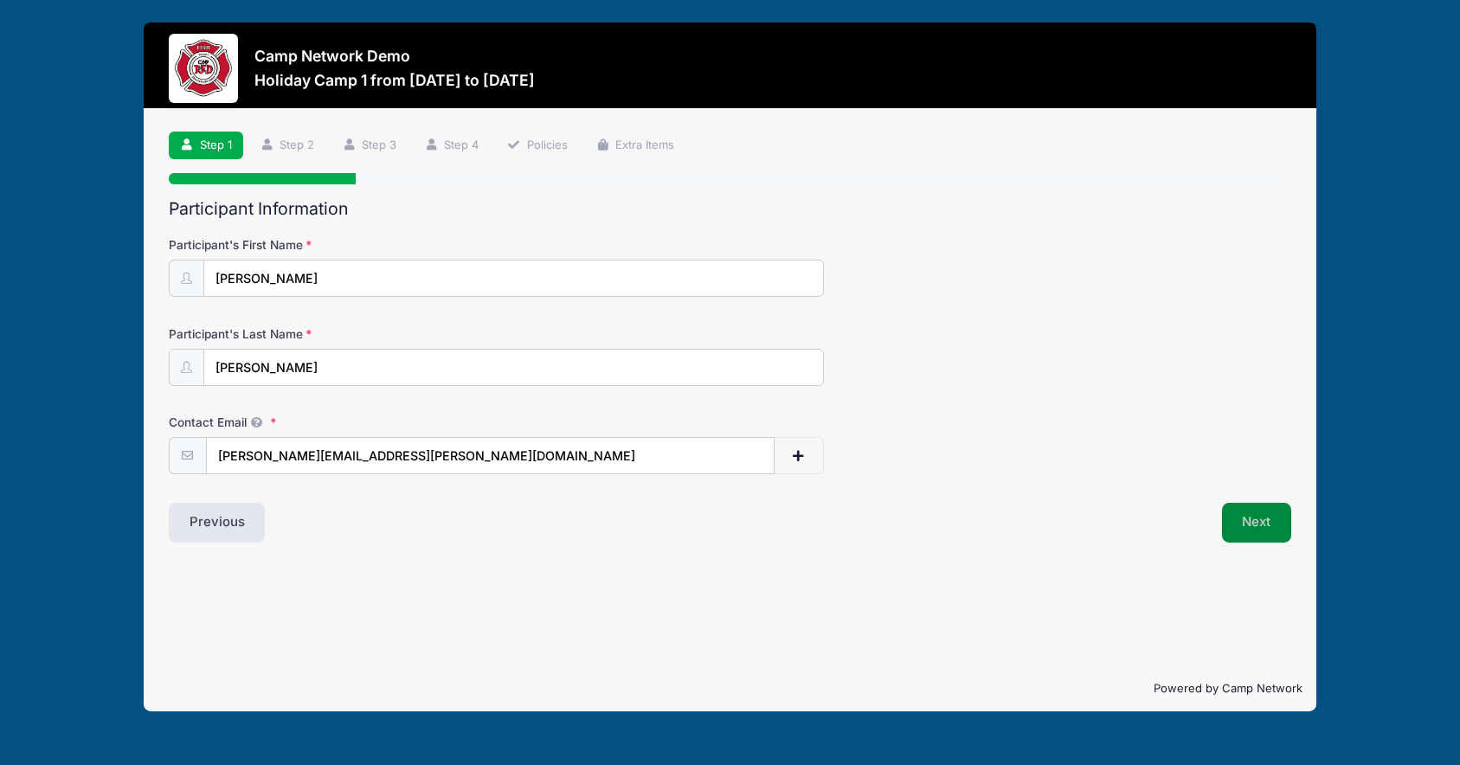
click at [1232, 510] on button "Next" at bounding box center [1257, 523] width 70 height 40
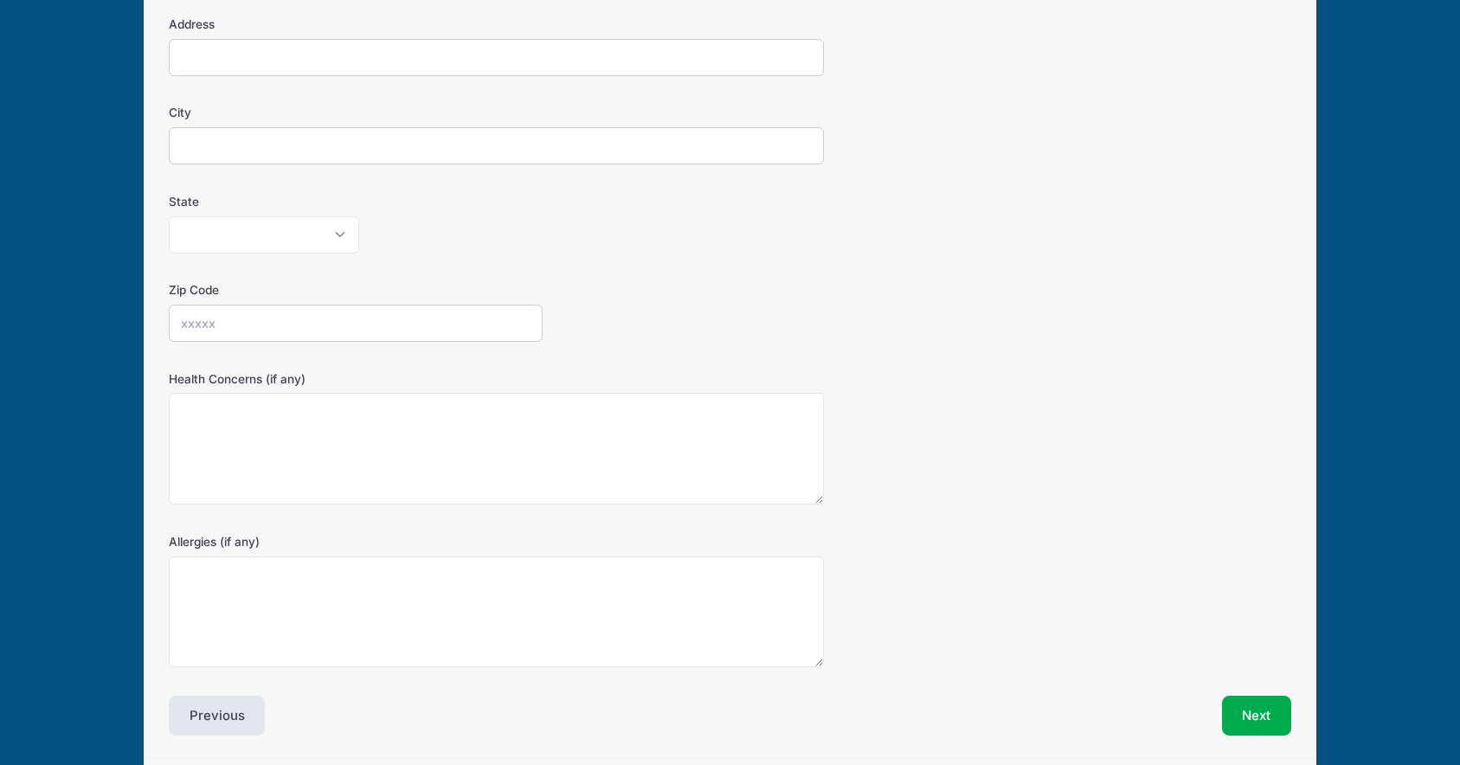
scroll to position [370, 0]
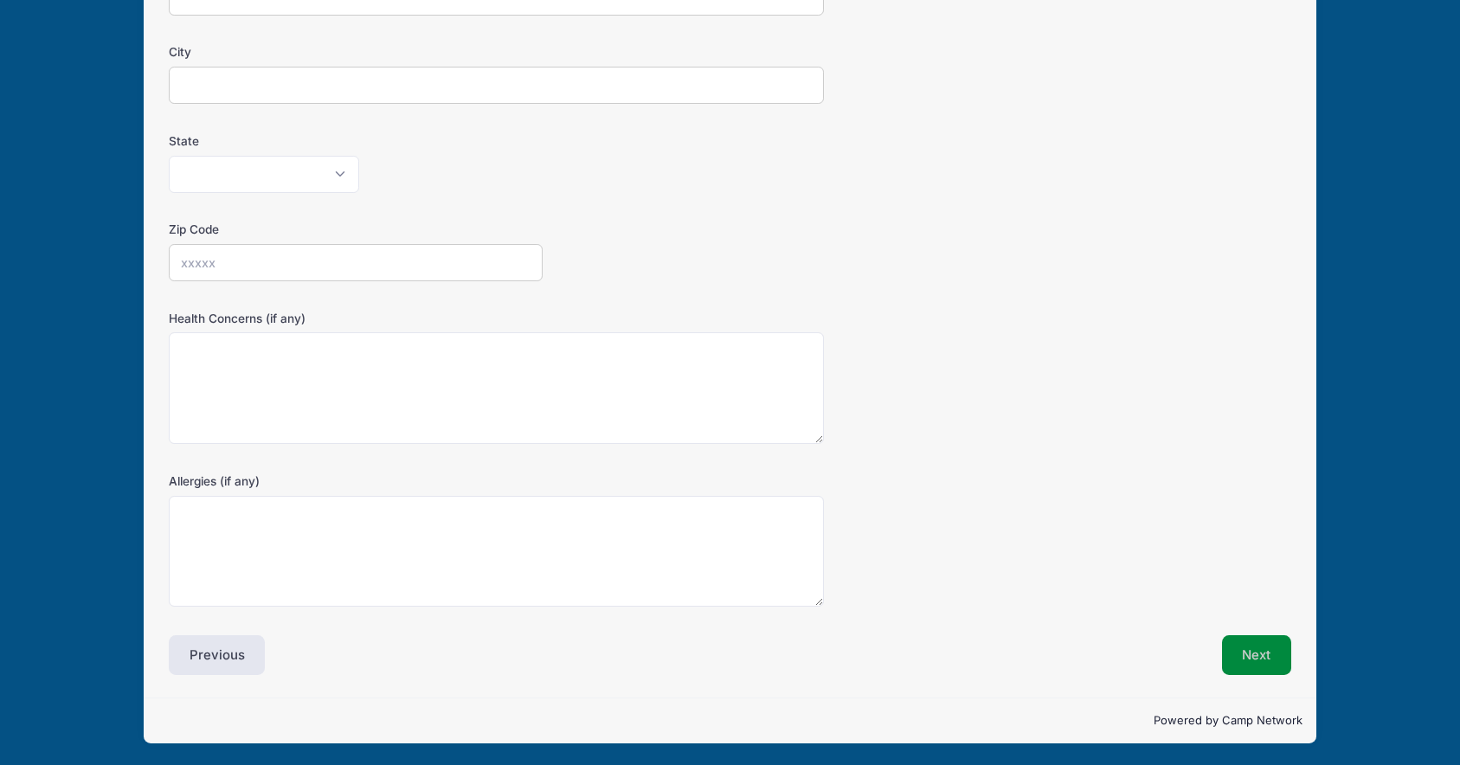
click at [1258, 645] on button "Next" at bounding box center [1257, 655] width 70 height 40
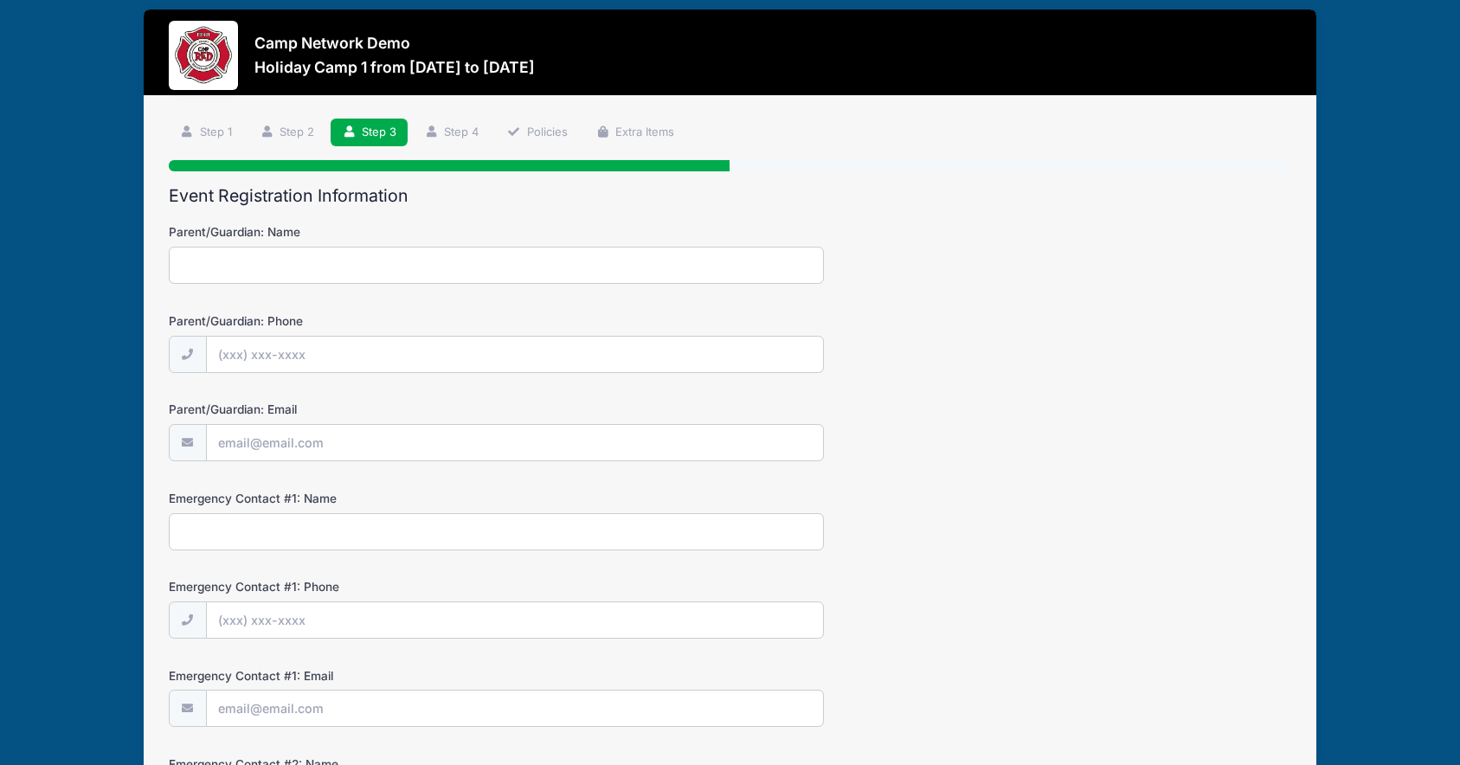
scroll to position [19, 0]
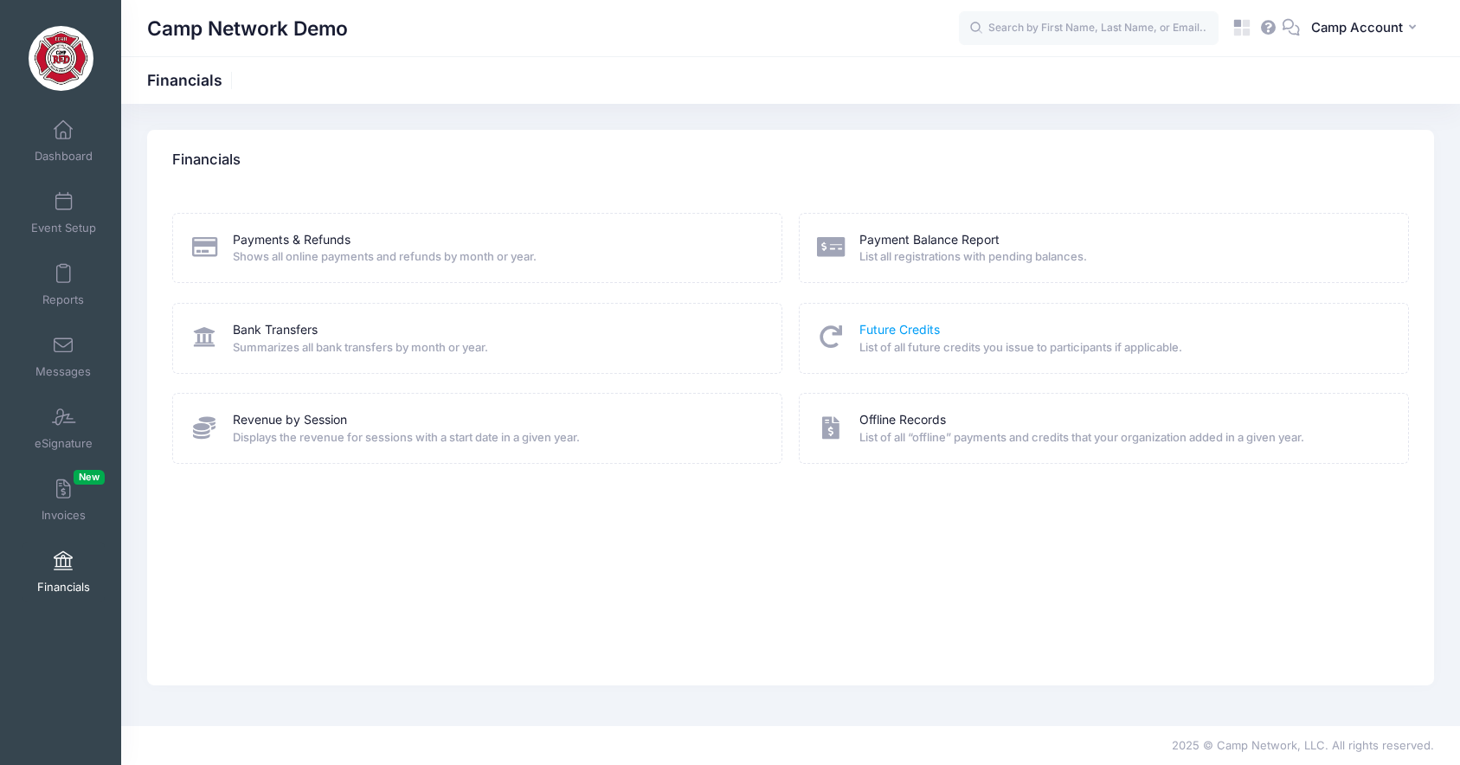
click at [909, 332] on link "Future Credits" at bounding box center [900, 330] width 81 height 18
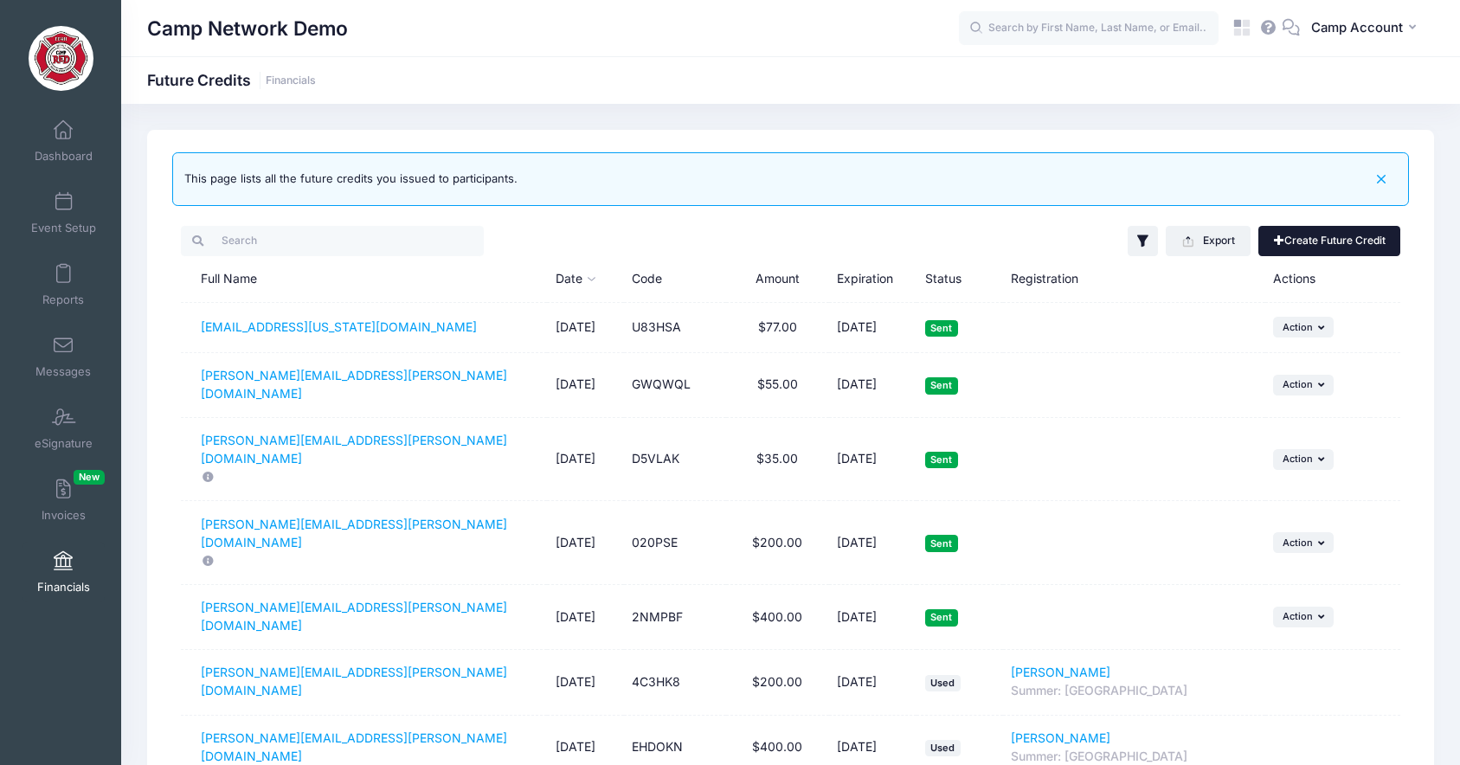
click at [1311, 240] on link "Create Future Credit" at bounding box center [1330, 240] width 142 height 29
type input "0"
type input "09/15/2026"
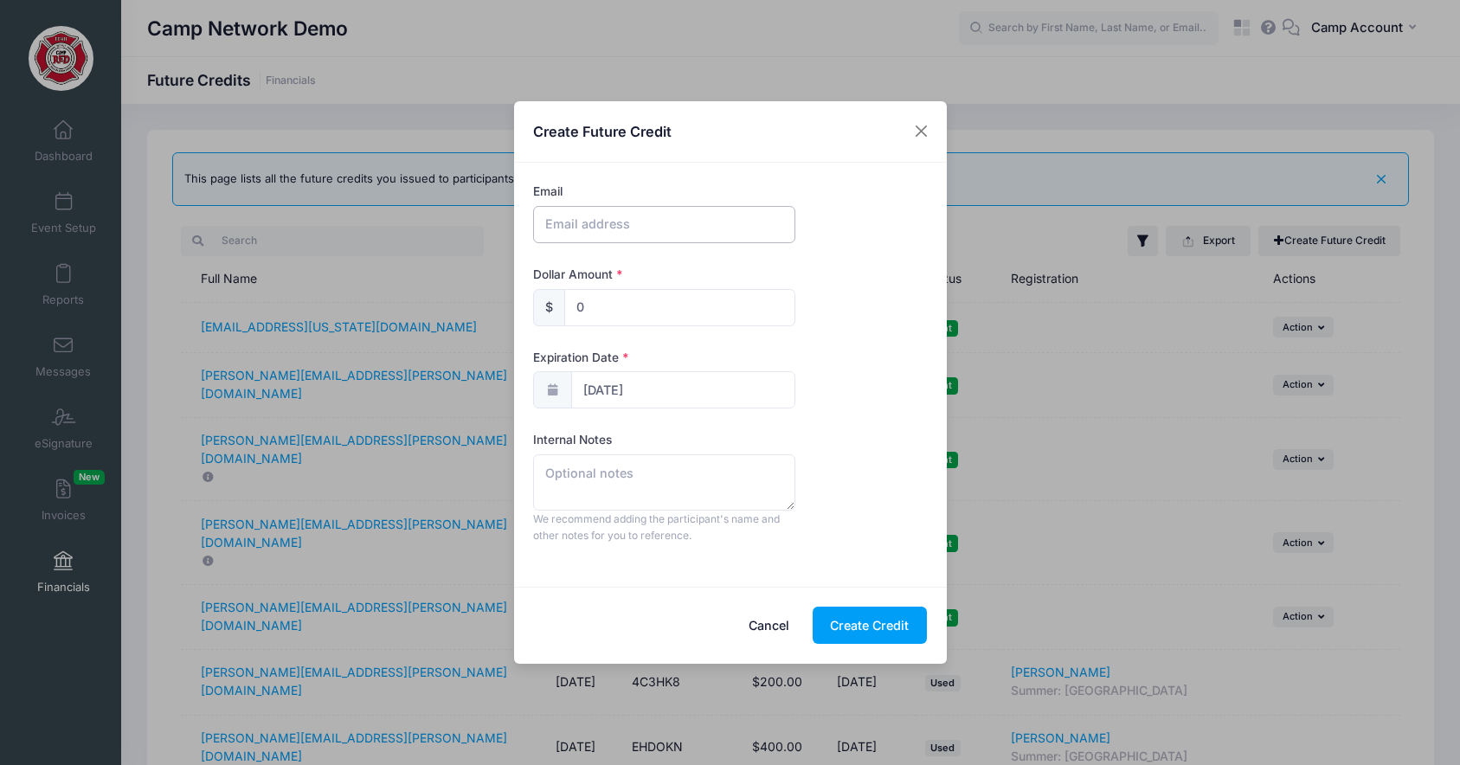
click at [654, 223] on input "text" at bounding box center [664, 224] width 262 height 37
type input "[PERSON_NAME][EMAIL_ADDRESS][PERSON_NAME][DOMAIN_NAME]"
click at [571, 308] on input "0" at bounding box center [679, 307] width 231 height 37
type input "500"
click at [830, 321] on div "Dollar Amount $ 500" at bounding box center [730, 296] width 394 height 61
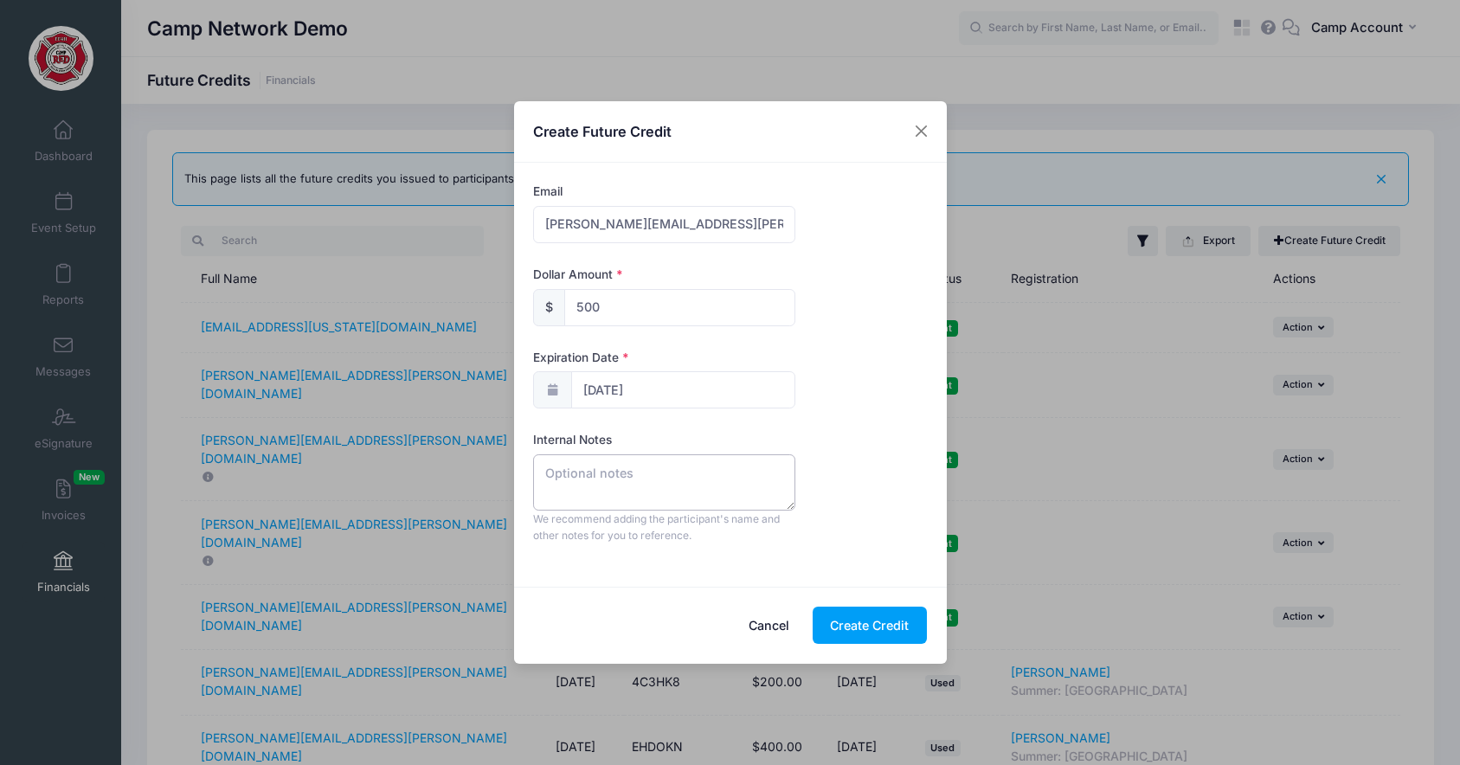
click at [637, 484] on textarea at bounding box center [664, 481] width 262 height 55
type textarea "Scholarship winner"
click at [920, 136] on button "Close" at bounding box center [920, 131] width 31 height 31
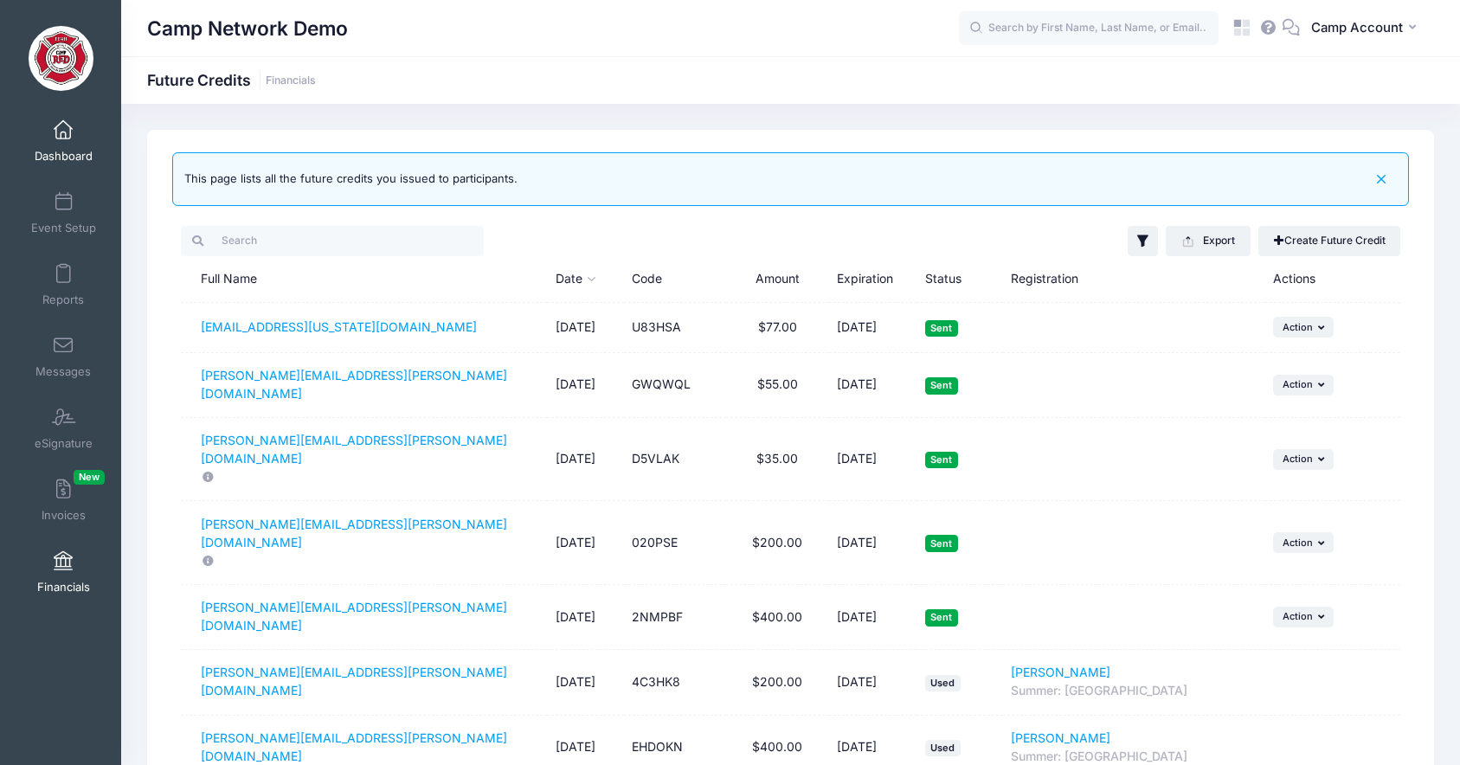
click at [64, 151] on span "Dashboard" at bounding box center [64, 156] width 58 height 15
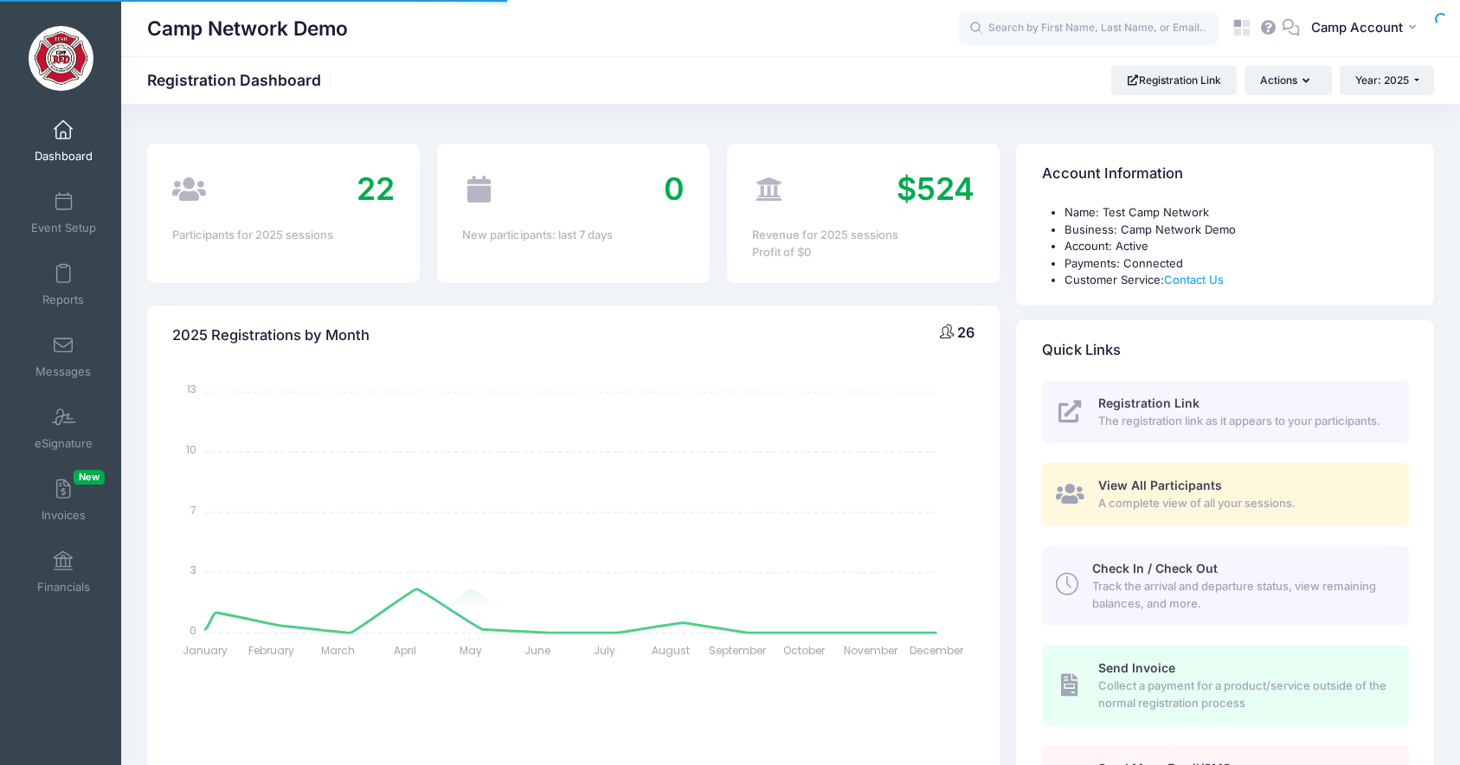
select select
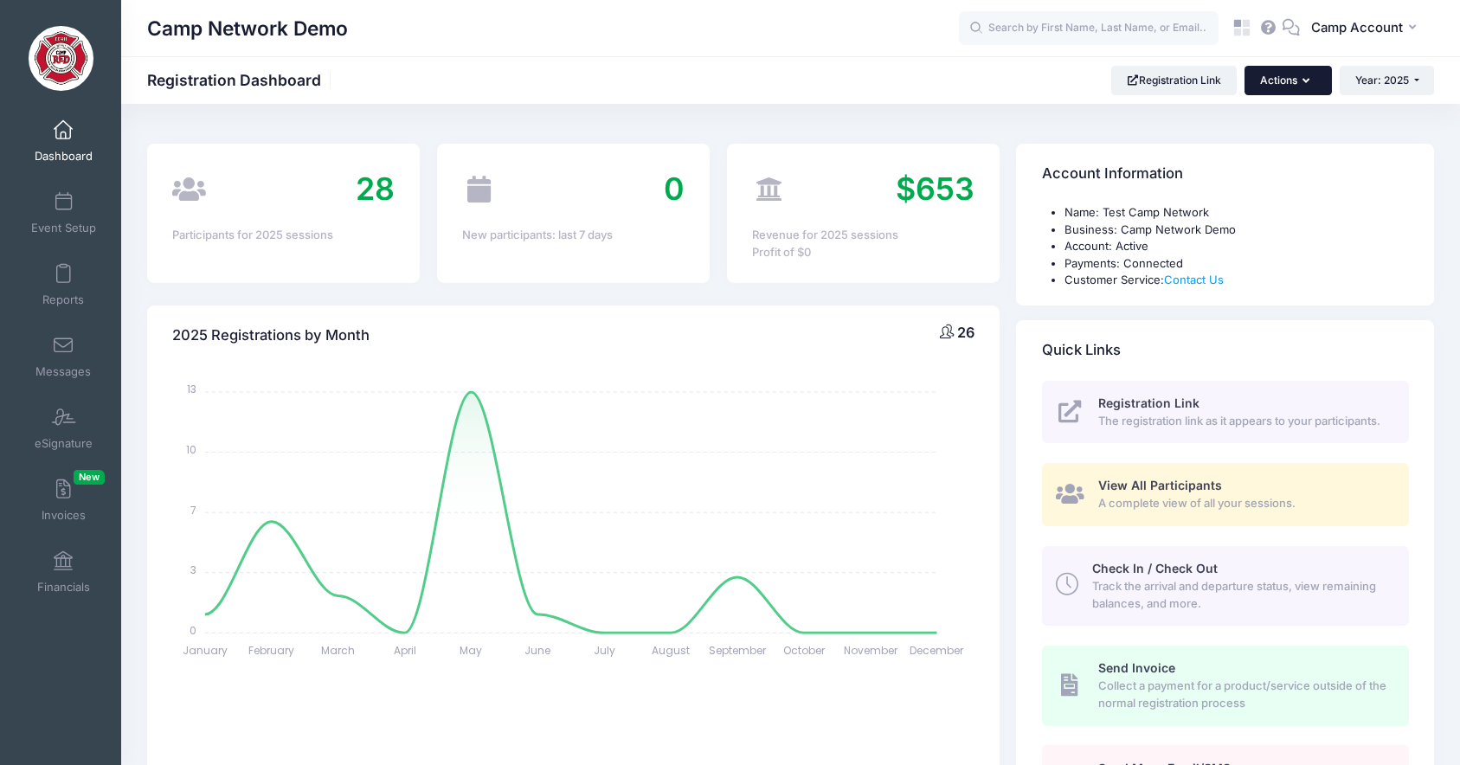
click at [1306, 69] on button "Actions" at bounding box center [1288, 80] width 87 height 29
click at [63, 562] on span at bounding box center [63, 561] width 0 height 19
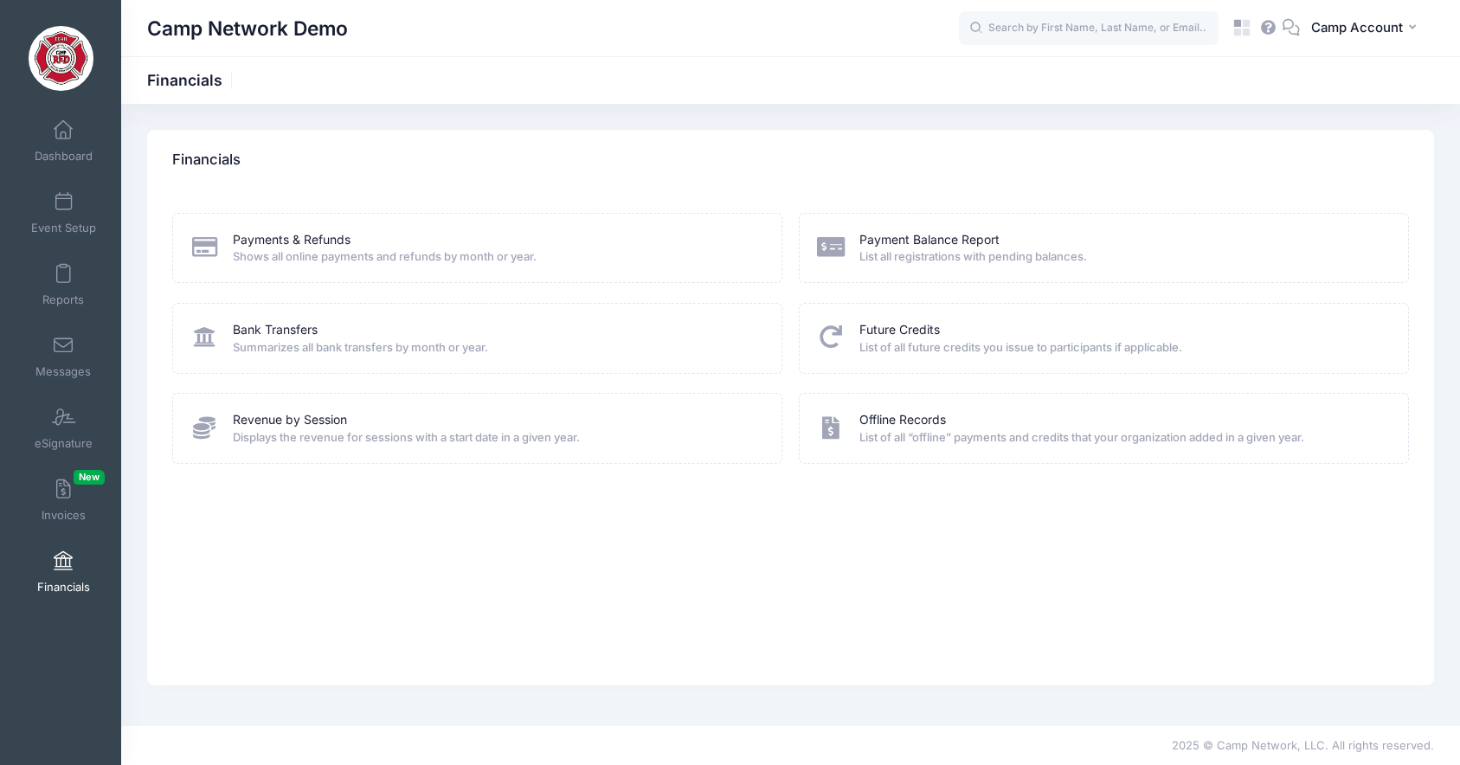
click at [325, 153] on div "Financials" at bounding box center [790, 160] width 1287 height 61
click at [278, 216] on div "Payments & Refunds Shows all online payments and refunds by month or year." at bounding box center [477, 248] width 610 height 70
click at [63, 133] on span at bounding box center [63, 130] width 0 height 19
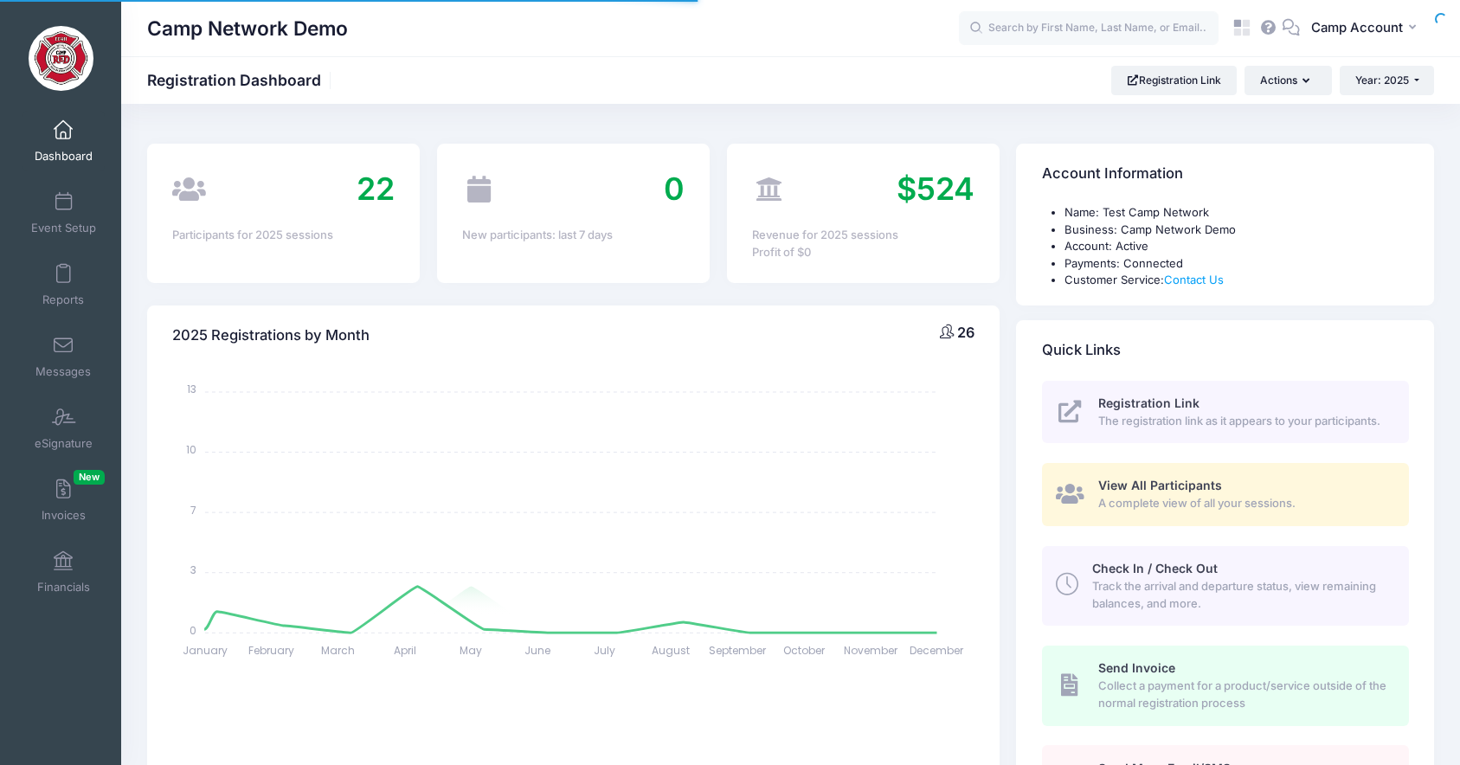
select select
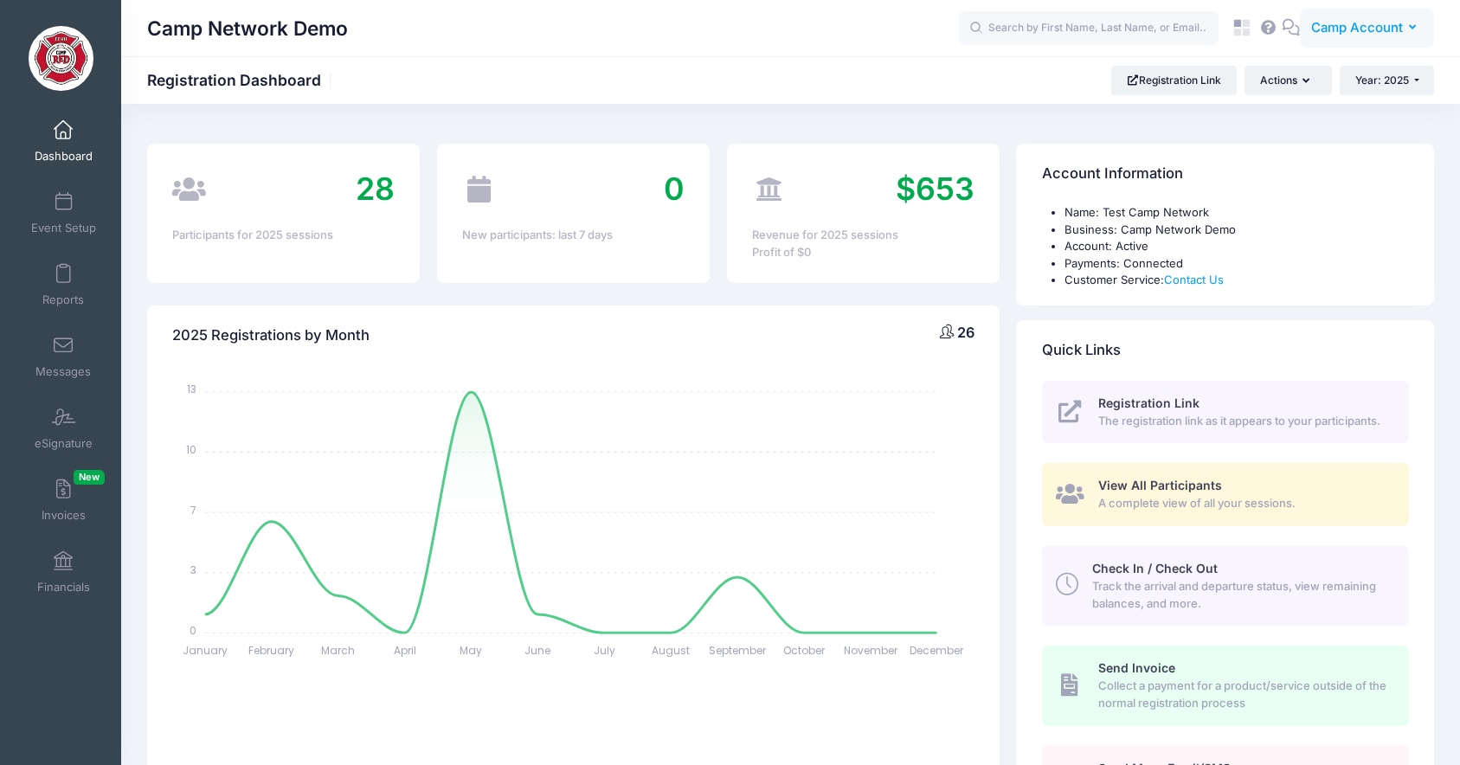
click at [1344, 34] on span "Camp Account" at bounding box center [1357, 27] width 92 height 19
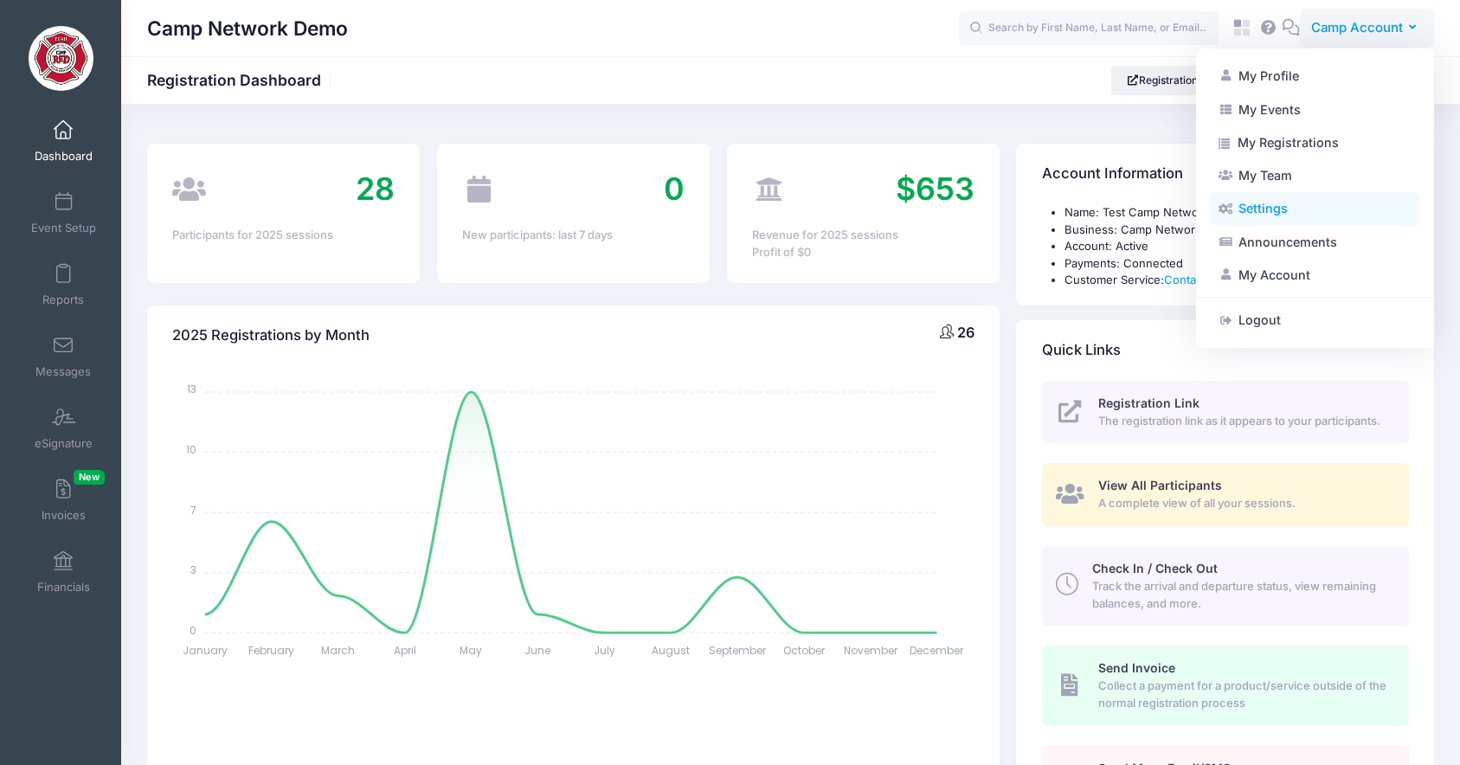
click at [1278, 215] on link "Settings" at bounding box center [1315, 208] width 210 height 33
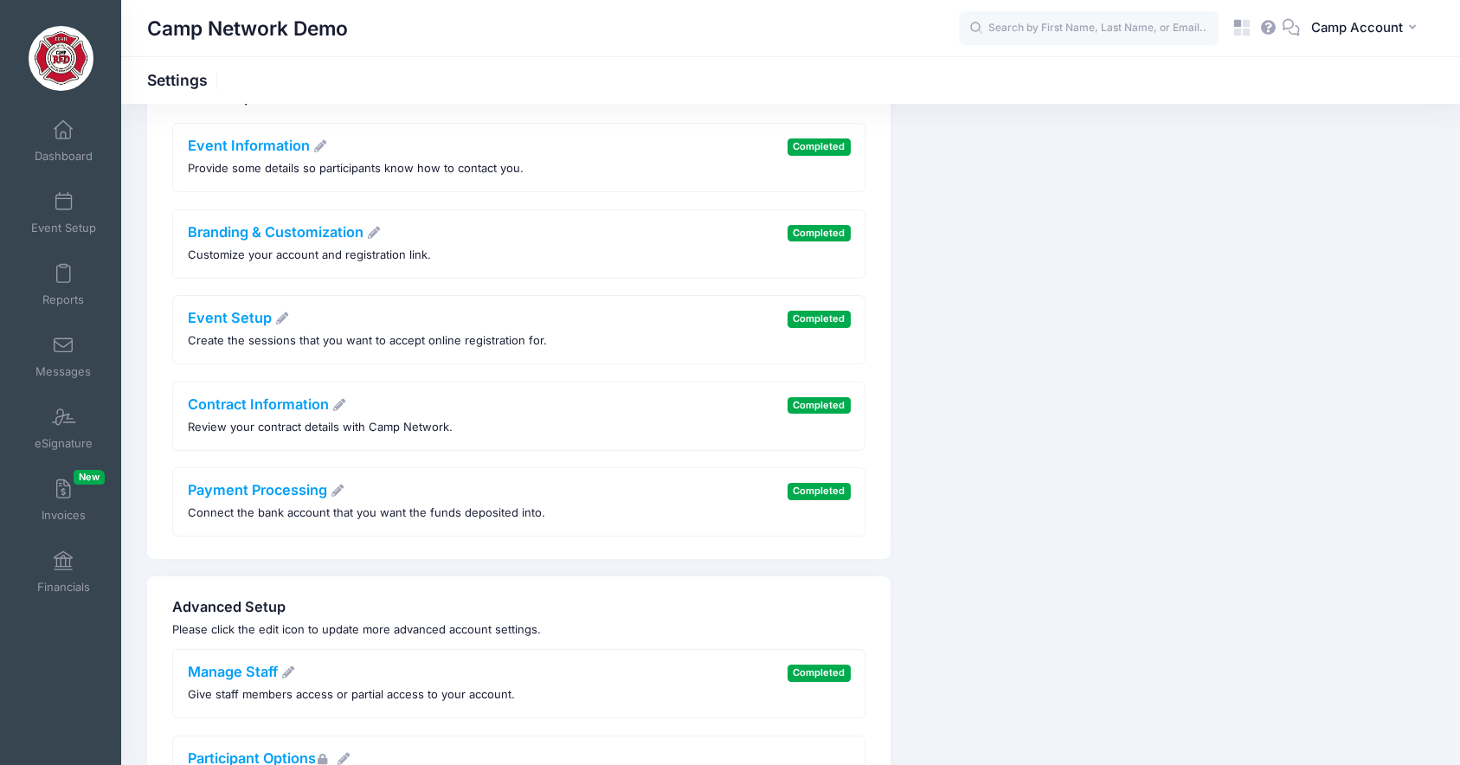
scroll to position [68, 0]
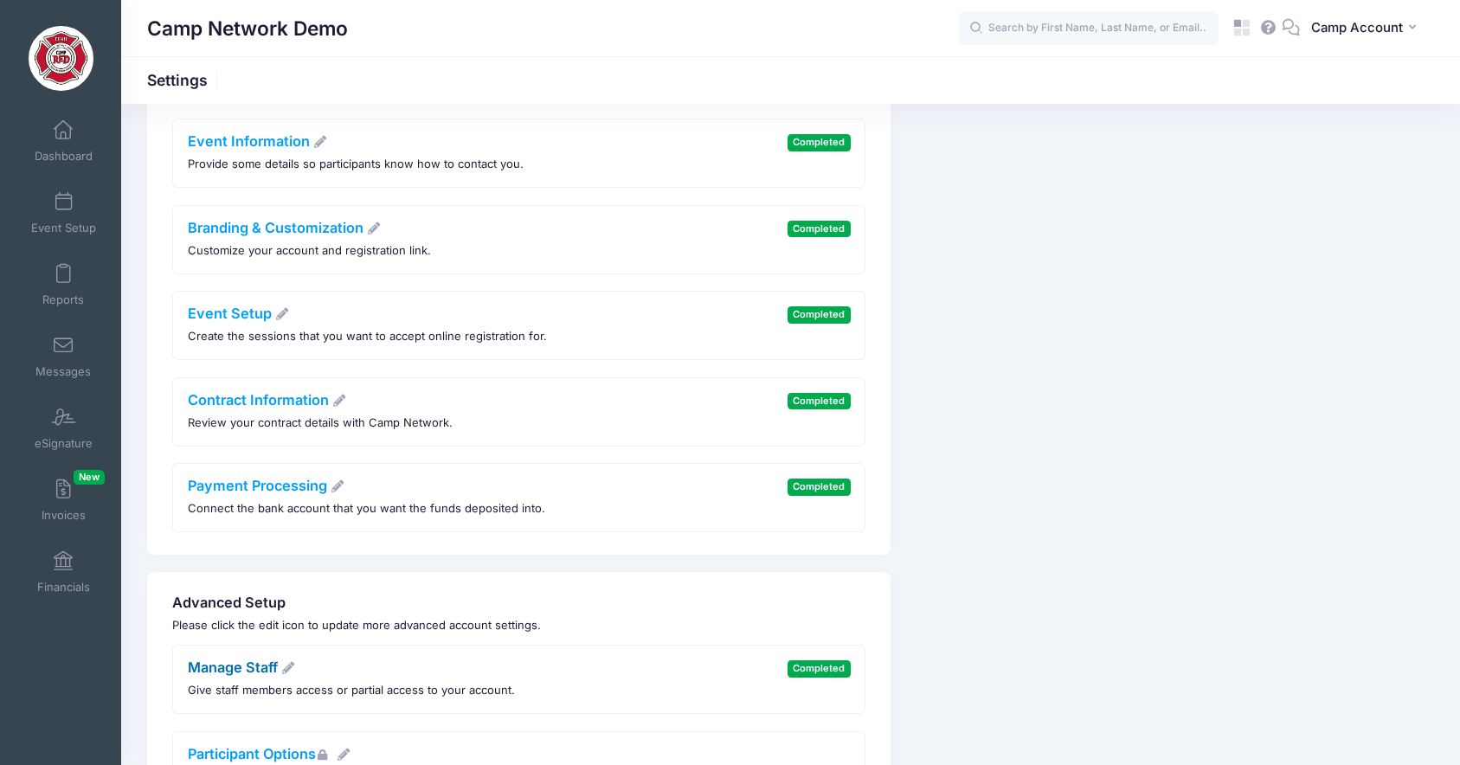
click at [263, 668] on link "Manage Staff" at bounding box center [242, 667] width 108 height 17
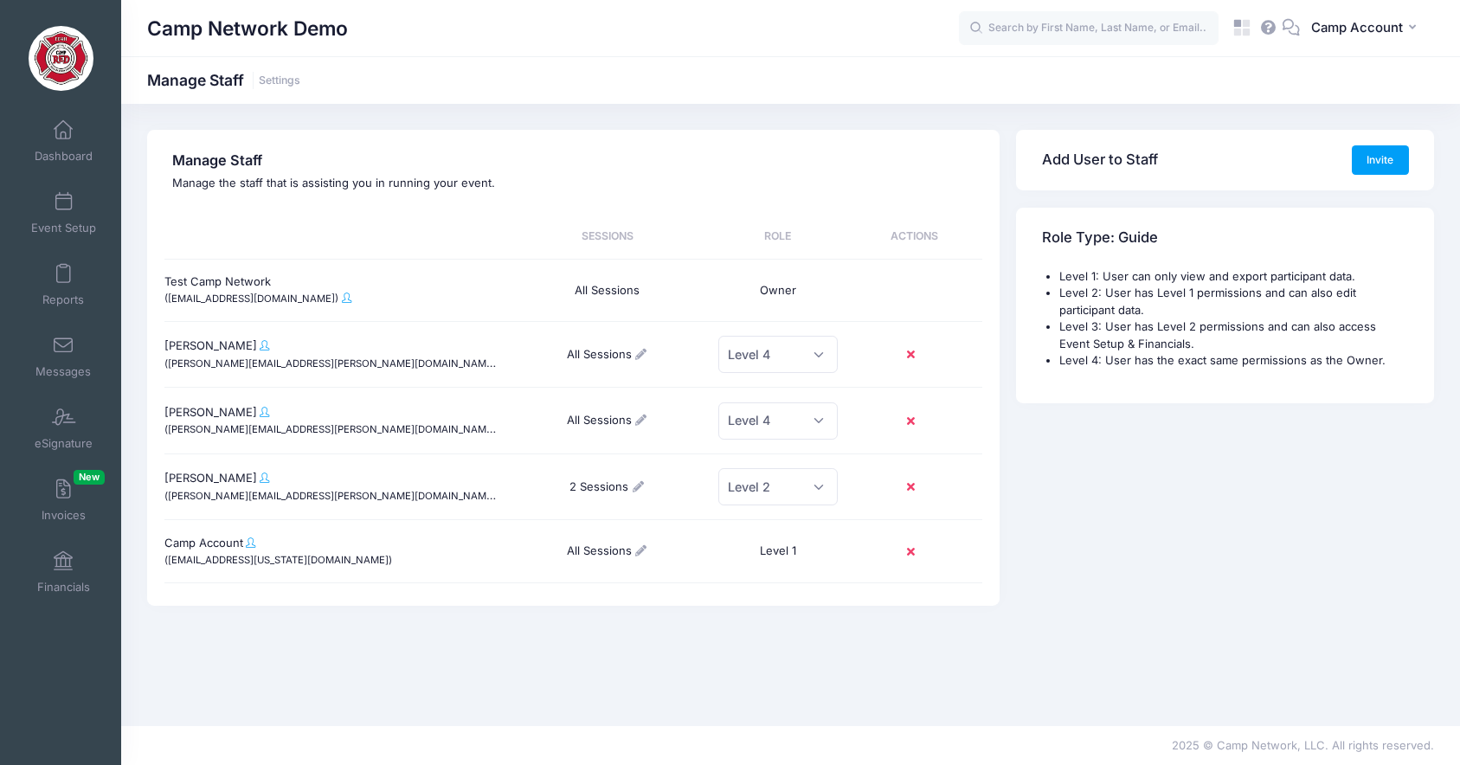
click at [1080, 360] on li "Level 4: User has the exact same permissions as the Owner." at bounding box center [1235, 360] width 350 height 17
click at [73, 152] on span "Dashboard" at bounding box center [64, 156] width 58 height 15
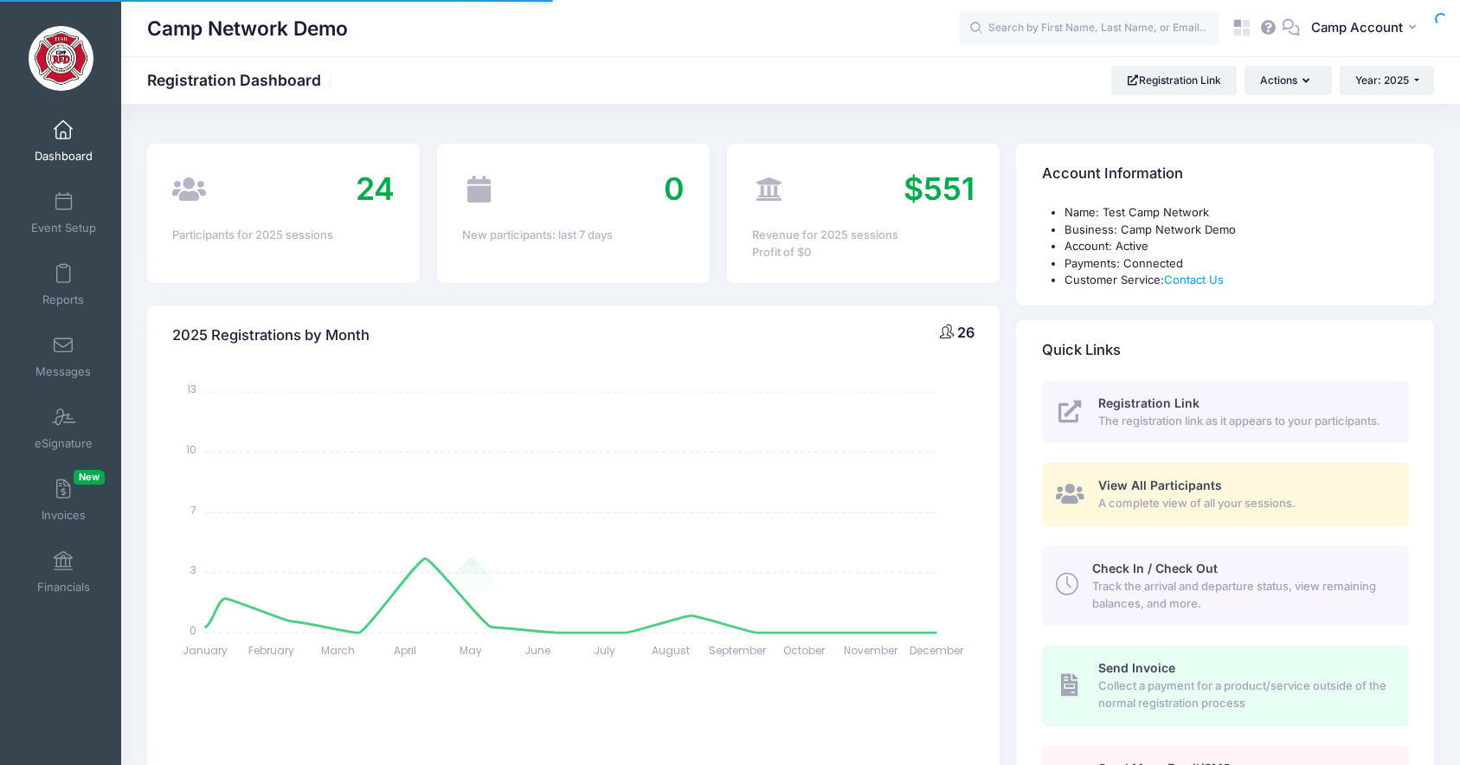
select select
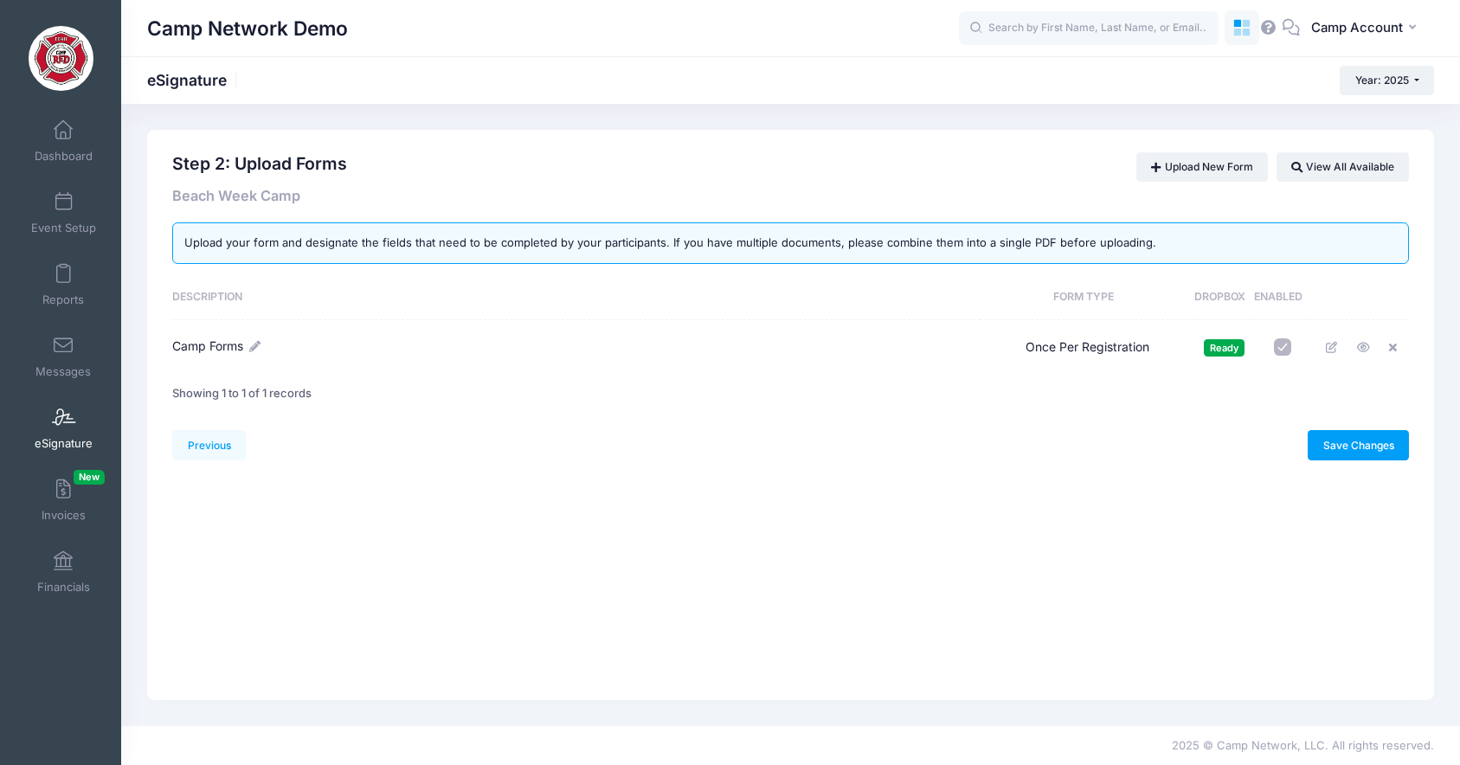
click at [1245, 29] on icon at bounding box center [1243, 28] width 20 height 20
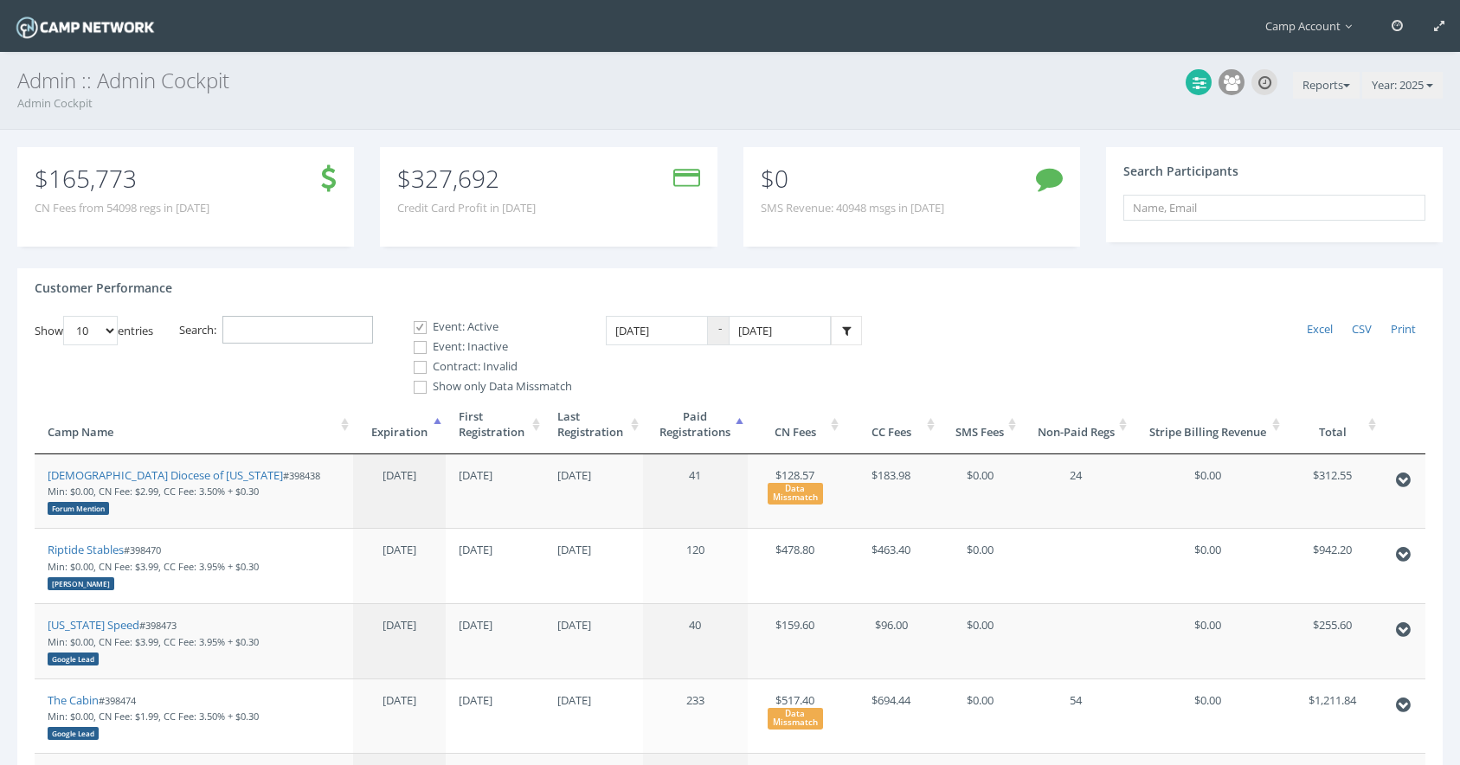
click at [325, 341] on input "Search:" at bounding box center [297, 330] width 151 height 29
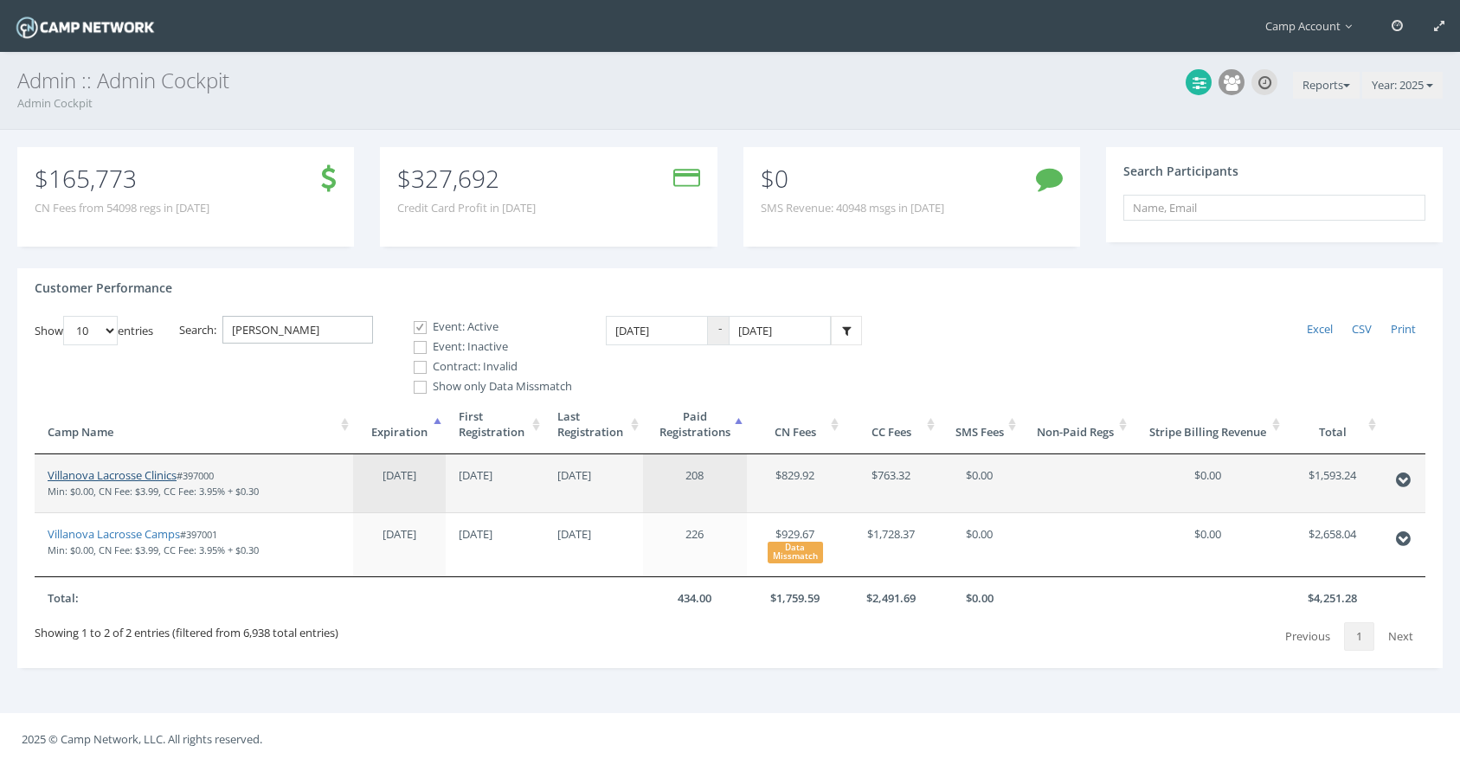
type input "villano"
drag, startPoint x: 163, startPoint y: 478, endPoint x: 222, endPoint y: 3, distance: 478.0
click at [0, 0] on main "Camp Account My Profile My Events My Team" at bounding box center [730, 382] width 1460 height 765
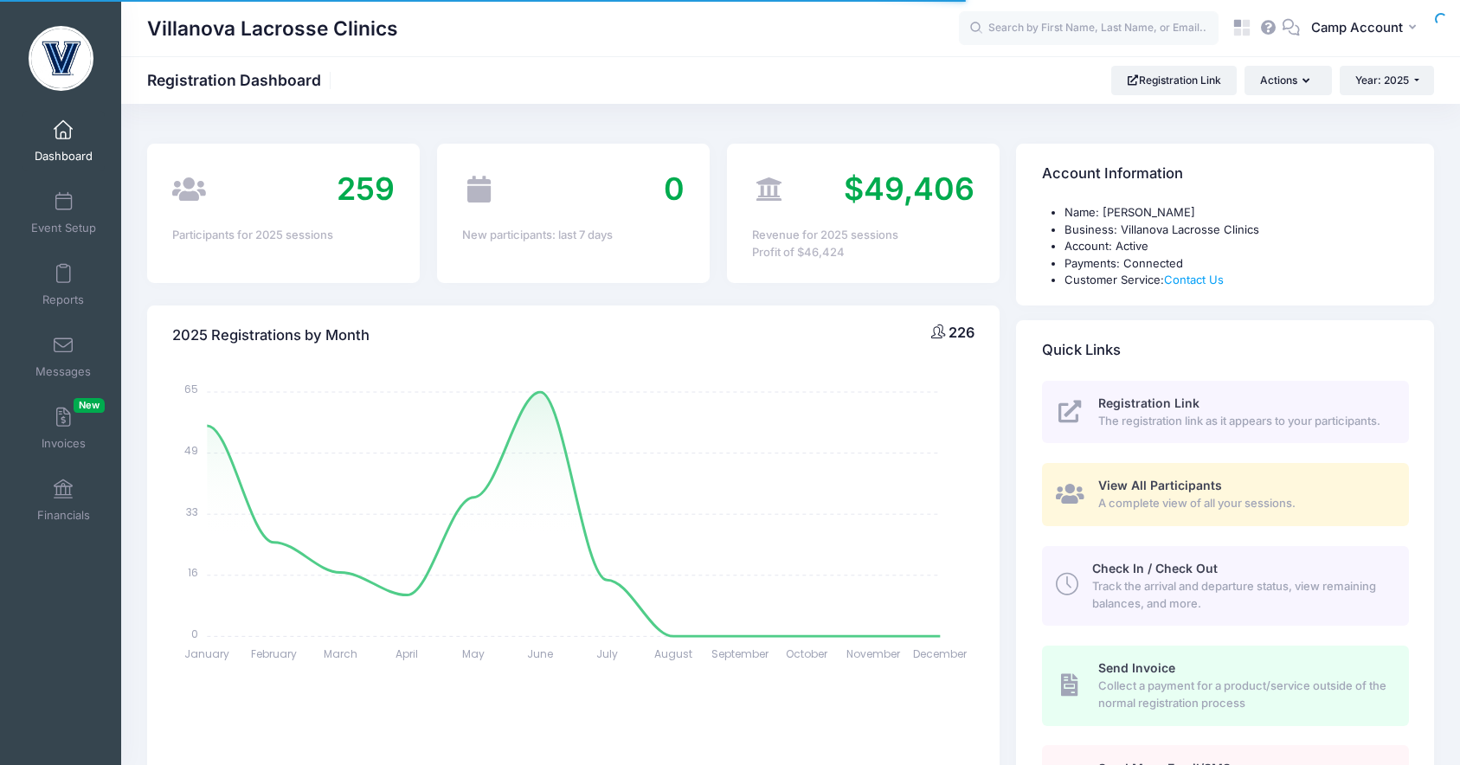
select select
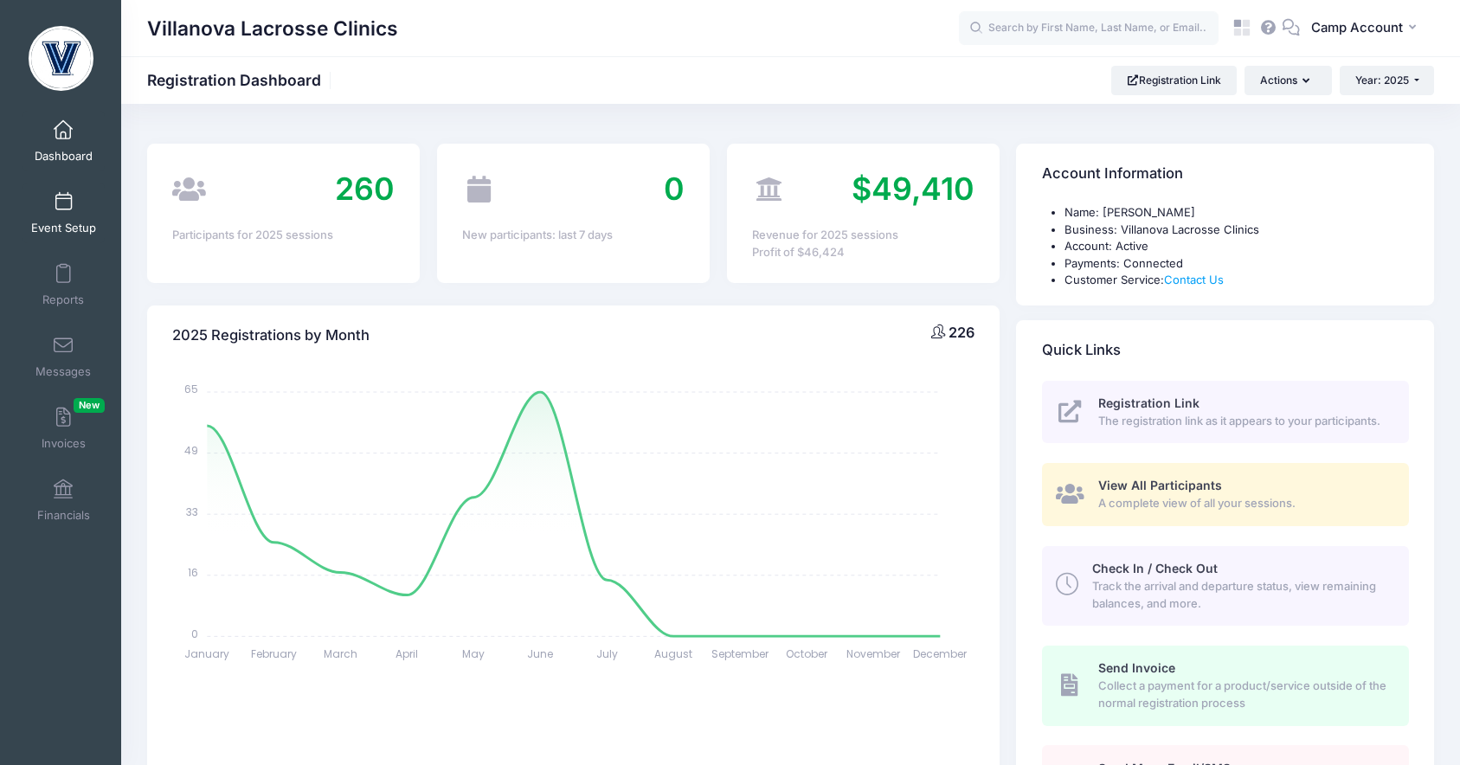
click at [70, 225] on span "Event Setup" at bounding box center [63, 228] width 65 height 15
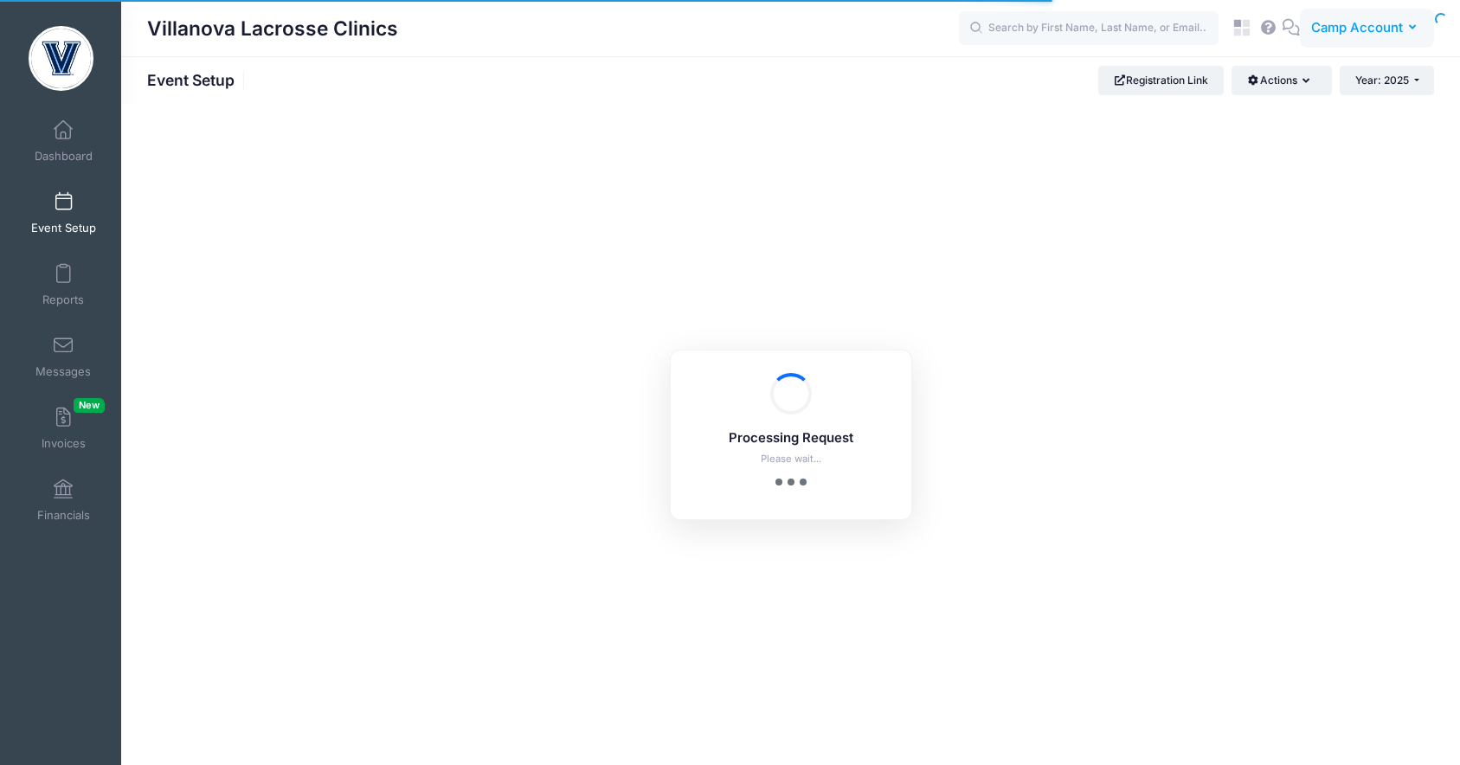
click at [1336, 24] on span "Camp Account" at bounding box center [1357, 27] width 92 height 19
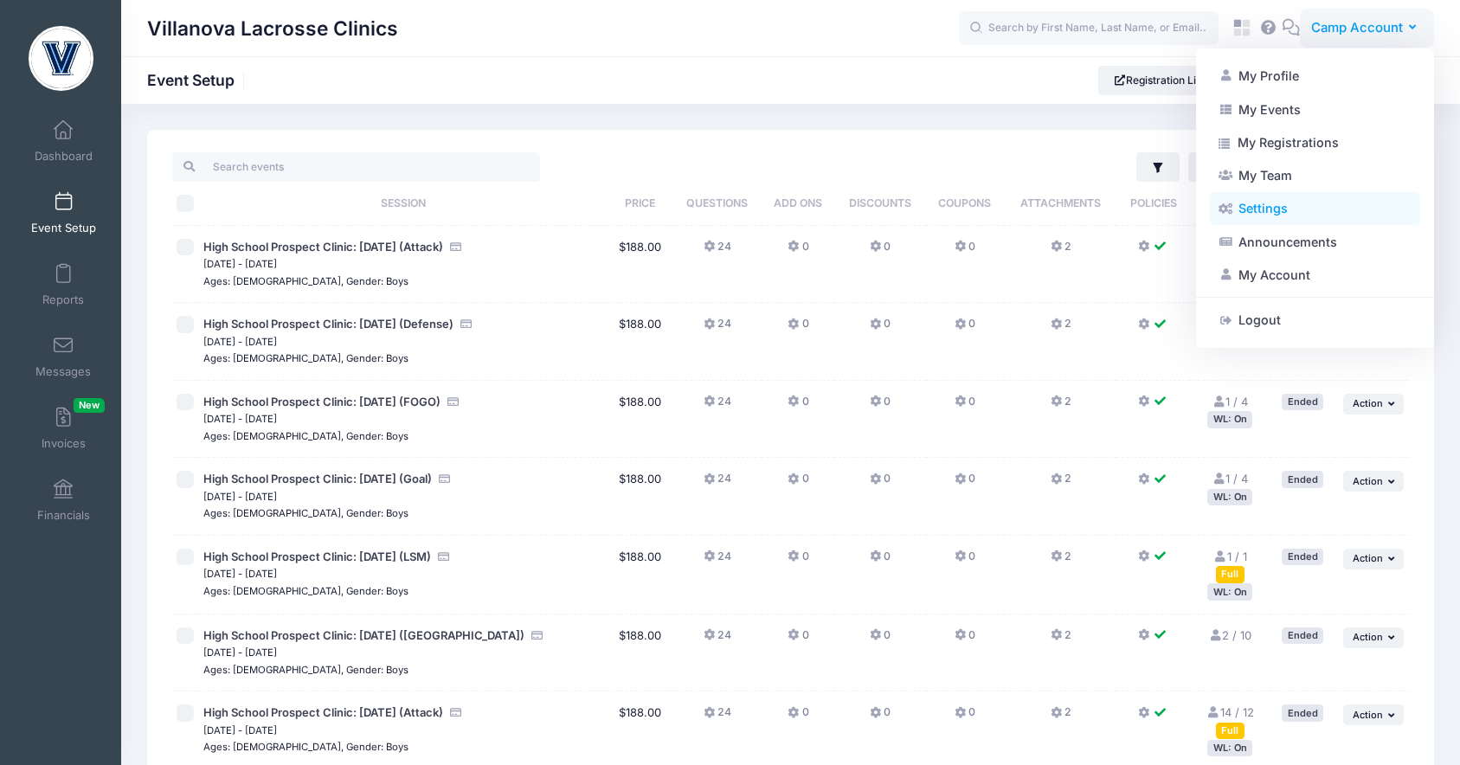
click at [1302, 213] on link "Settings" at bounding box center [1315, 208] width 210 height 33
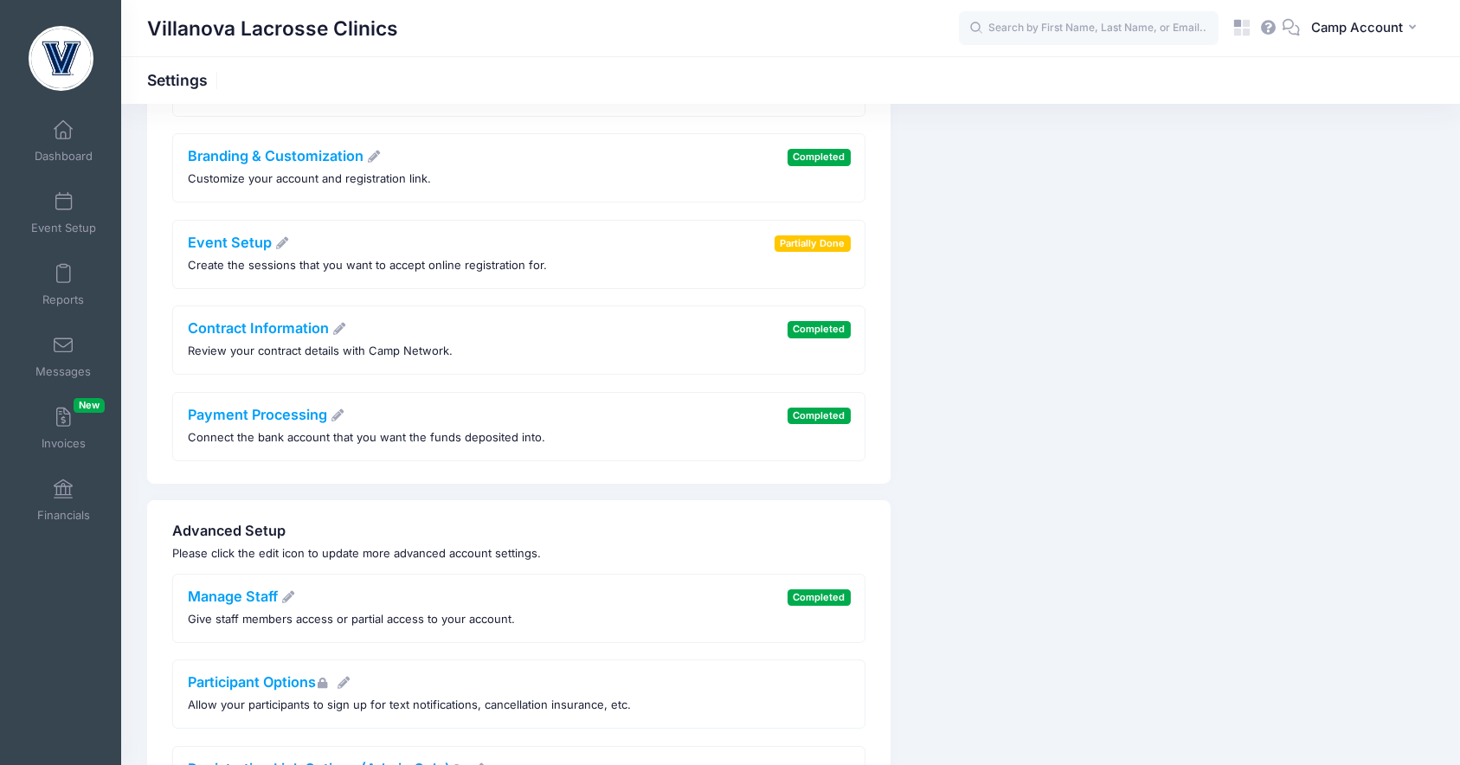
scroll to position [383, 0]
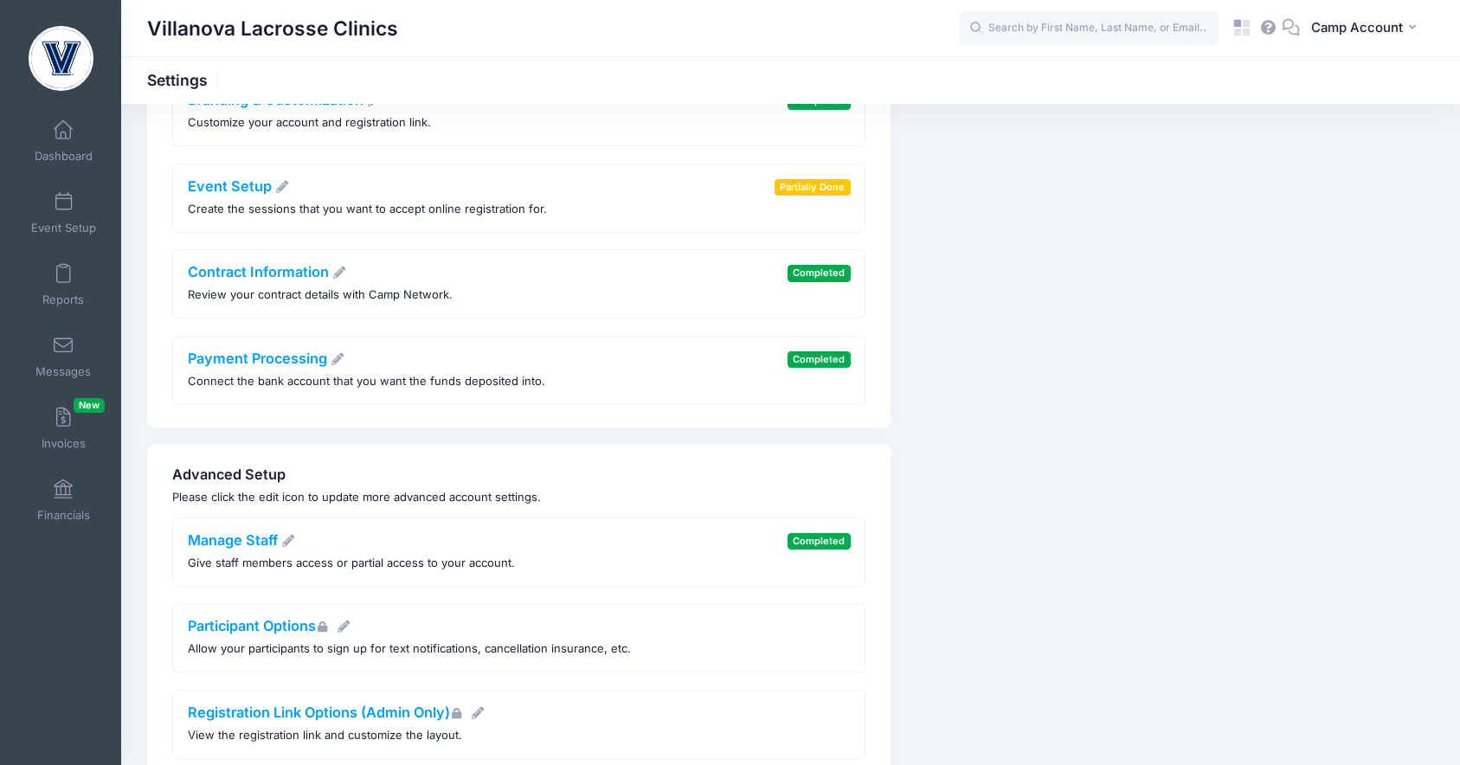
click at [300, 369] on div "Payment Processing Connect the bank account that you want the funds deposited i…" at bounding box center [366, 371] width 357 height 40
click at [293, 358] on link "Payment Processing" at bounding box center [267, 358] width 158 height 17
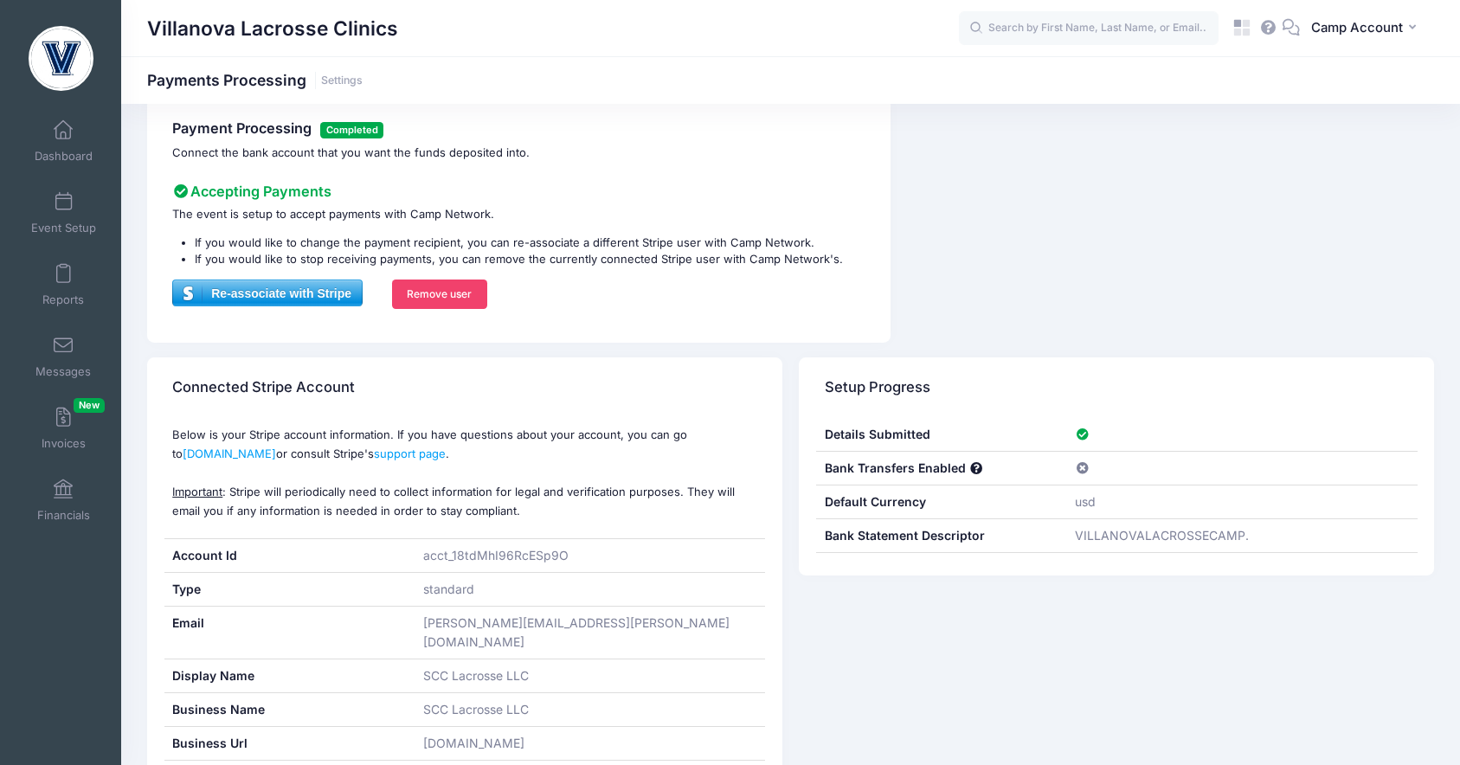
scroll to position [130, 0]
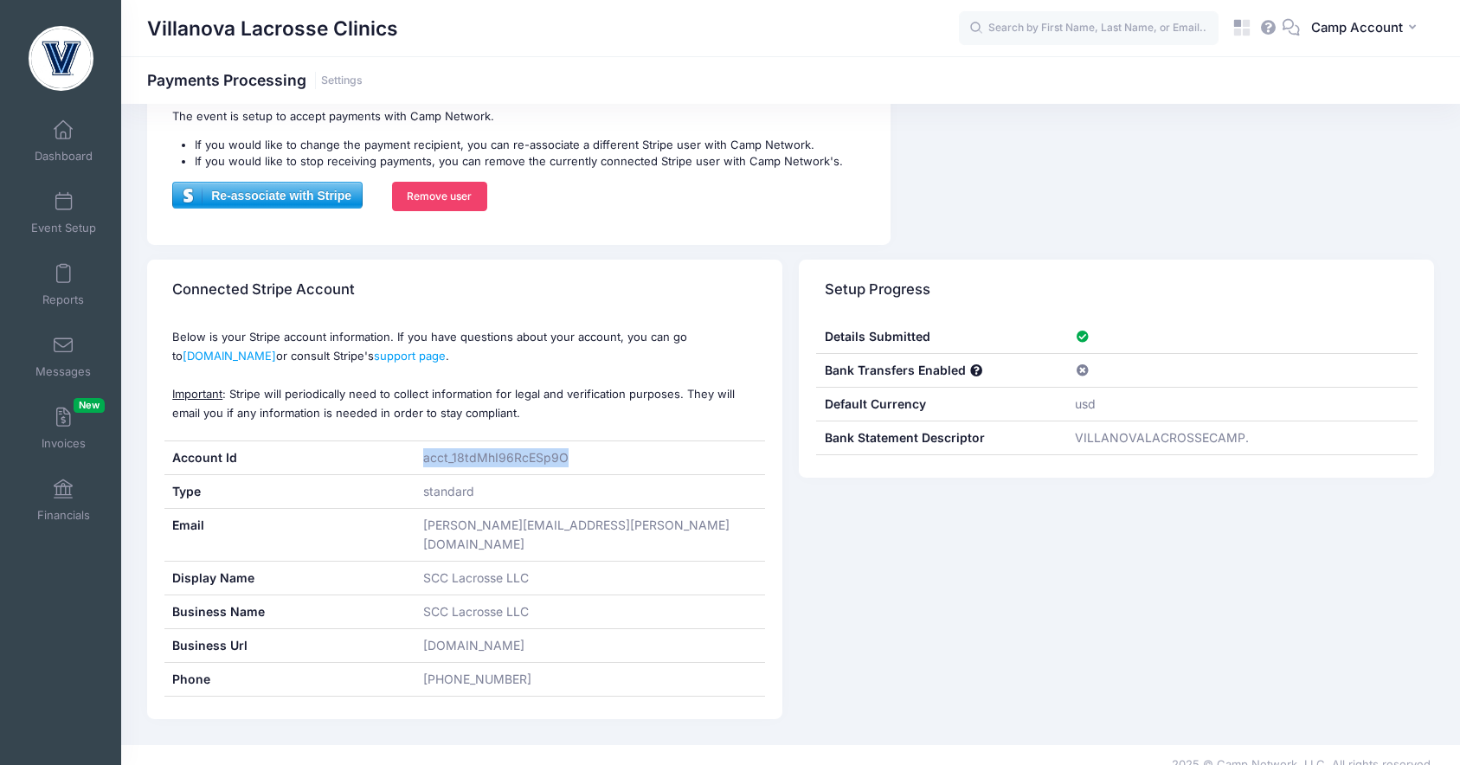
drag, startPoint x: 579, startPoint y: 457, endPoint x: 420, endPoint y: 461, distance: 159.3
click at [420, 461] on div "acct_18tdMhI96RcESp9O" at bounding box center [590, 457] width 351 height 33
copy div "acct_18tdMhI96RcESp9O"
click at [583, 457] on div "acct_18tdMhI96RcESp9O" at bounding box center [590, 457] width 351 height 33
click at [575, 456] on div "acct_18tdMhI96RcESp9O" at bounding box center [590, 457] width 351 height 33
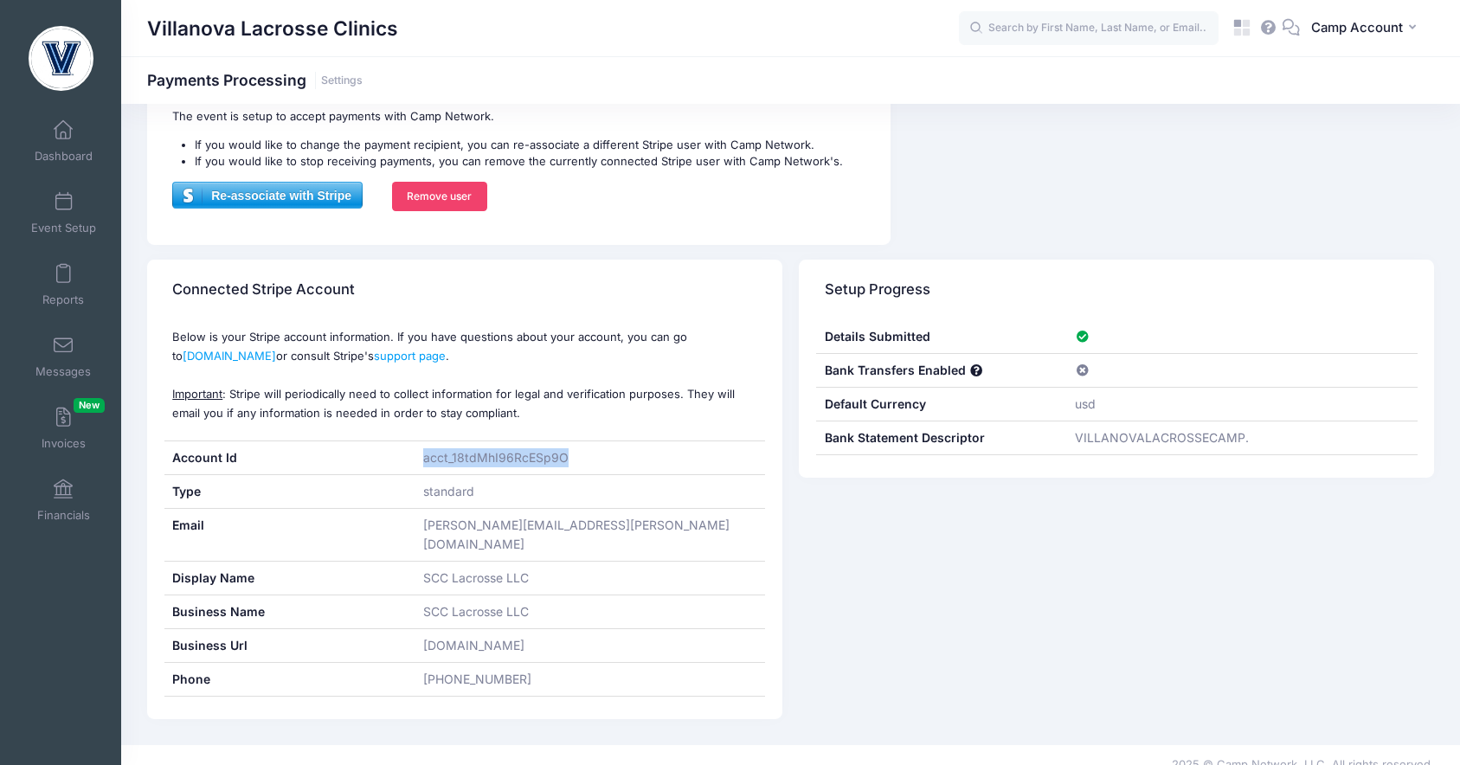
drag, startPoint x: 568, startPoint y: 458, endPoint x: 422, endPoint y: 460, distance: 146.3
click at [422, 460] on div "acct_18tdMhI96RcESp9O" at bounding box center [590, 457] width 351 height 33
copy div "acct_18tdMhI96RcESp9O"
click at [560, 507] on div "standard" at bounding box center [590, 491] width 351 height 33
drag, startPoint x: 596, startPoint y: 525, endPoint x: 421, endPoint y: 529, distance: 175.8
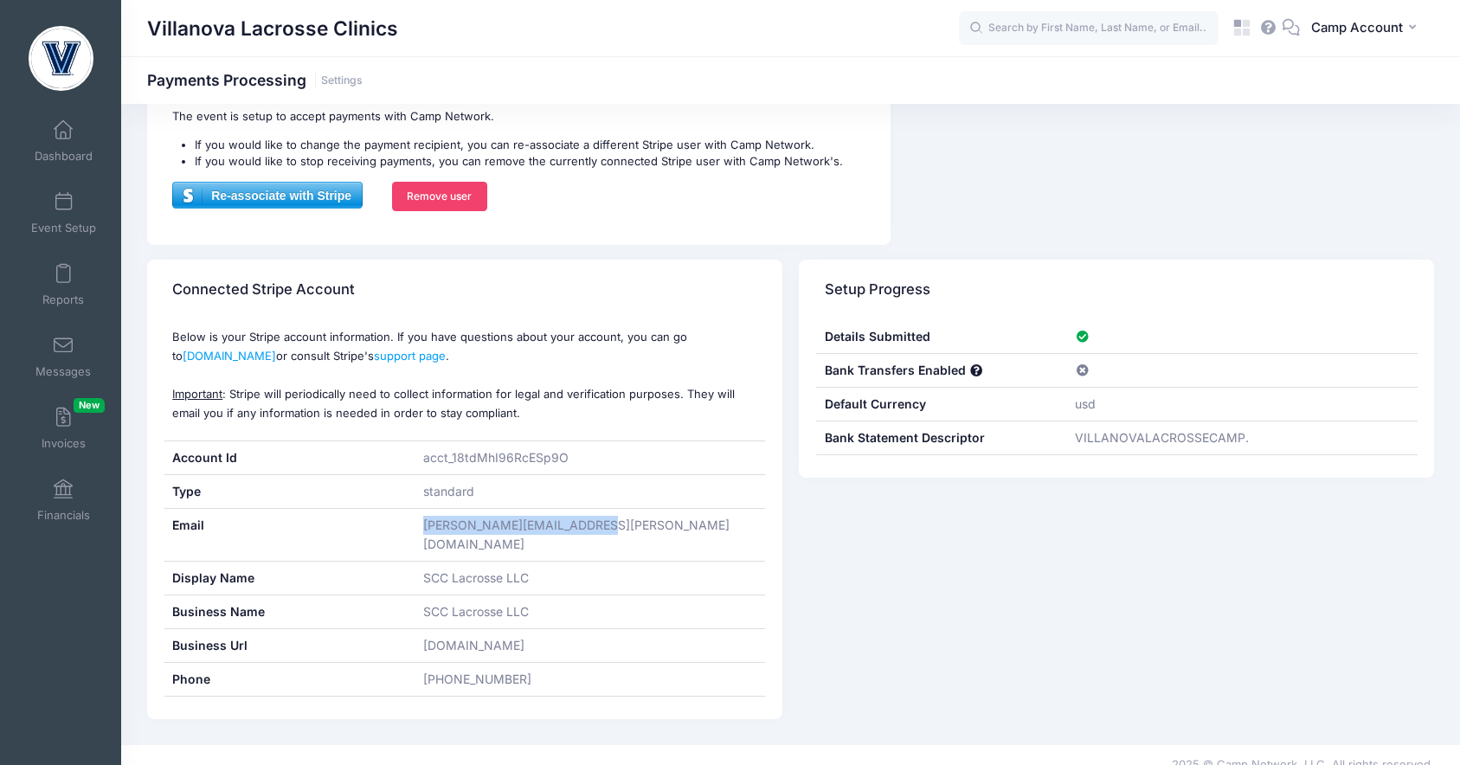
click at [421, 529] on div "[PERSON_NAME][EMAIL_ADDRESS][PERSON_NAME][DOMAIN_NAME]" at bounding box center [590, 535] width 351 height 52
copy div "[PERSON_NAME][EMAIL_ADDRESS][PERSON_NAME][DOMAIN_NAME]"
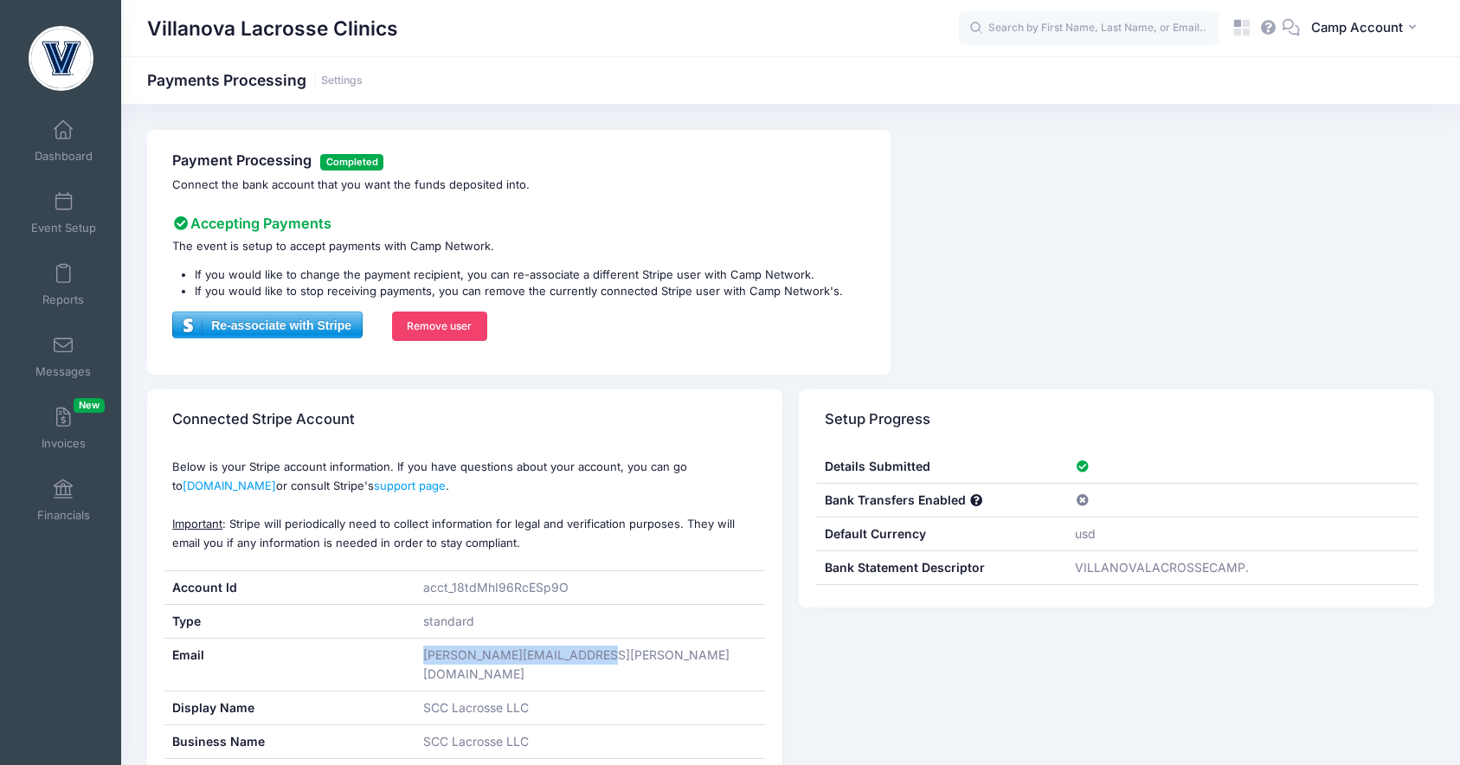
click at [586, 660] on div "[PERSON_NAME][EMAIL_ADDRESS][PERSON_NAME][DOMAIN_NAME]" at bounding box center [590, 665] width 351 height 52
drag, startPoint x: 602, startPoint y: 660, endPoint x: 422, endPoint y: 661, distance: 179.2
click at [422, 661] on div "[PERSON_NAME][EMAIL_ADDRESS][PERSON_NAME][DOMAIN_NAME]" at bounding box center [590, 665] width 351 height 52
copy div "[PERSON_NAME][EMAIL_ADDRESS][PERSON_NAME][DOMAIN_NAME]"
